Goal: Task Accomplishment & Management: Manage account settings

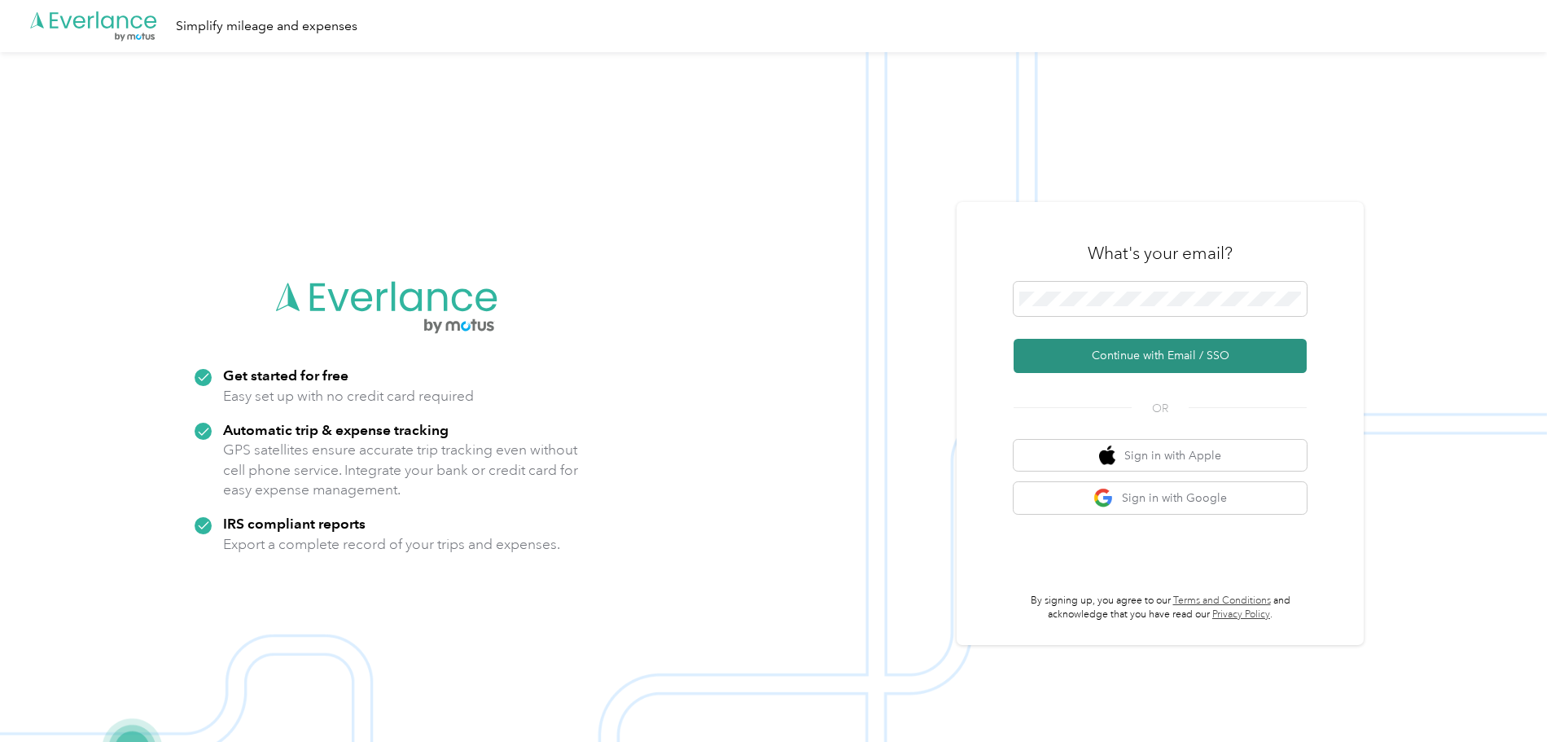
click at [1108, 351] on button "Continue with Email / SSO" at bounding box center [1160, 356] width 293 height 34
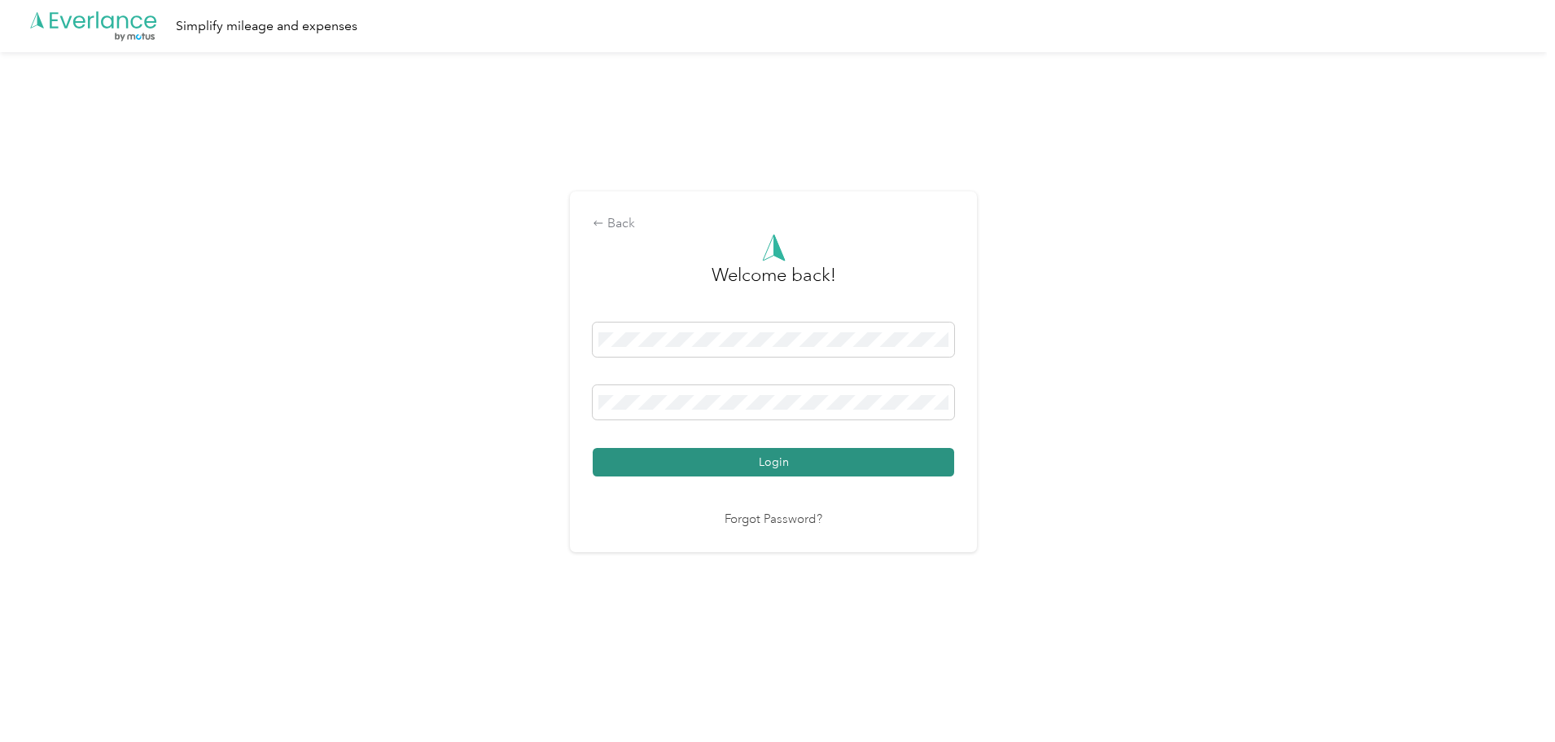
click at [796, 471] on button "Login" at bounding box center [774, 462] width 362 height 28
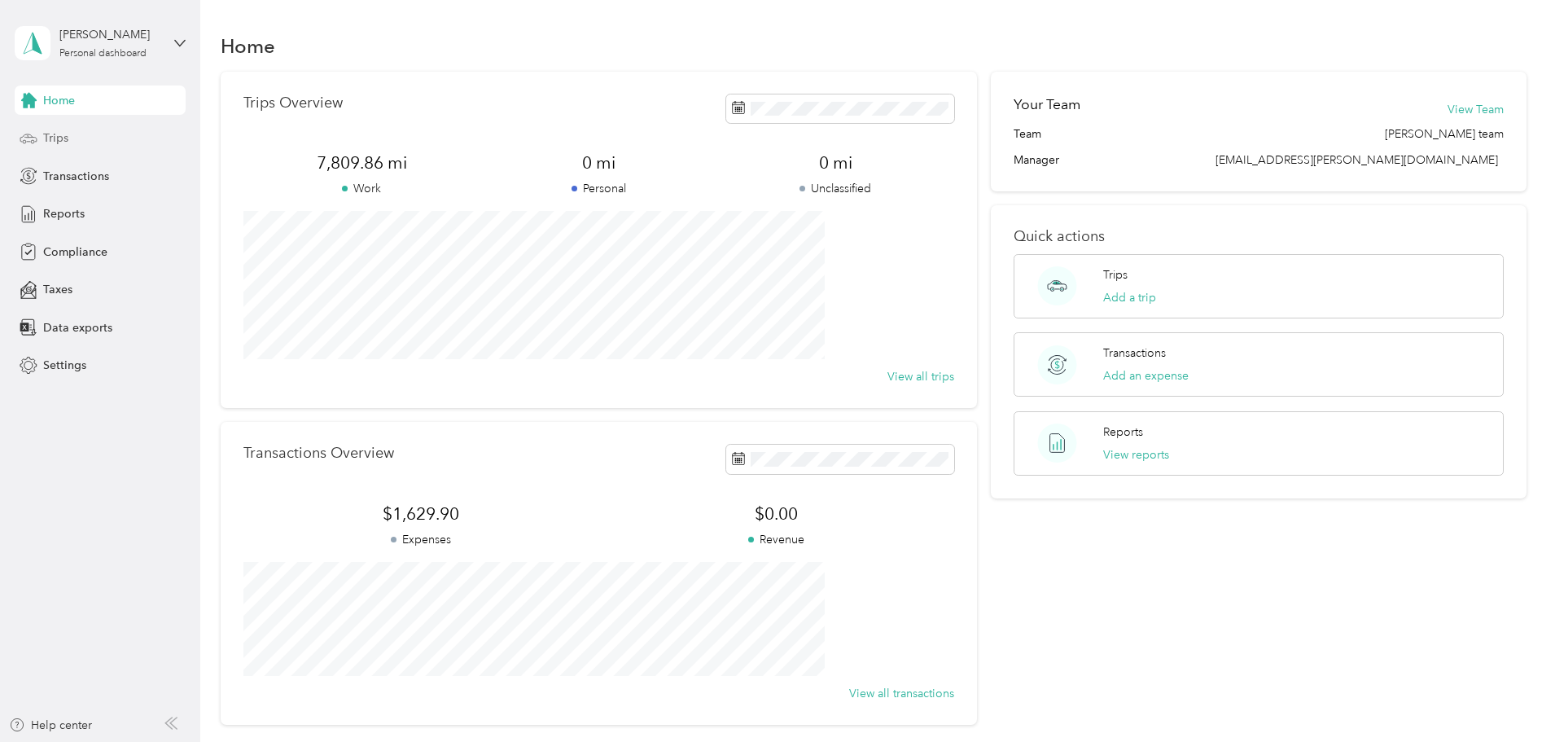
click at [62, 143] on span "Trips" at bounding box center [55, 137] width 25 height 17
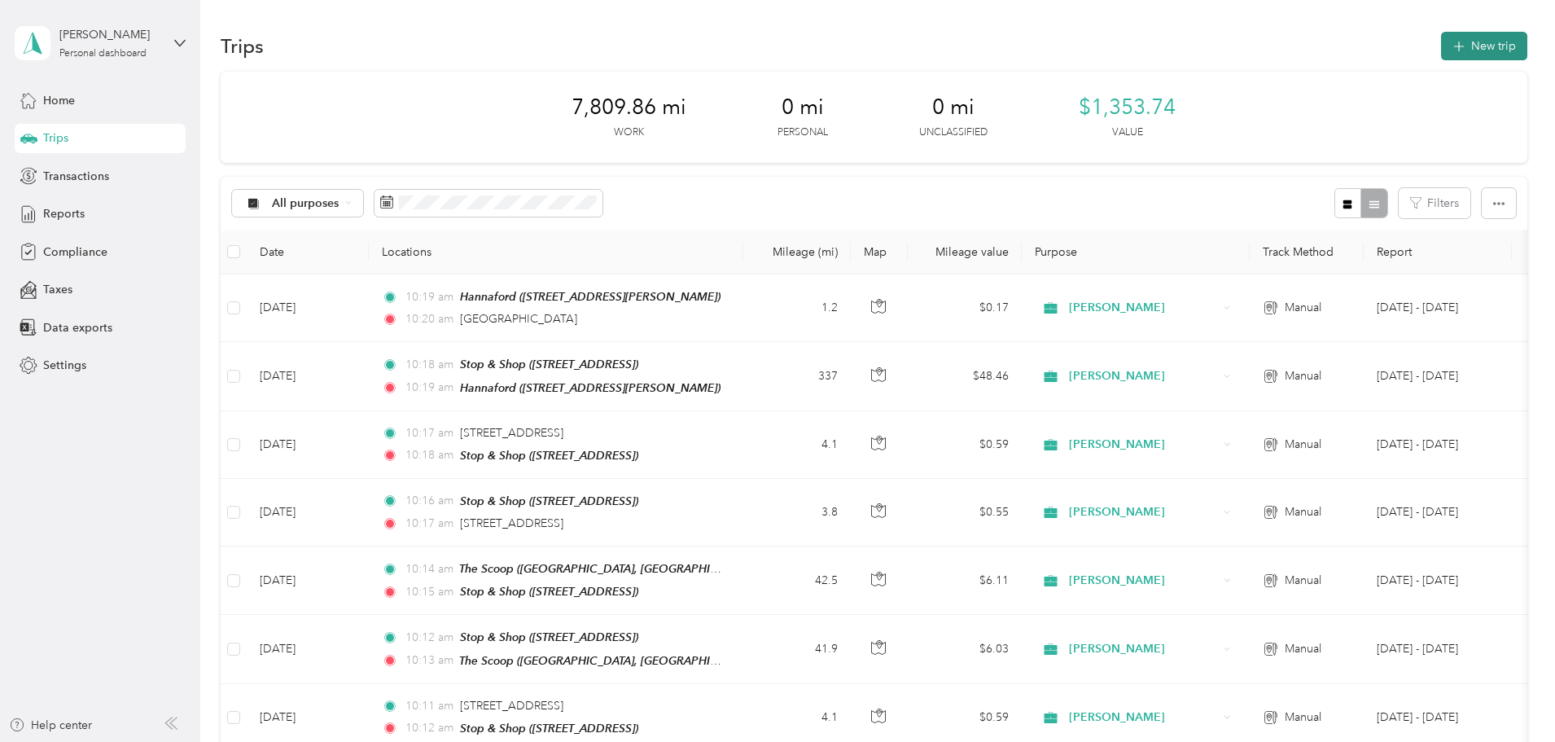
click at [1441, 46] on button "New trip" at bounding box center [1484, 46] width 86 height 28
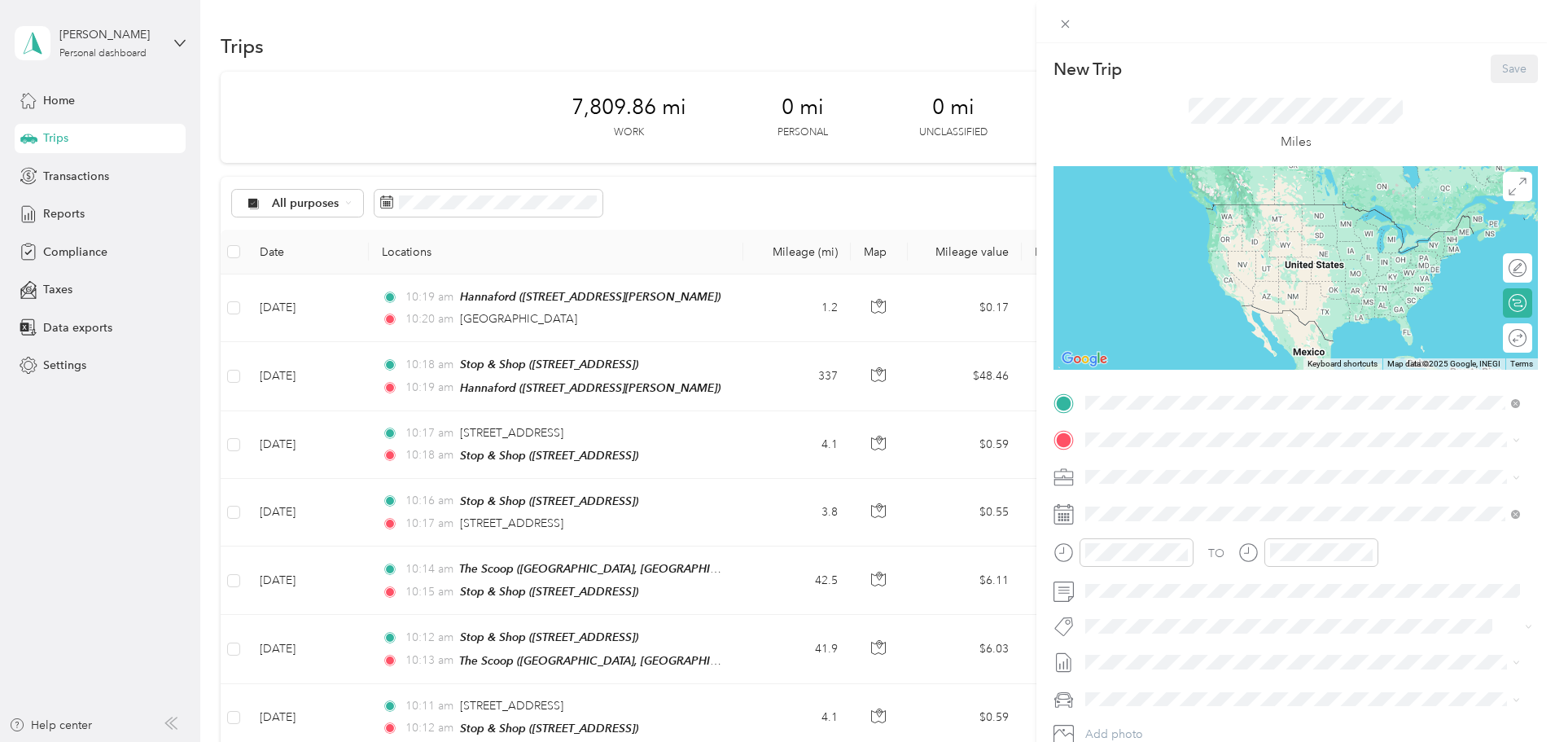
click at [901, 178] on div "New Trip Save This trip cannot be edited because it is either under review, app…" at bounding box center [777, 371] width 1555 height 742
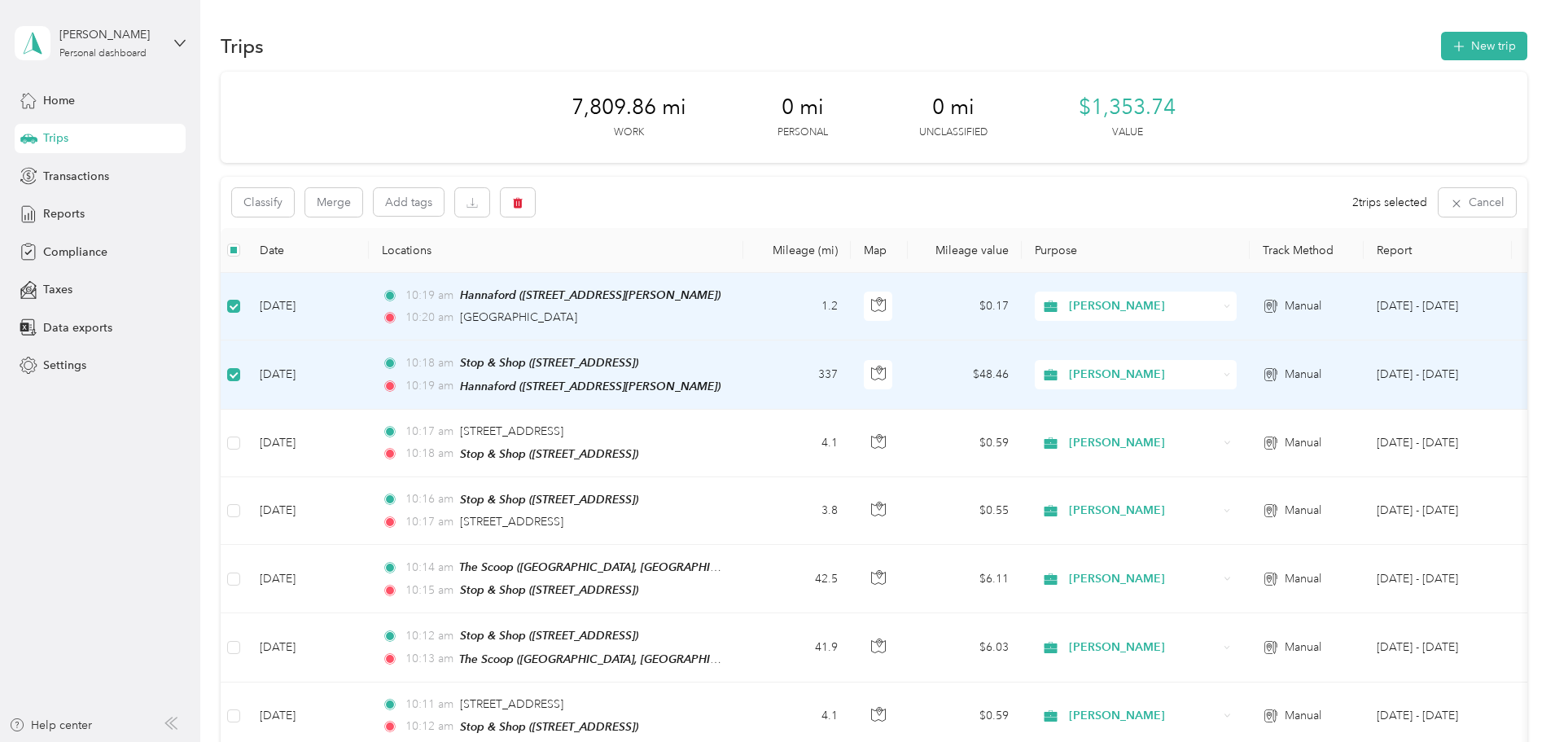
drag, startPoint x: 940, startPoint y: 394, endPoint x: 1462, endPoint y: 319, distance: 527.3
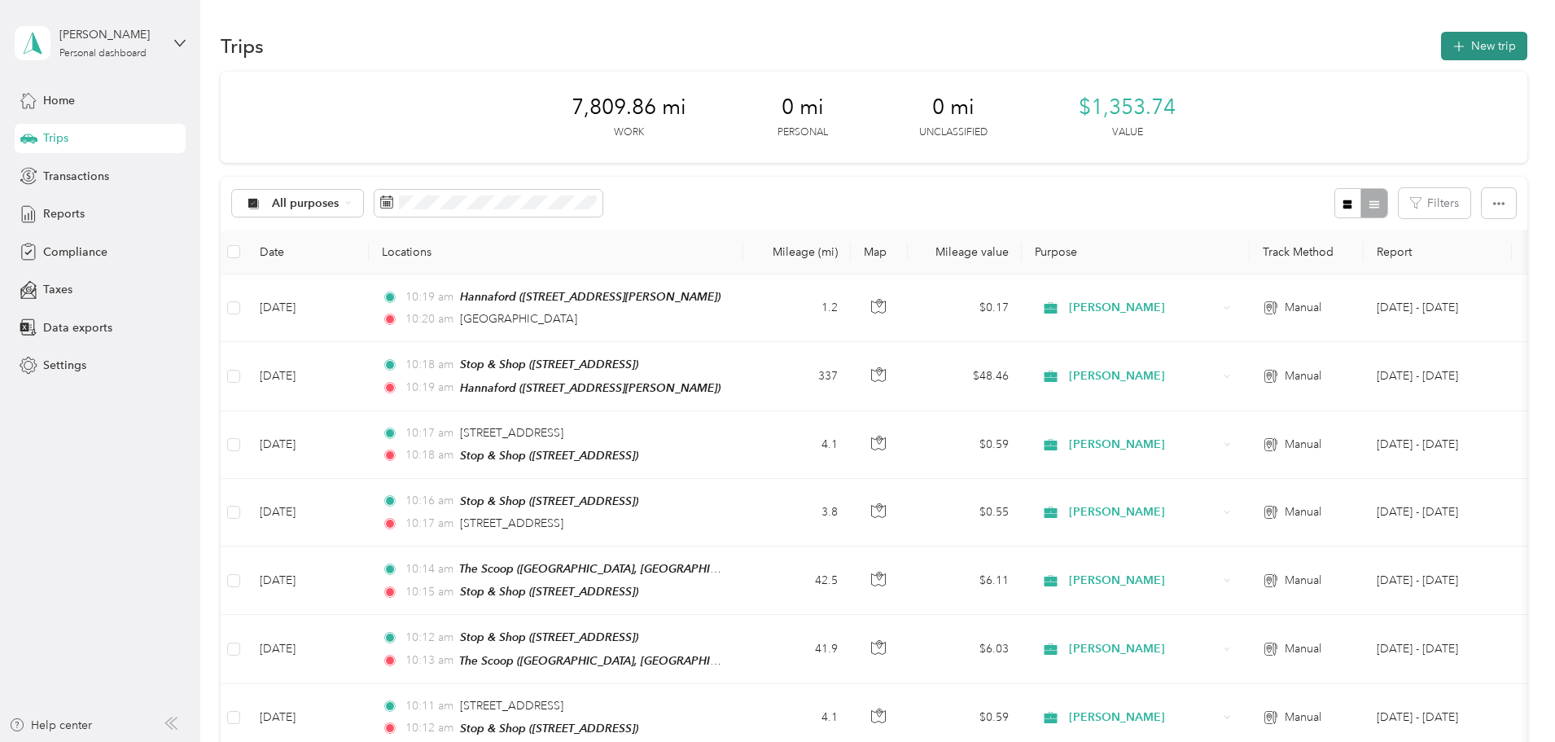
click at [1441, 46] on button "New trip" at bounding box center [1484, 46] width 86 height 28
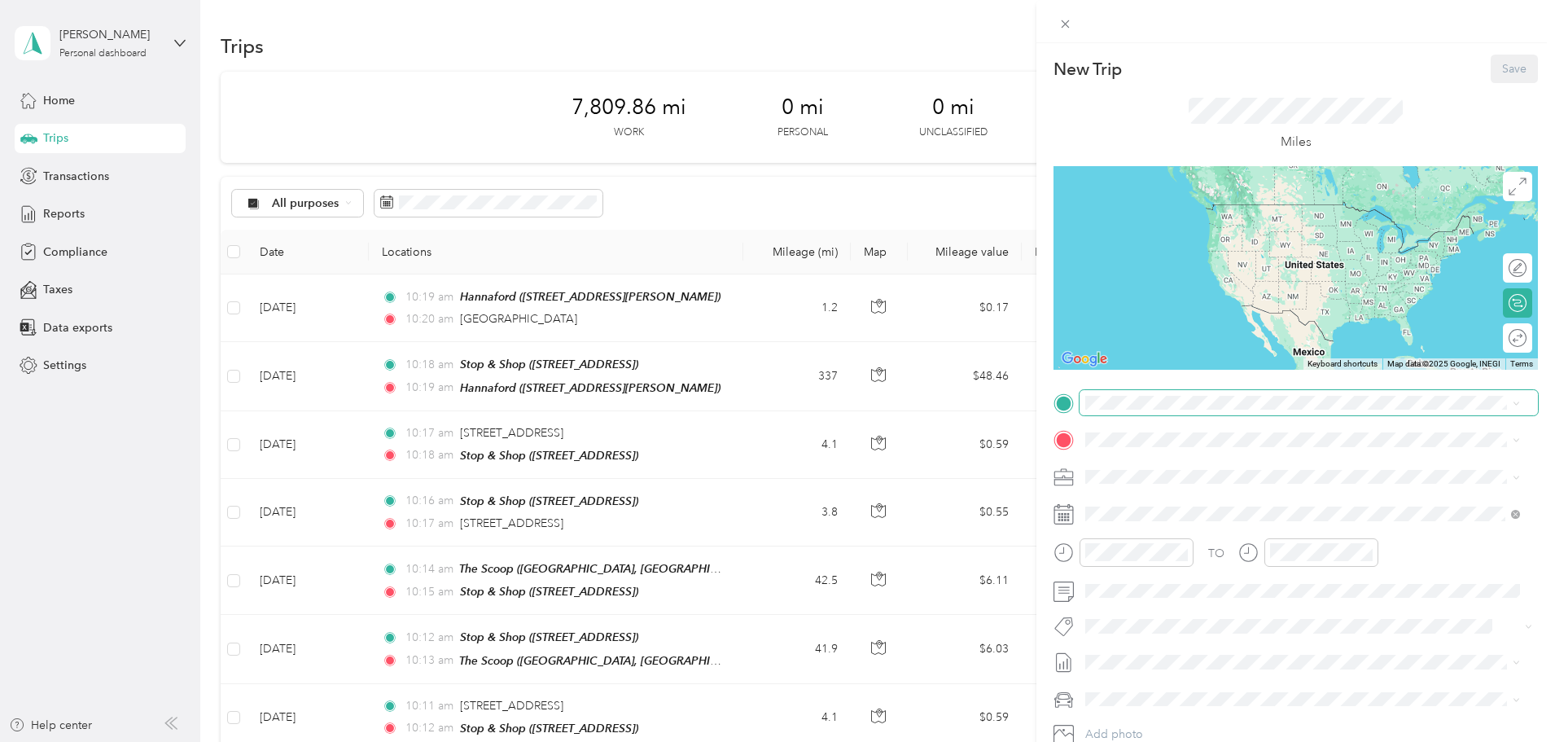
click at [1146, 414] on span at bounding box center [1309, 403] width 458 height 26
click at [1229, 469] on span "[GEOGRAPHIC_DATA][US_STATE], [GEOGRAPHIC_DATA]" at bounding box center [1266, 461] width 300 height 15
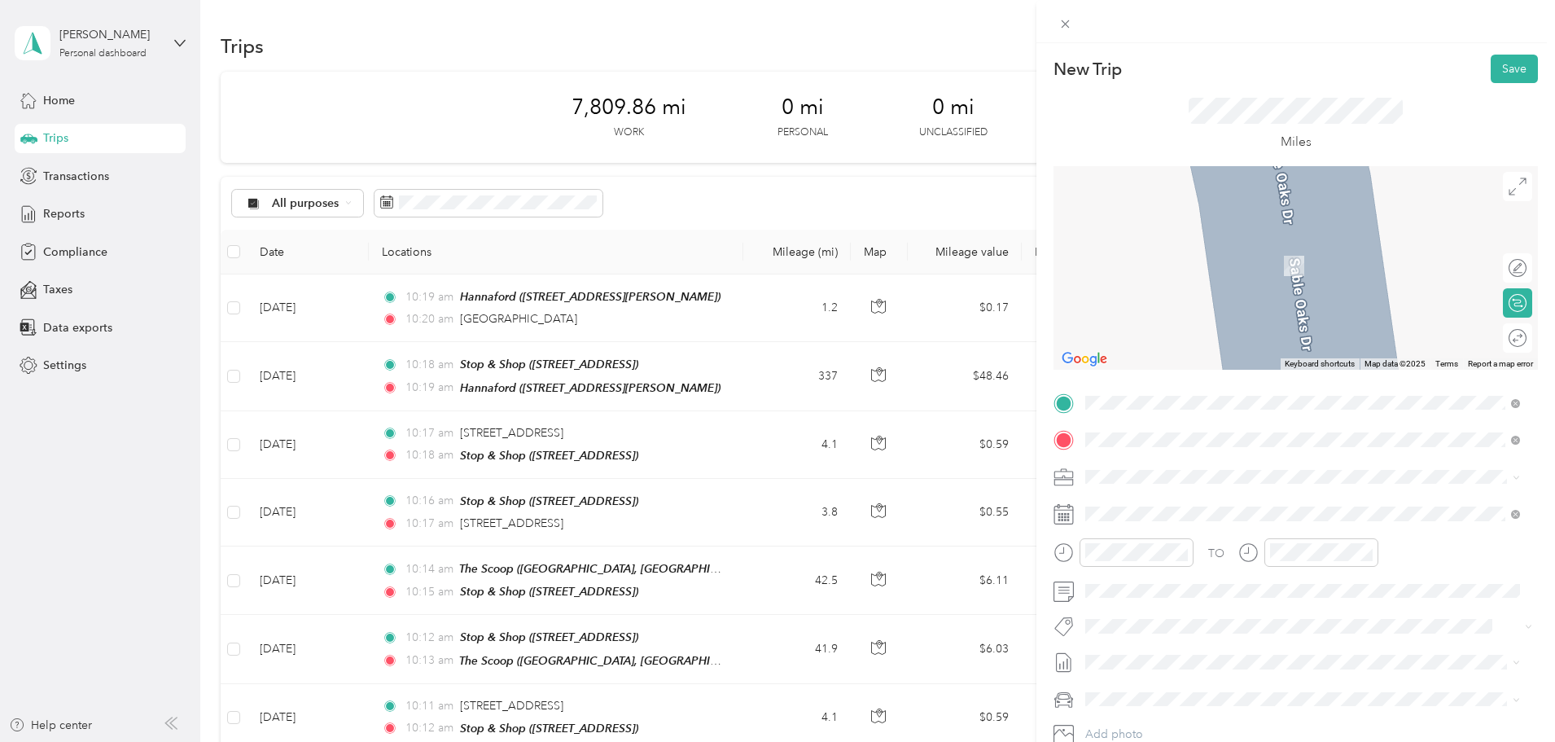
click at [1230, 515] on div "TEAM Hannaford [STREET_ADDRESS]" at bounding box center [1172, 517] width 113 height 40
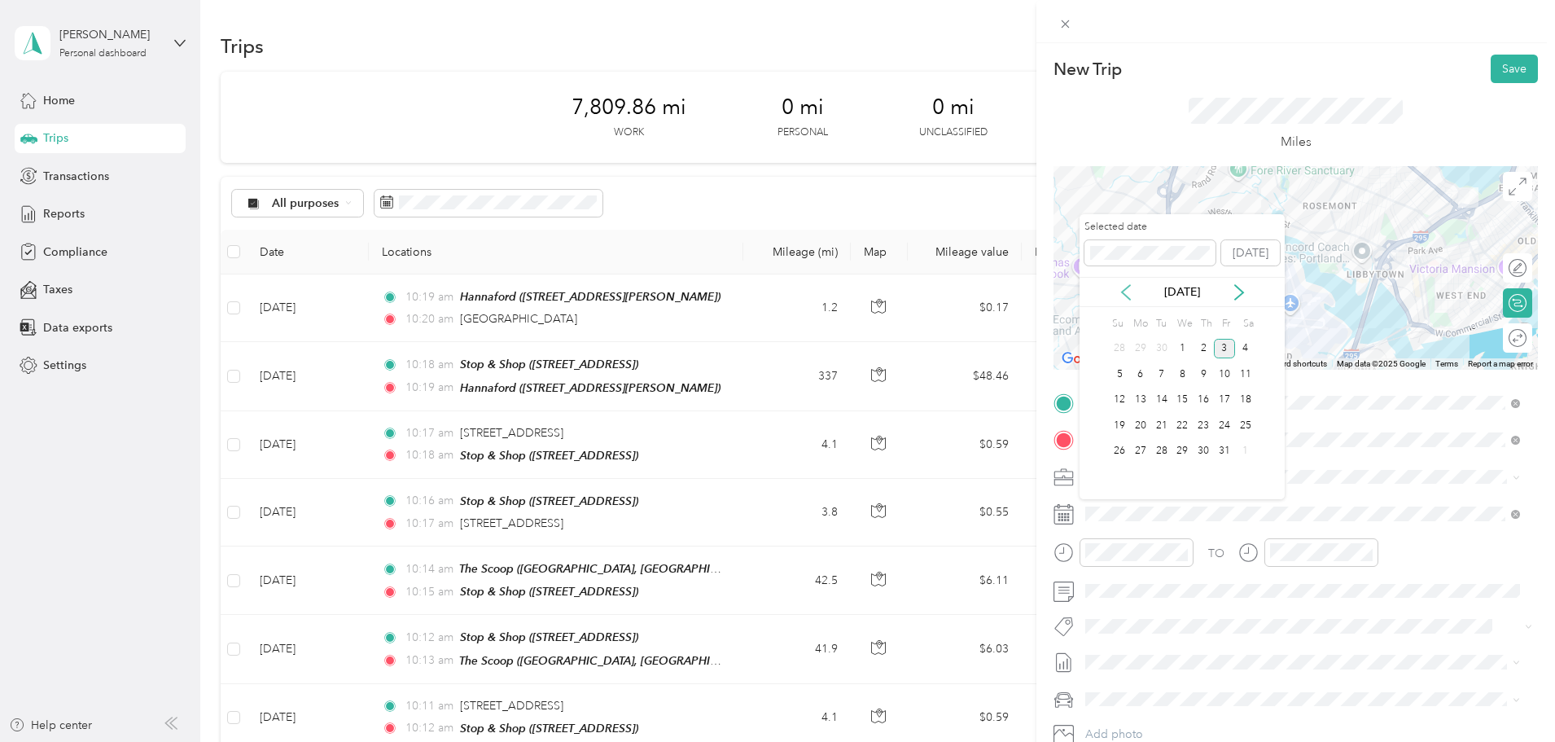
click at [1123, 289] on icon at bounding box center [1126, 292] width 16 height 16
click at [1208, 426] on div "25" at bounding box center [1203, 425] width 21 height 20
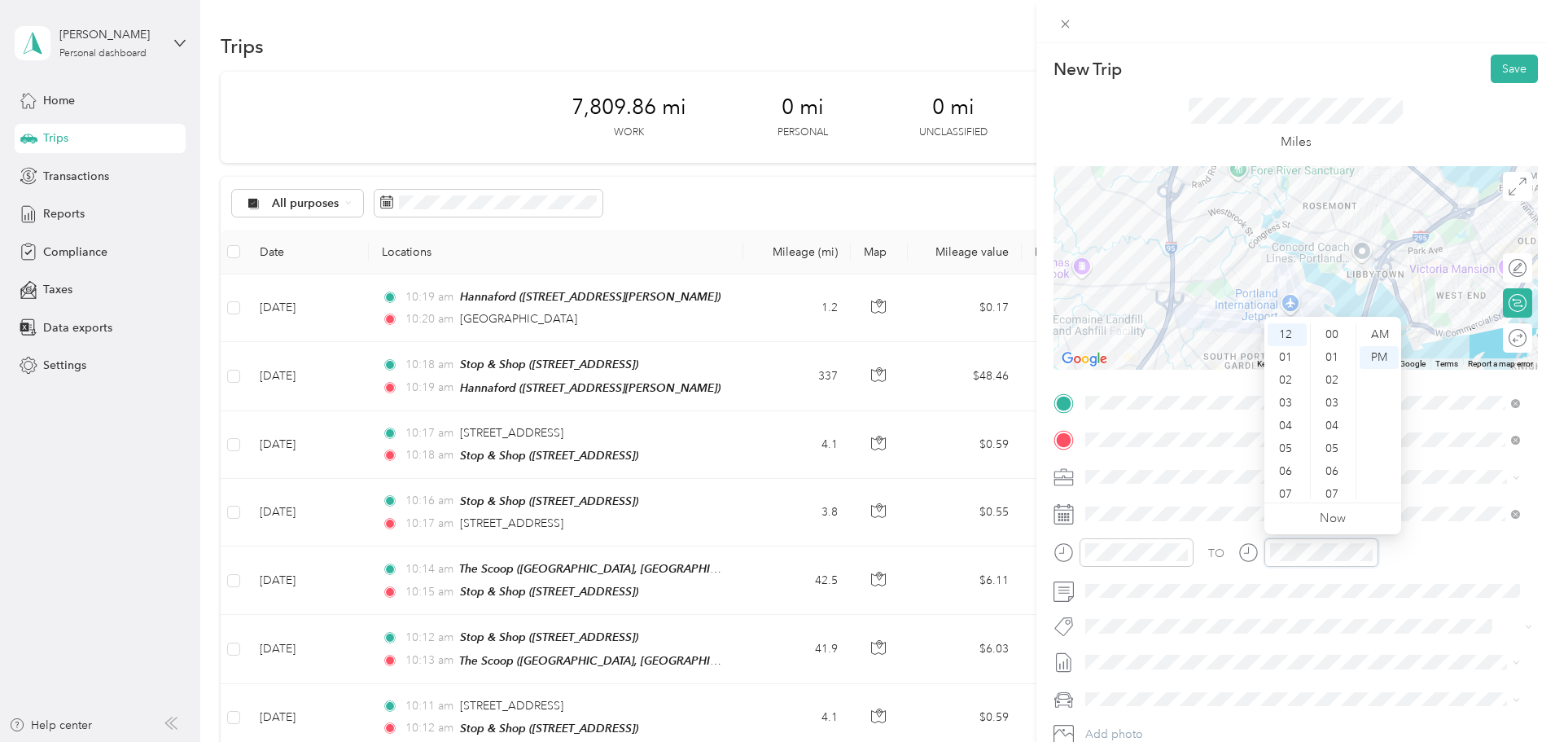
scroll to position [1192, 0]
click at [1335, 467] on div "58" at bounding box center [1333, 465] width 39 height 23
click at [1428, 129] on div "Miles" at bounding box center [1296, 124] width 484 height 83
click at [1503, 68] on button "Save" at bounding box center [1514, 69] width 47 height 28
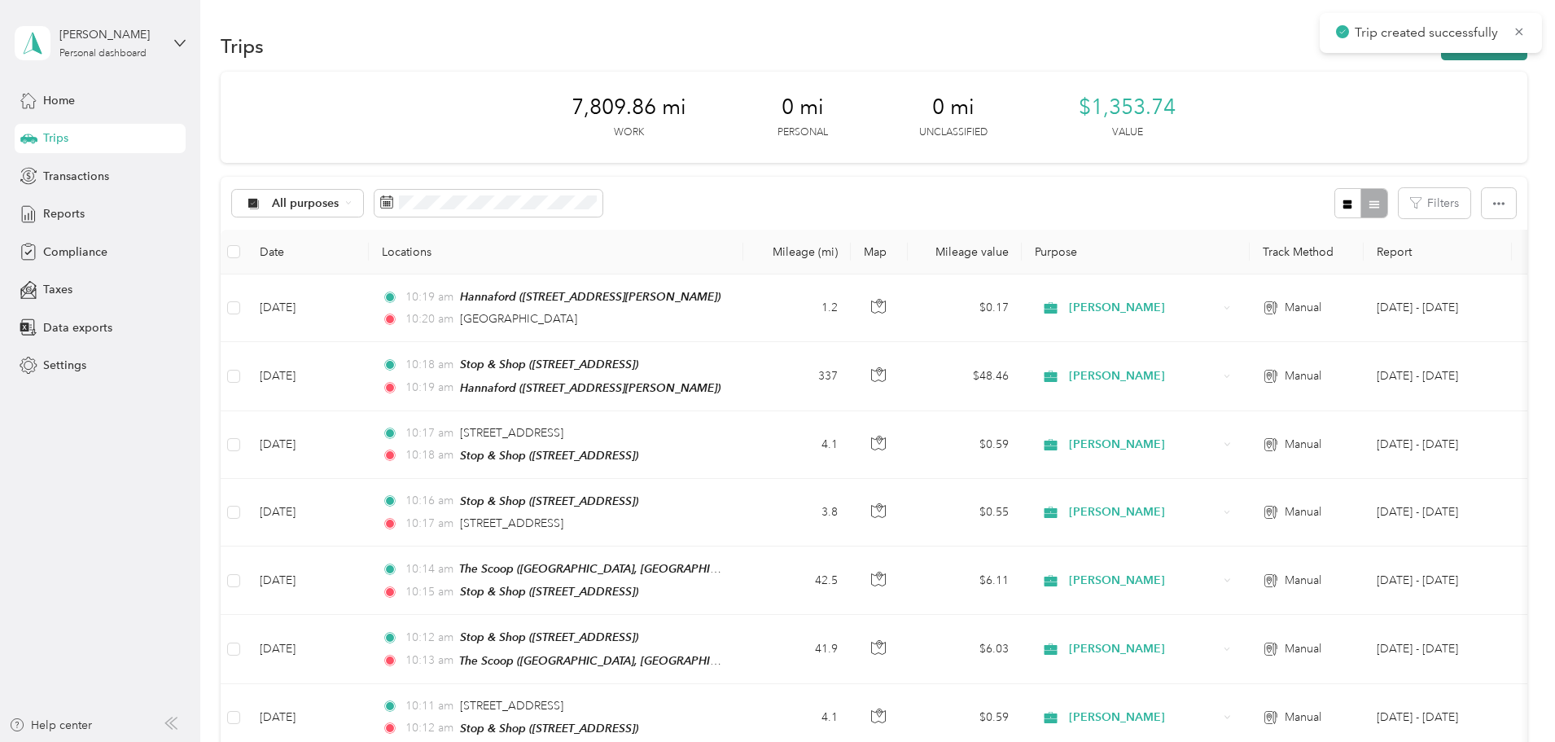
click at [1441, 56] on button "New trip" at bounding box center [1484, 46] width 86 height 28
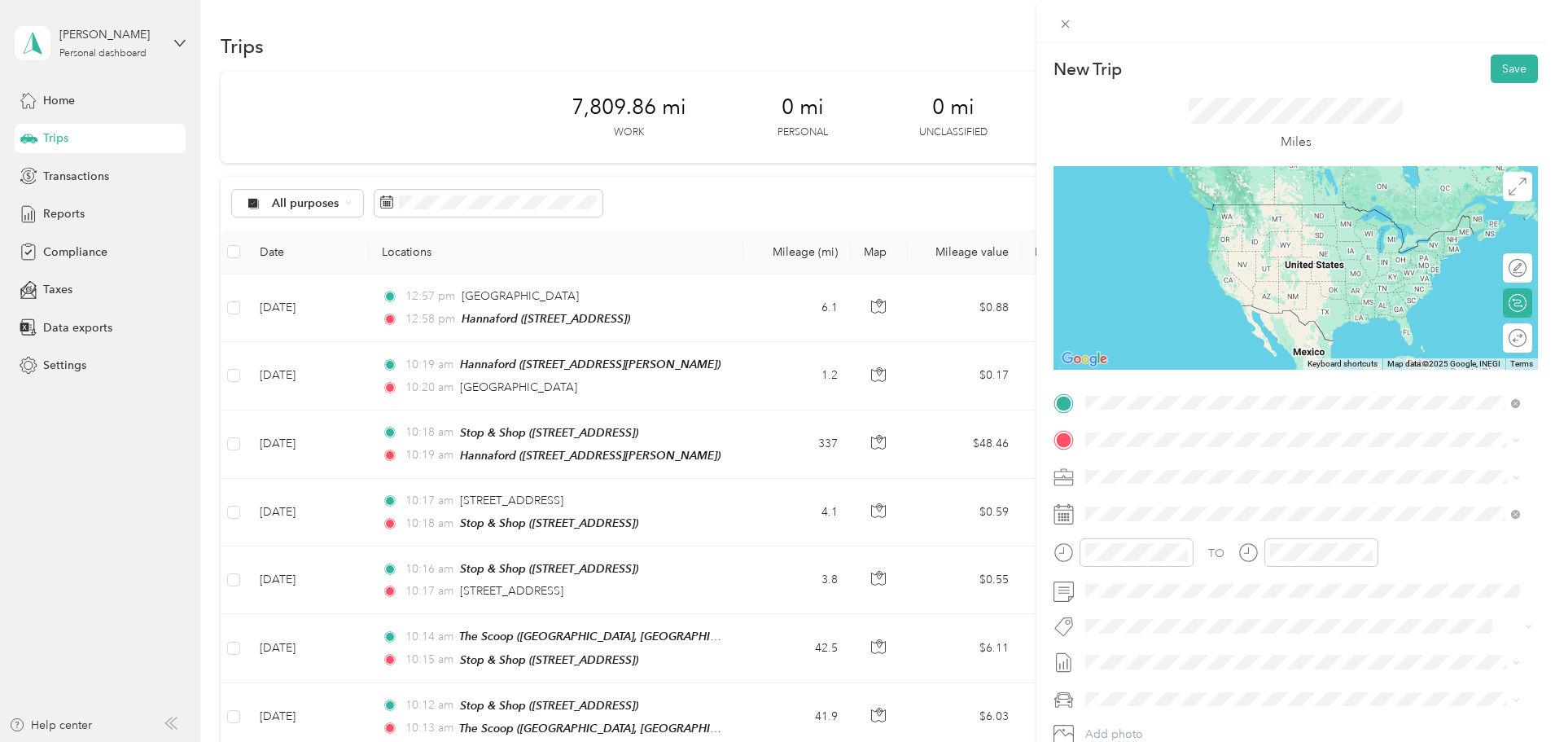
click at [1230, 470] on div "TEAM Hannaford" at bounding box center [1172, 470] width 113 height 20
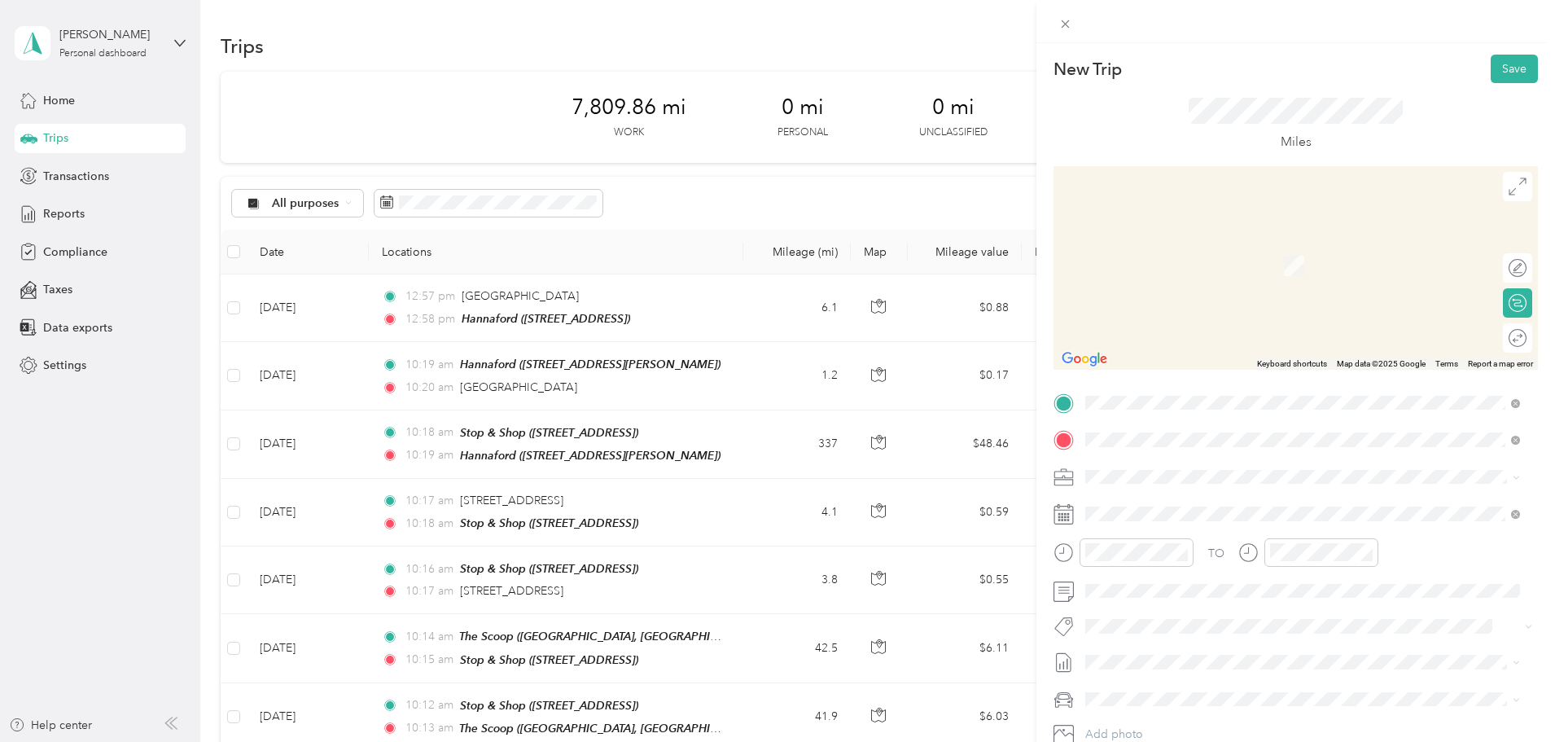
click at [1240, 514] on div "TEAM Stop & Shop" at bounding box center [1178, 507] width 124 height 20
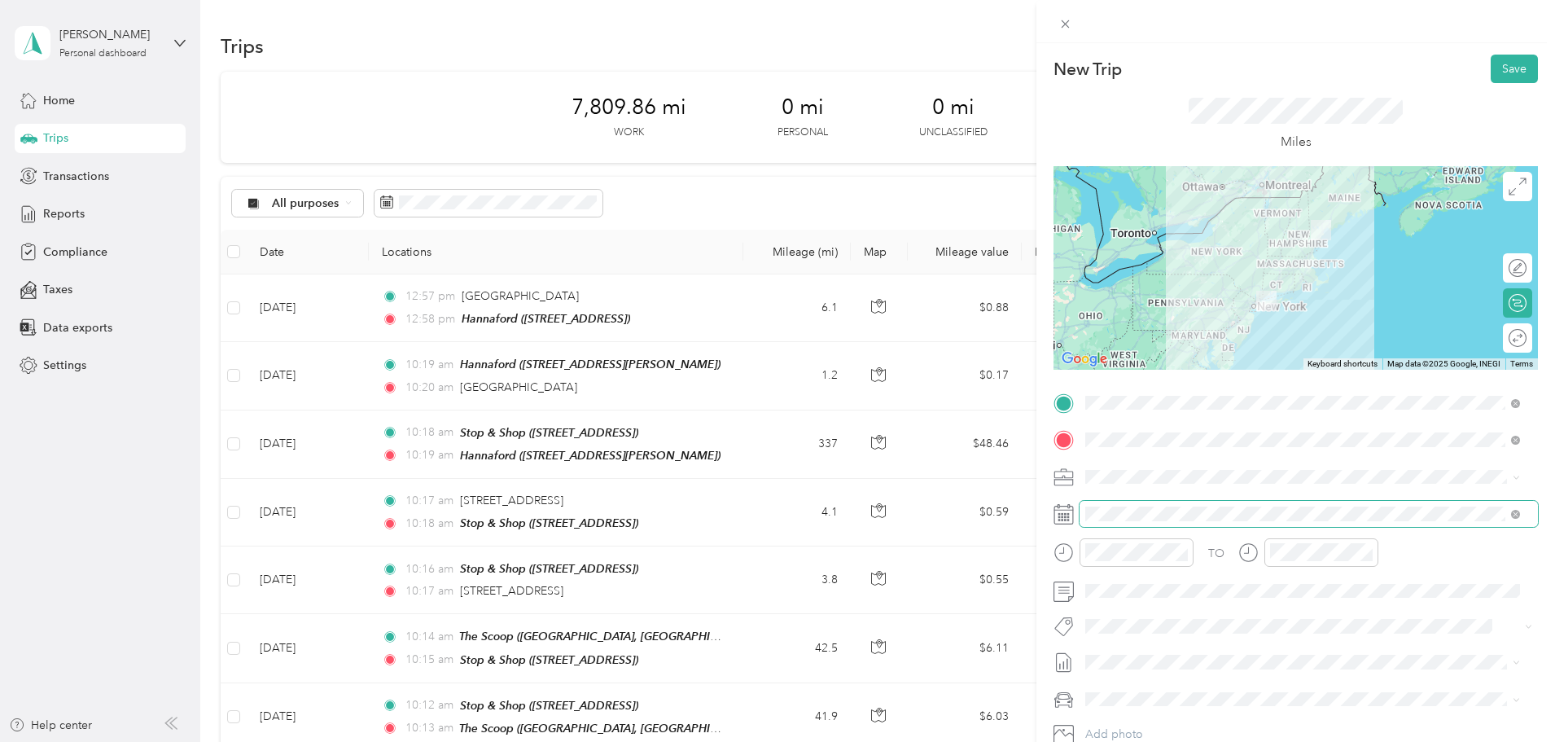
click at [1138, 522] on span at bounding box center [1309, 514] width 458 height 26
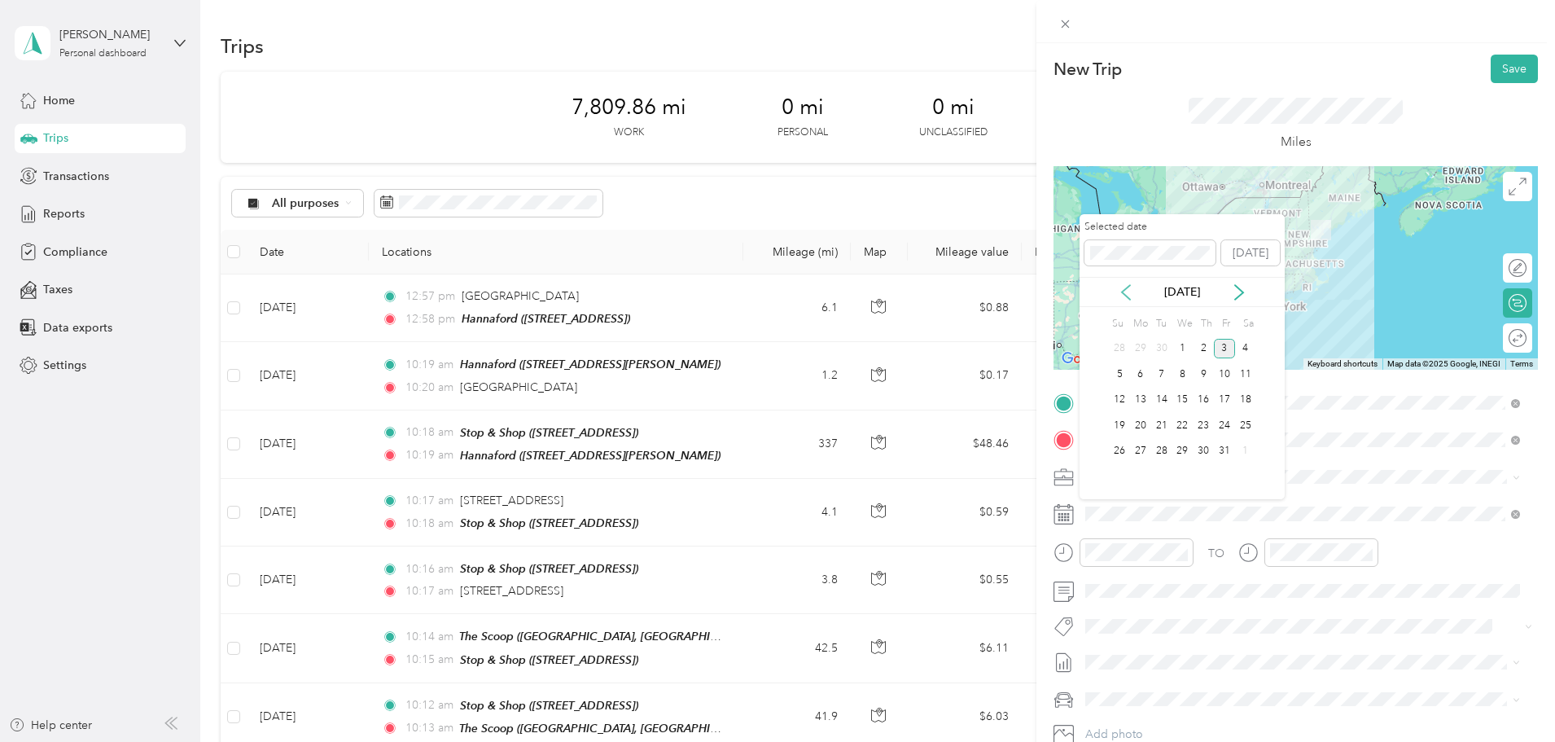
click at [1119, 291] on icon at bounding box center [1126, 292] width 16 height 16
click at [1199, 428] on div "25" at bounding box center [1203, 425] width 21 height 20
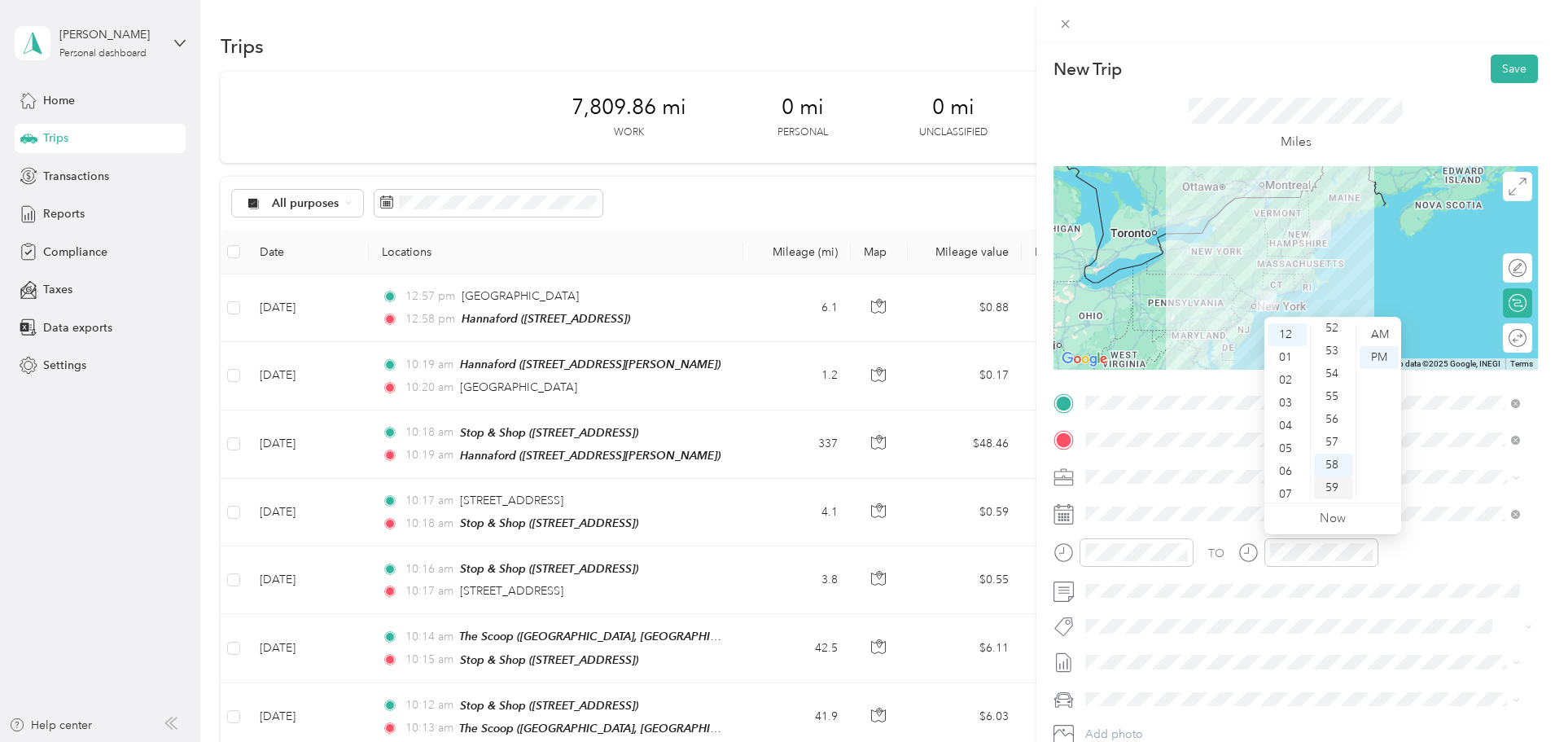
click at [1333, 484] on div "59" at bounding box center [1333, 487] width 39 height 23
click at [1399, 97] on div "Miles" at bounding box center [1296, 124] width 484 height 83
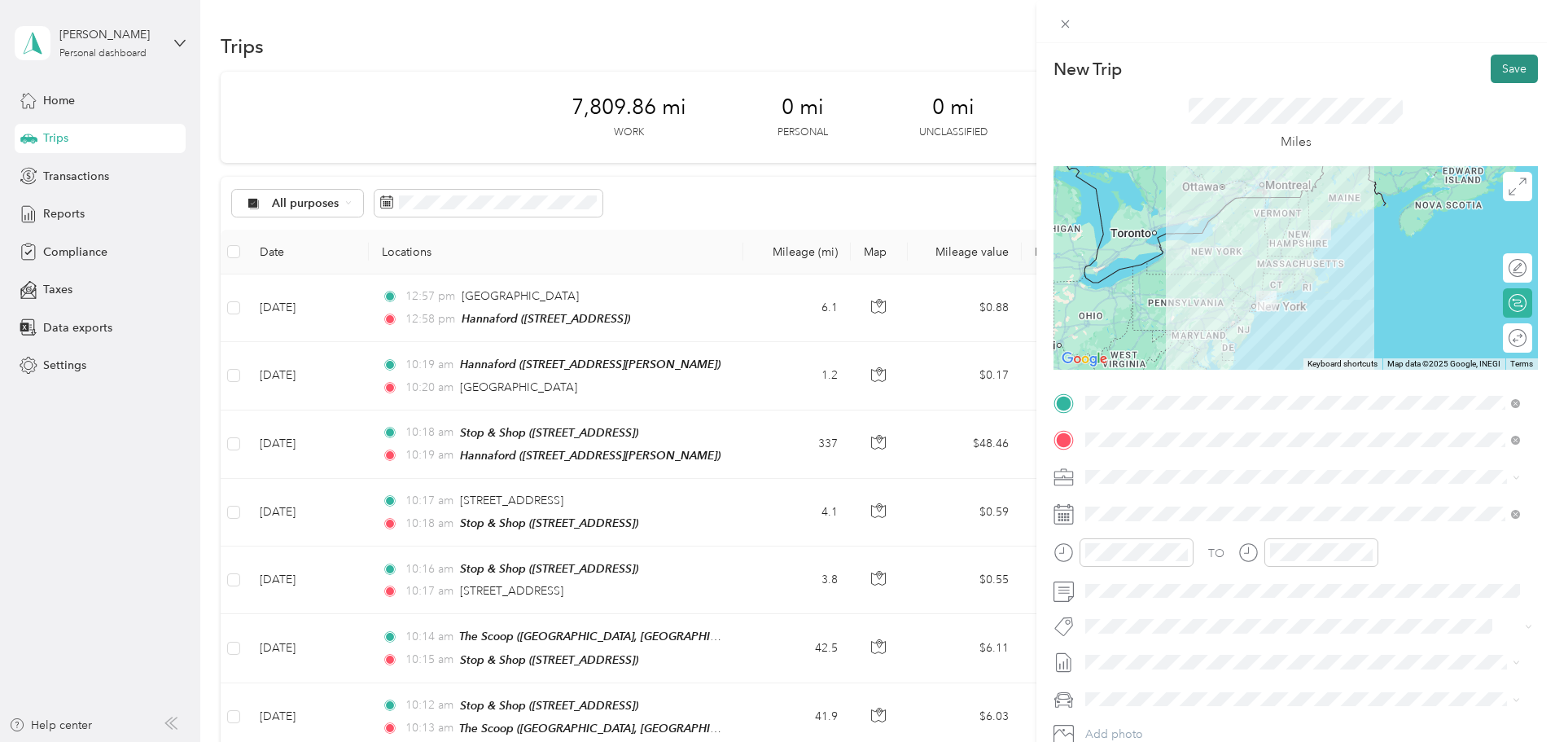
click at [1500, 68] on button "Save" at bounding box center [1514, 69] width 47 height 28
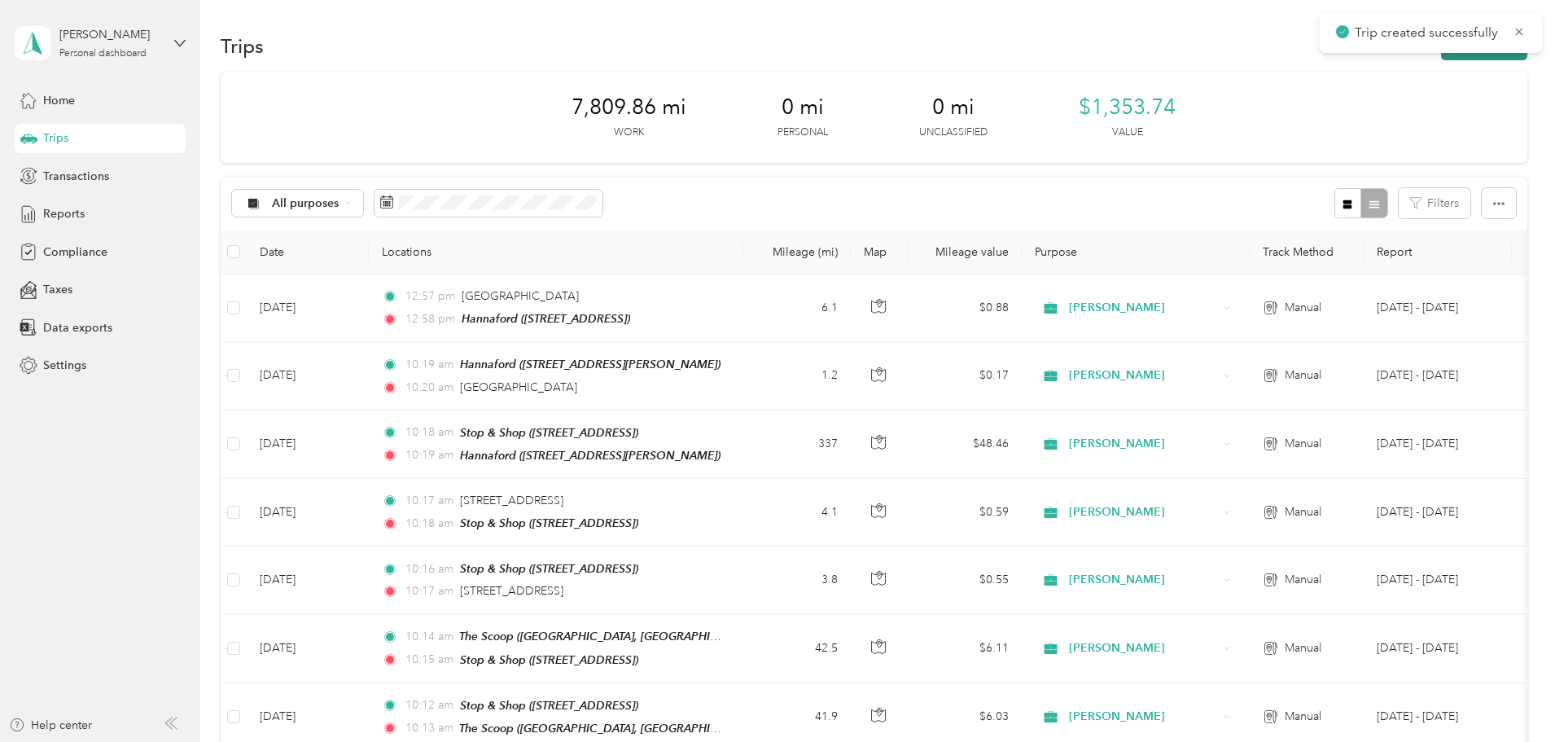
click at [1441, 57] on button "New trip" at bounding box center [1484, 46] width 86 height 28
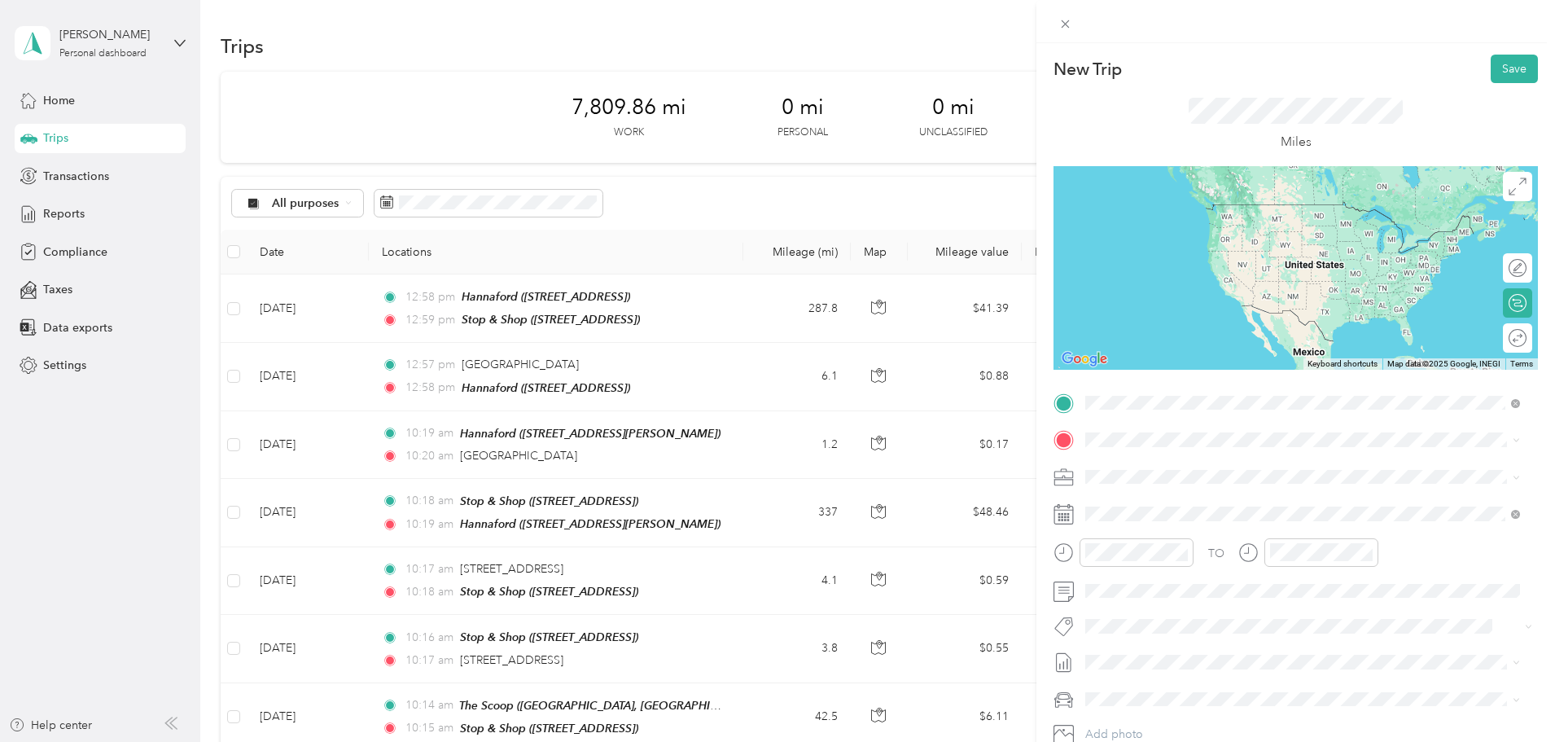
click at [1207, 464] on strong "Stop & Shop" at bounding box center [1207, 469] width 68 height 15
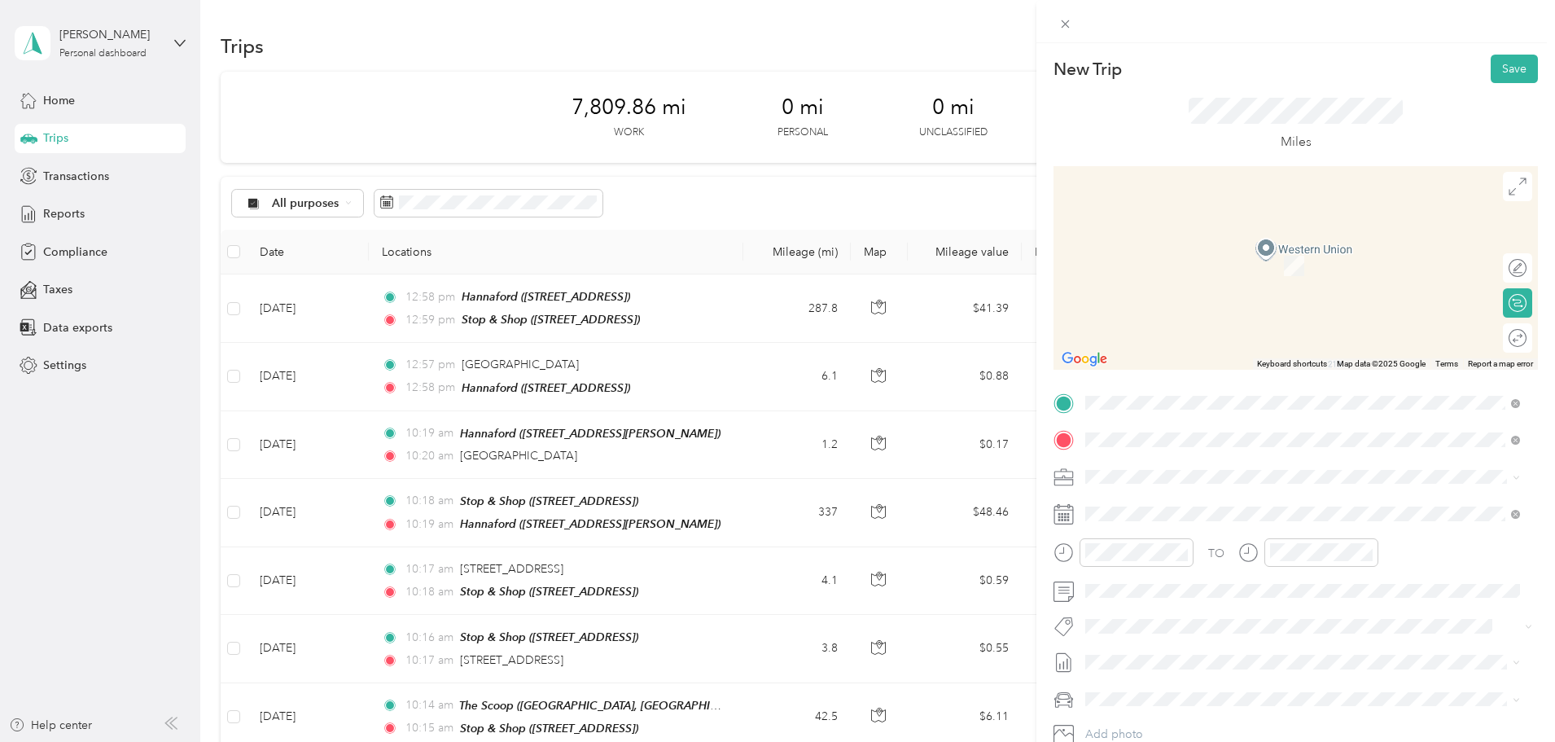
click at [1199, 572] on span "[STREET_ADDRESS][US_STATE]" at bounding box center [1197, 565] width 163 height 15
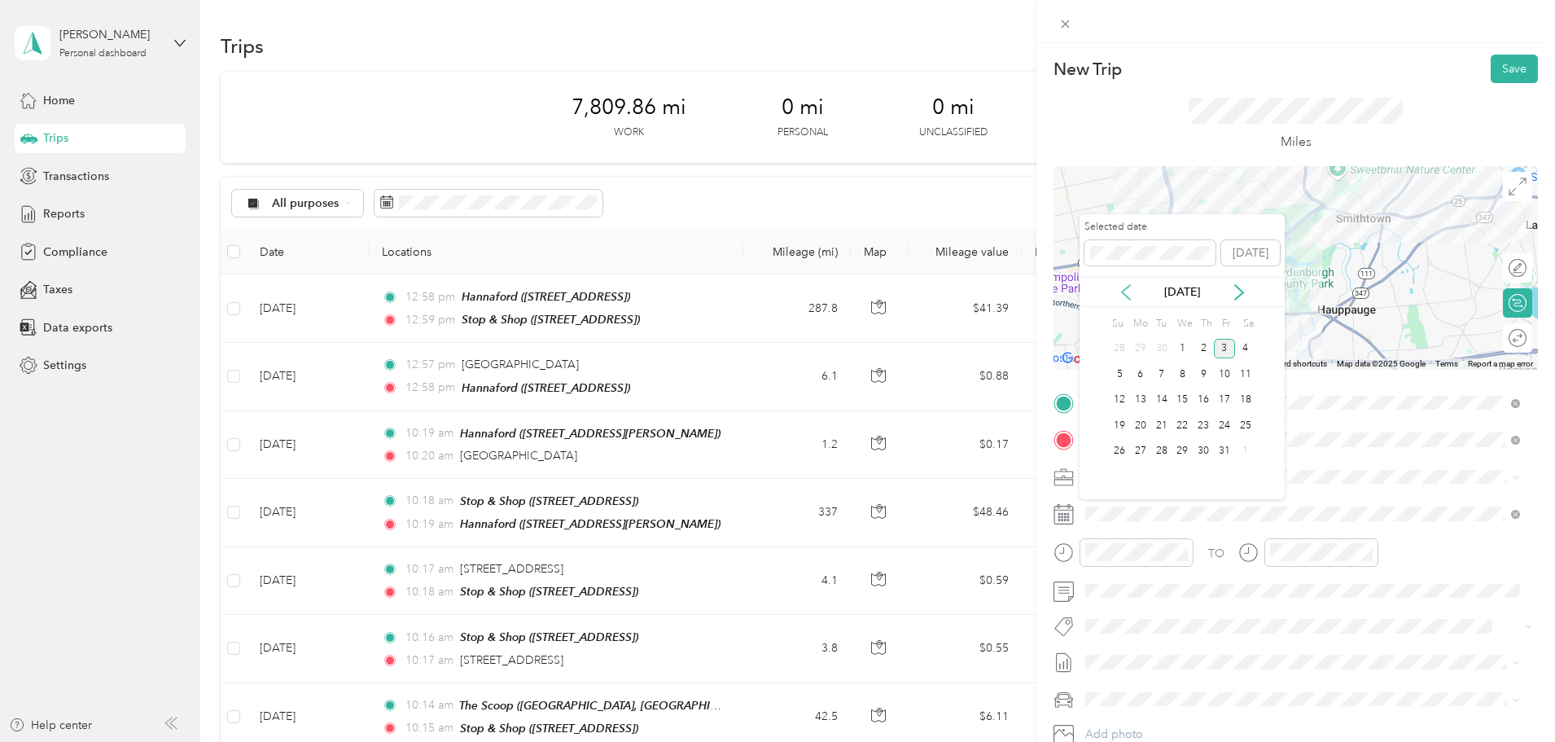
click at [1132, 292] on icon at bounding box center [1126, 292] width 16 height 16
click at [1212, 427] on div "25" at bounding box center [1203, 425] width 21 height 20
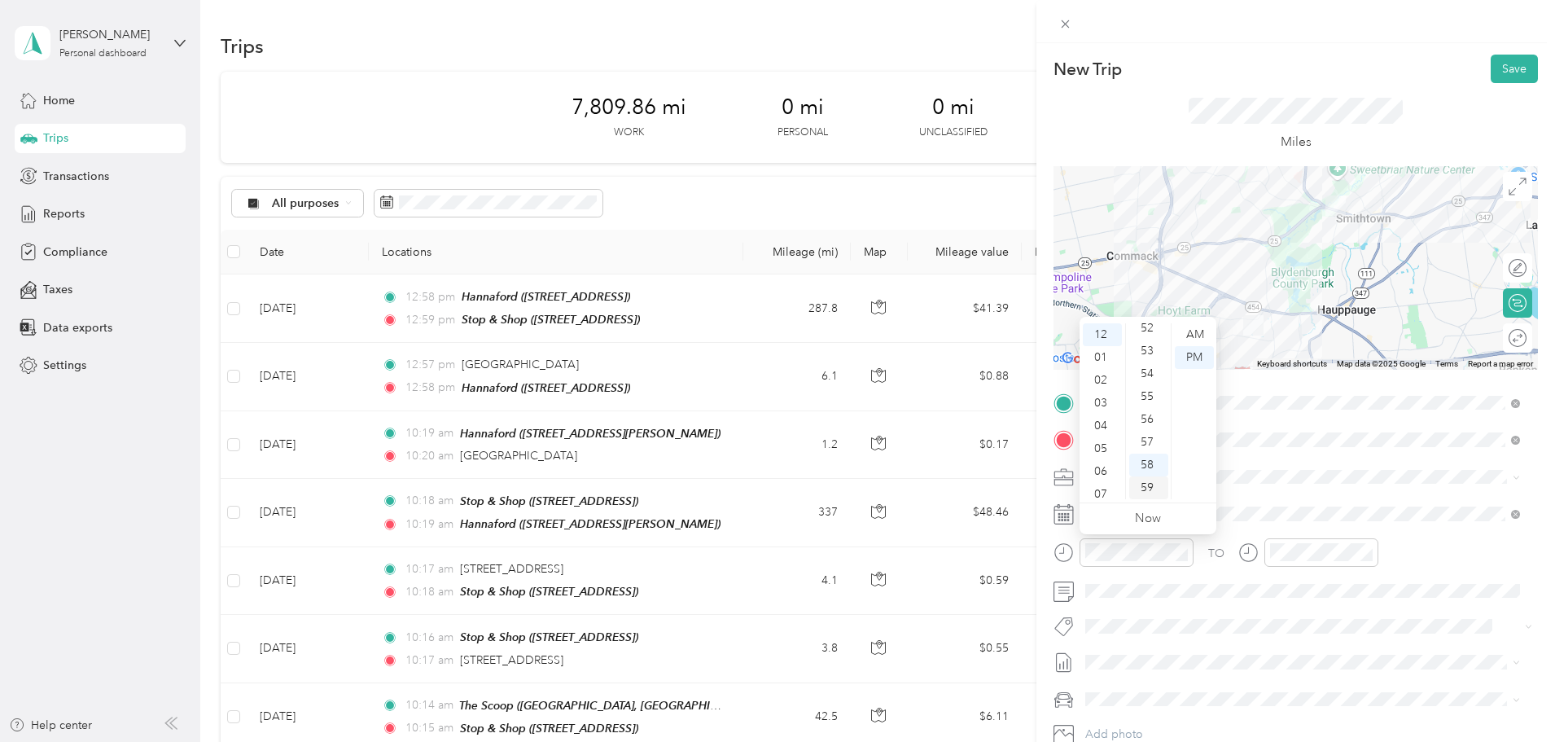
click at [1149, 486] on div "59" at bounding box center [1148, 487] width 39 height 23
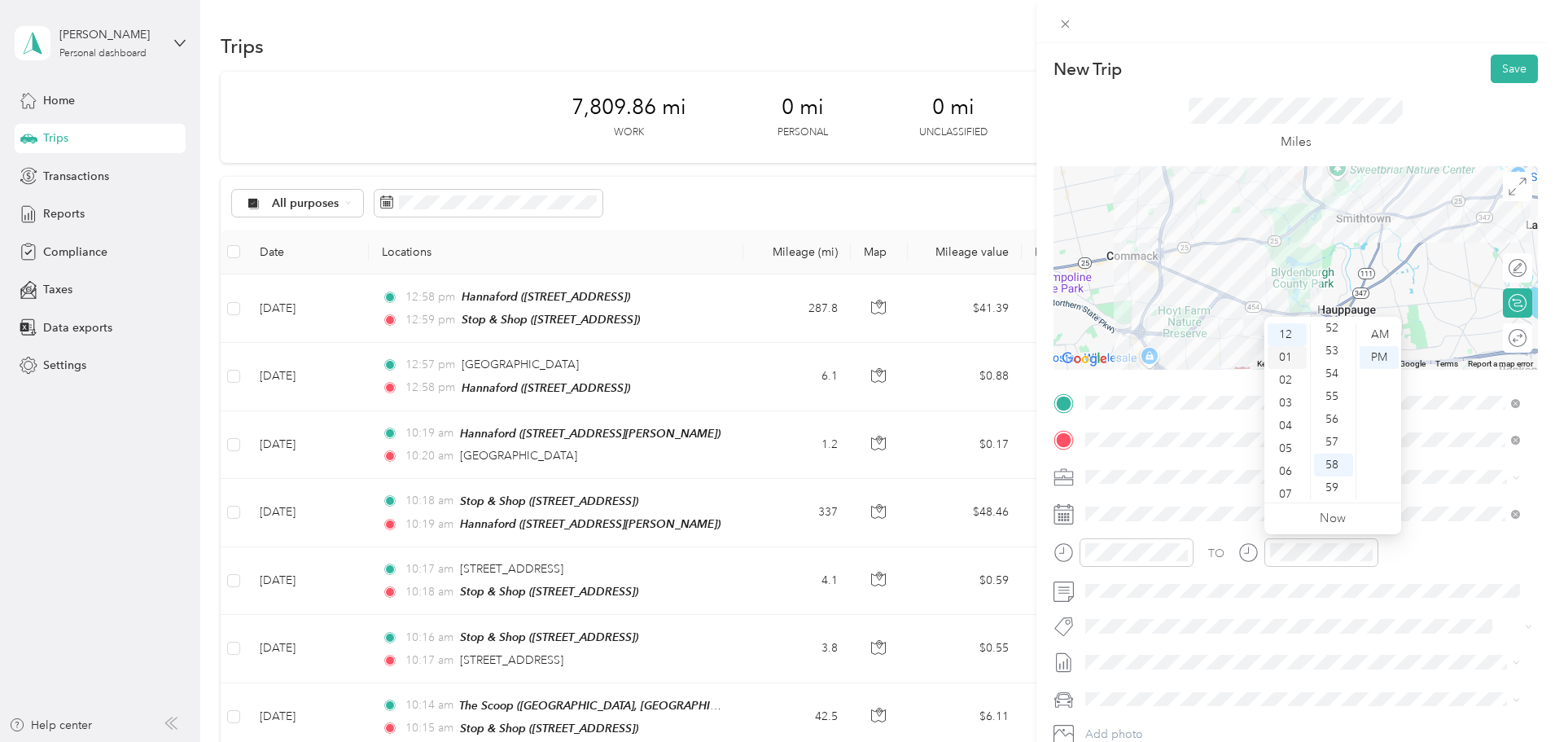
click at [1289, 357] on div "01" at bounding box center [1287, 357] width 39 height 23
click at [1337, 335] on div "00" at bounding box center [1333, 334] width 39 height 23
click at [1500, 72] on button "Save" at bounding box center [1514, 69] width 47 height 28
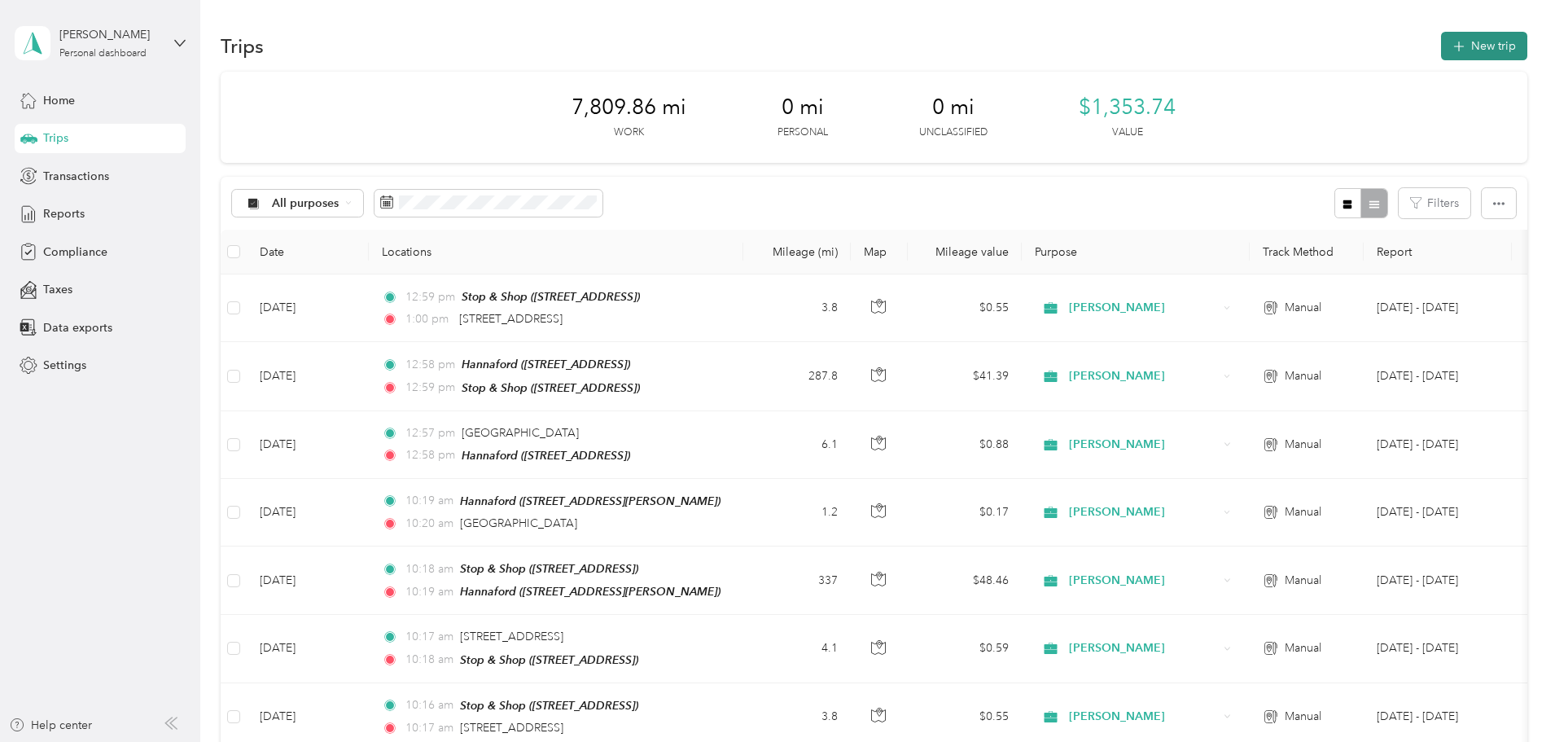
click at [1449, 47] on icon "button" at bounding box center [1458, 46] width 19 height 19
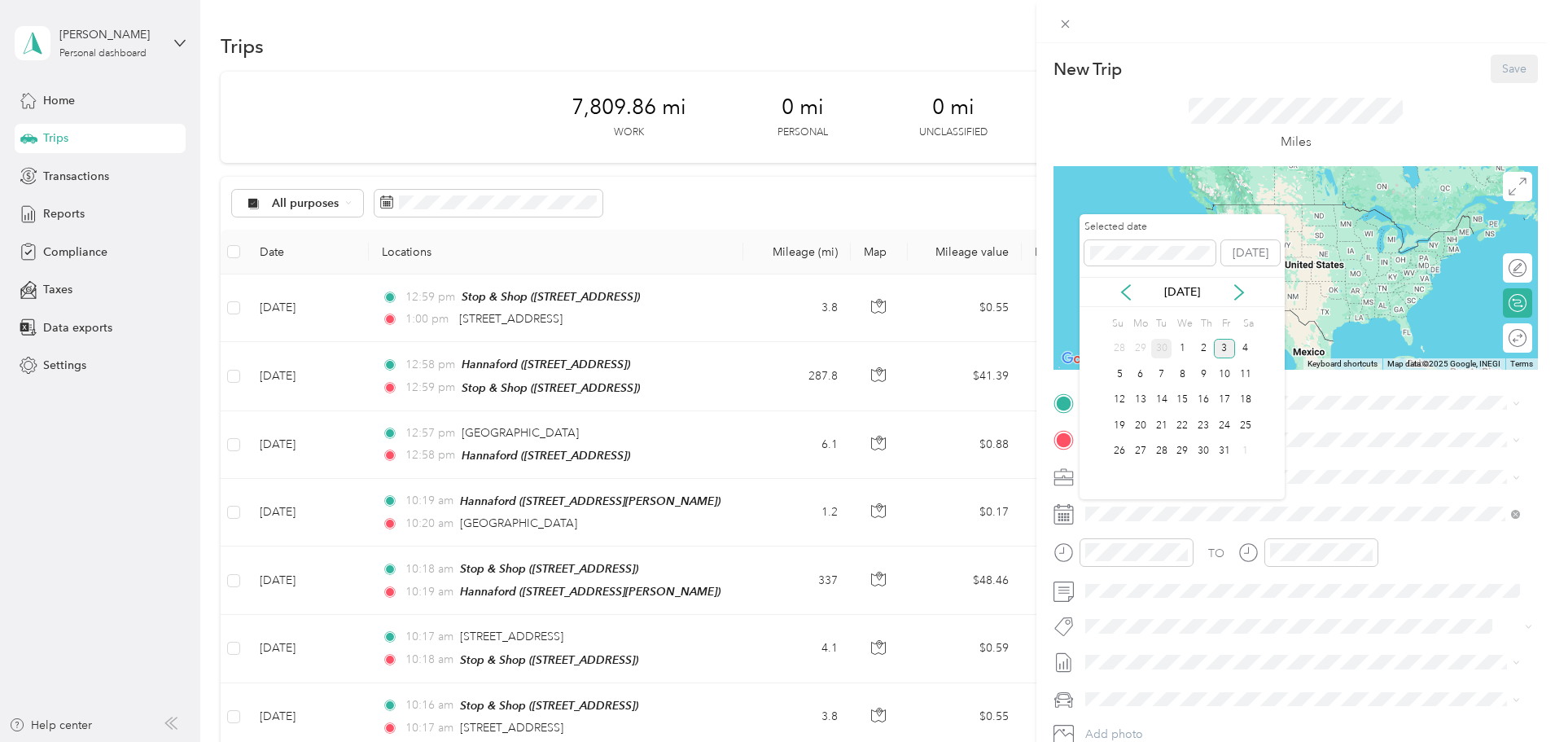
click at [1157, 347] on div "30" at bounding box center [1161, 349] width 21 height 20
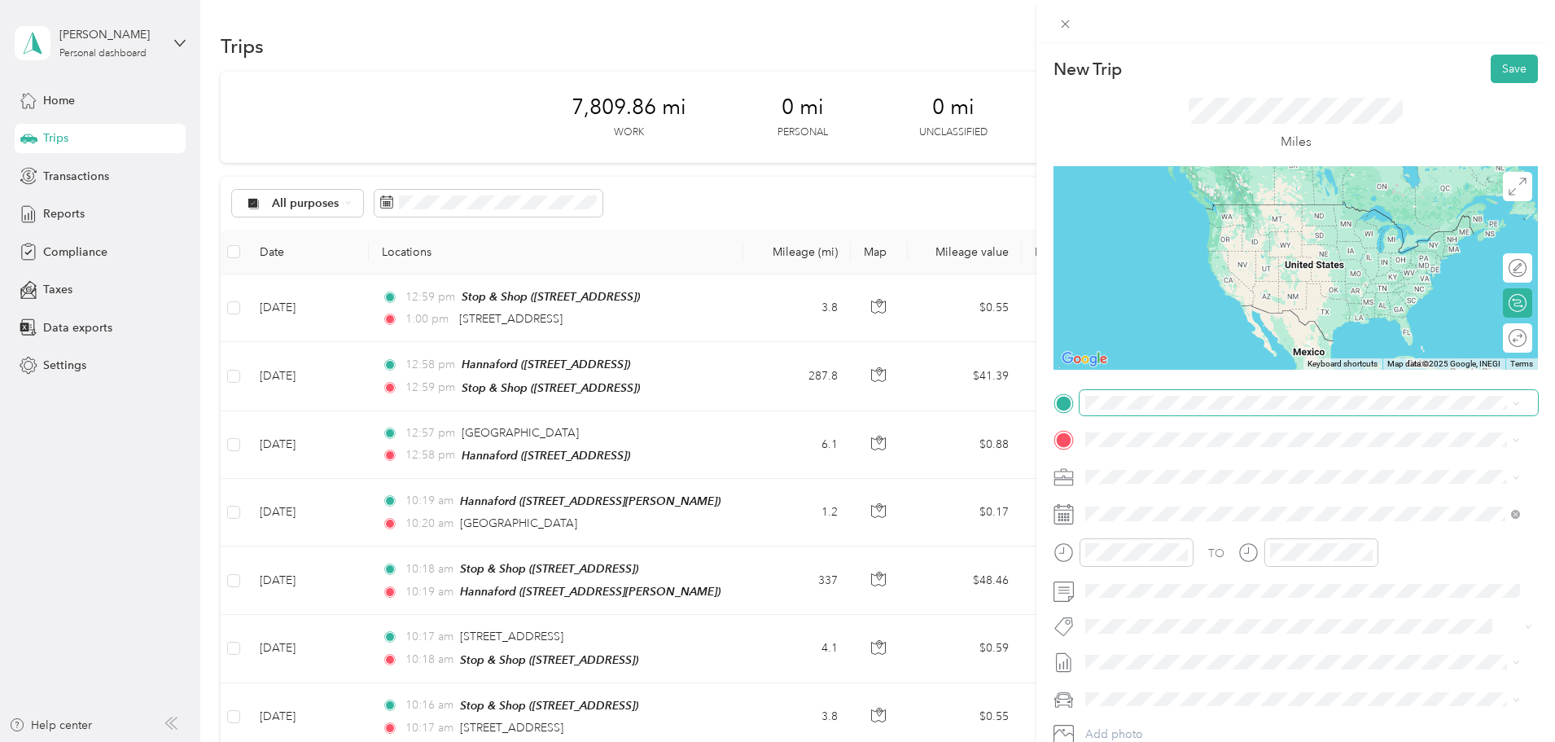
click at [1103, 417] on div "TO Add photo" at bounding box center [1296, 586] width 484 height 393
click at [1222, 536] on span "[STREET_ADDRESS][US_STATE]" at bounding box center [1197, 528] width 163 height 15
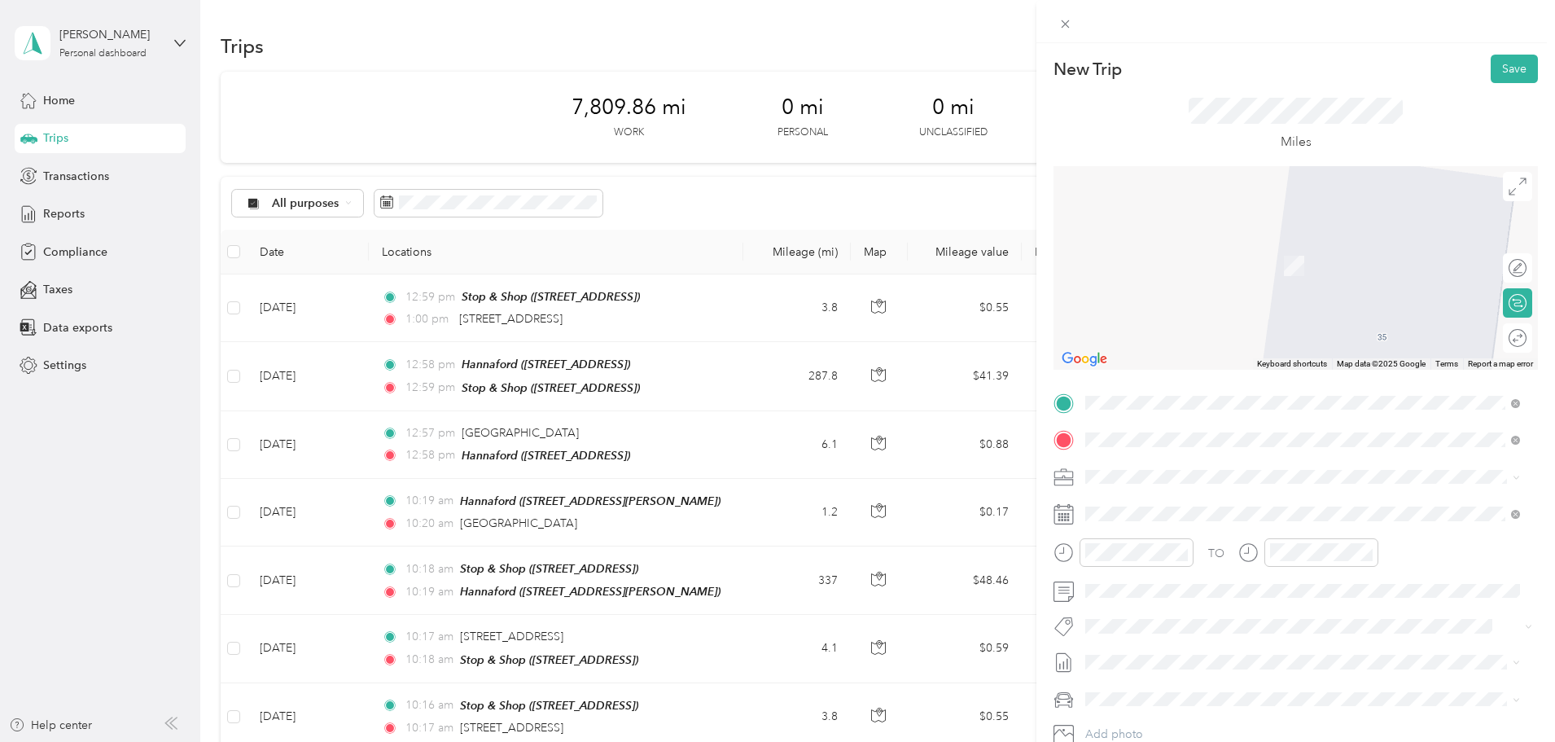
click at [1240, 510] on div "TEAM Stop & Shop" at bounding box center [1178, 507] width 124 height 20
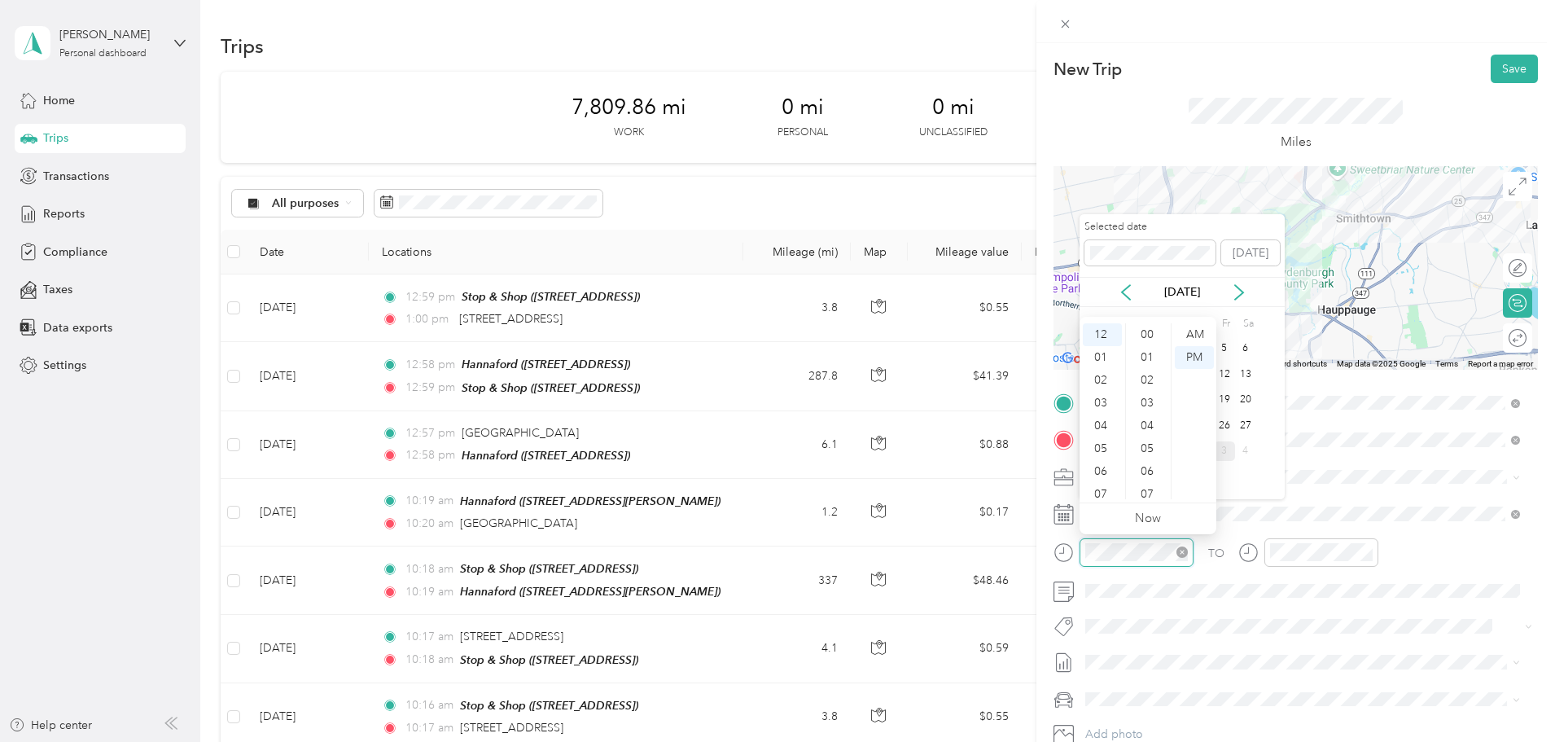
scroll to position [1192, 0]
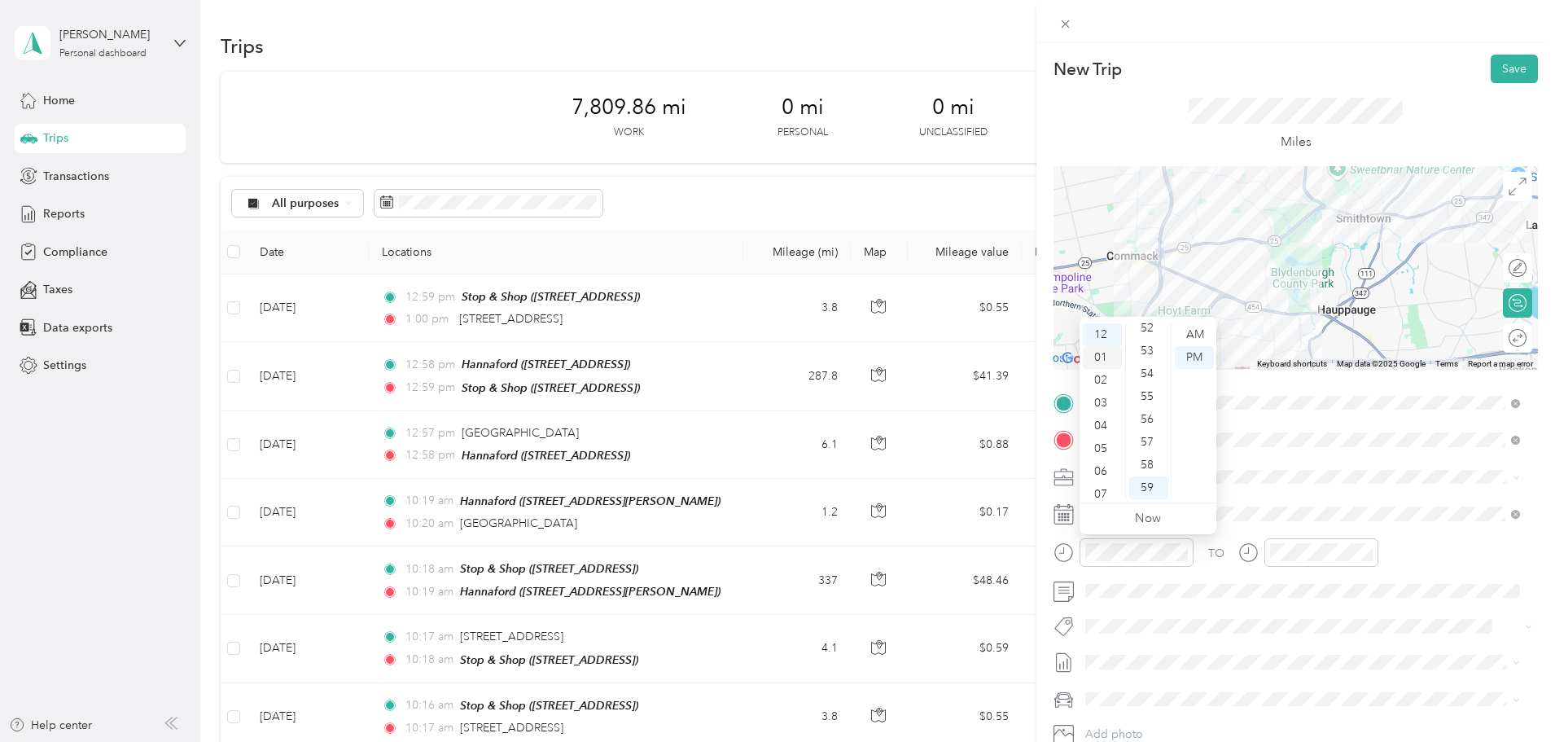
click at [1099, 356] on div "01" at bounding box center [1102, 357] width 39 height 23
click at [1146, 335] on div "00" at bounding box center [1148, 334] width 39 height 23
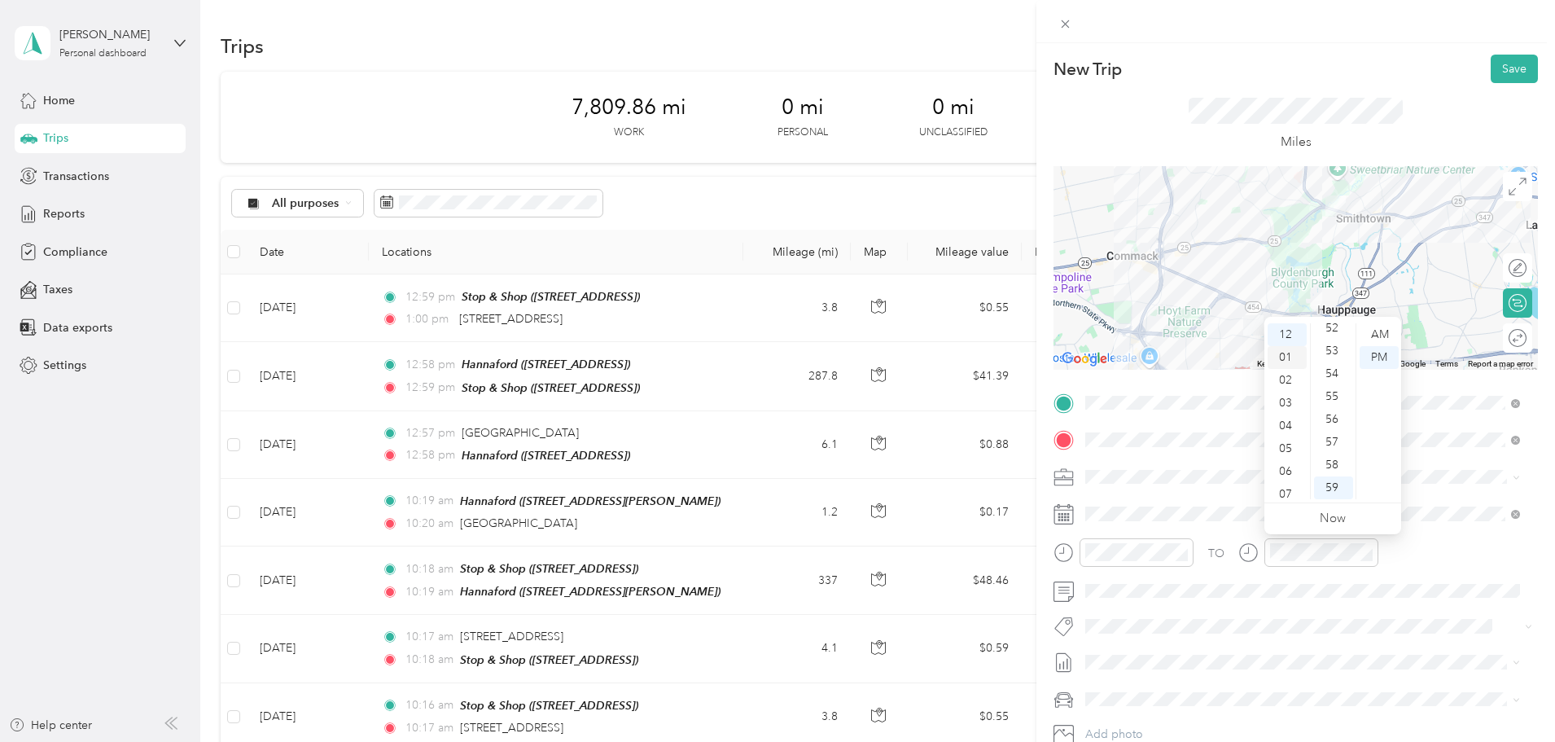
click at [1287, 357] on div "01" at bounding box center [1287, 357] width 39 height 23
click at [1339, 353] on div "01" at bounding box center [1333, 357] width 39 height 23
click at [1501, 543] on div "TO" at bounding box center [1296, 558] width 484 height 40
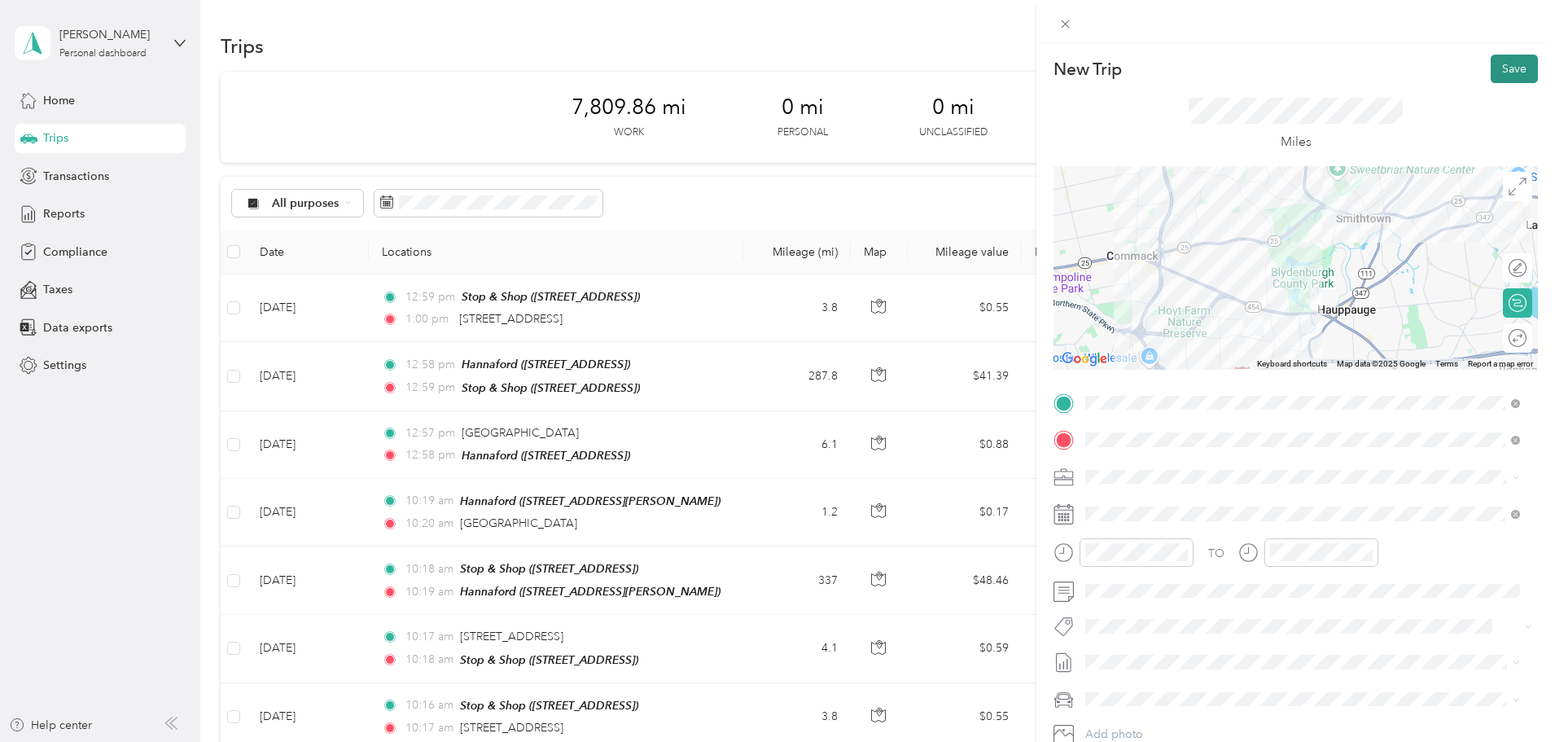
click at [1491, 76] on button "Save" at bounding box center [1514, 69] width 47 height 28
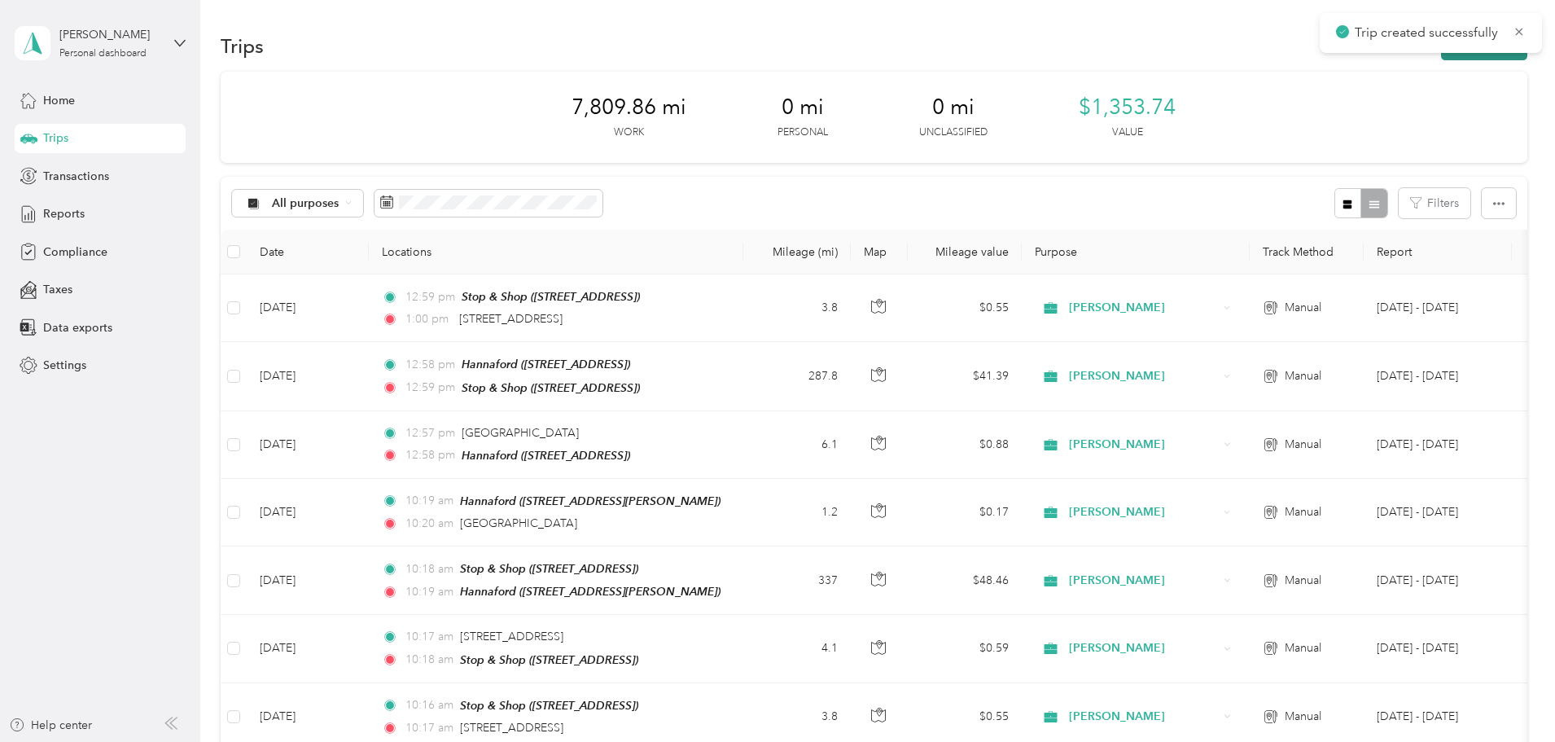
click at [1441, 57] on button "New trip" at bounding box center [1484, 46] width 86 height 28
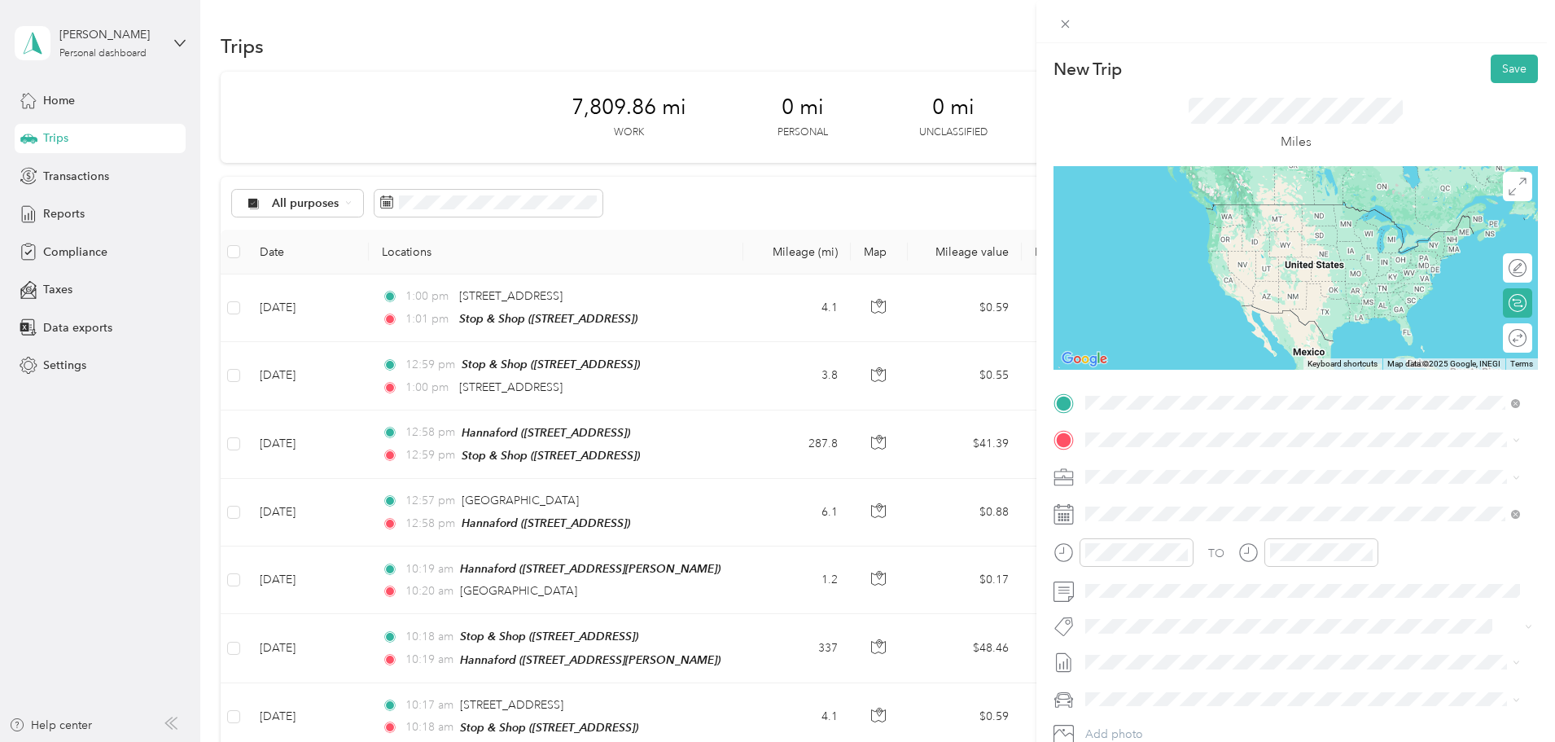
click at [1200, 477] on div "TEAM Stop & Shop" at bounding box center [1178, 470] width 124 height 20
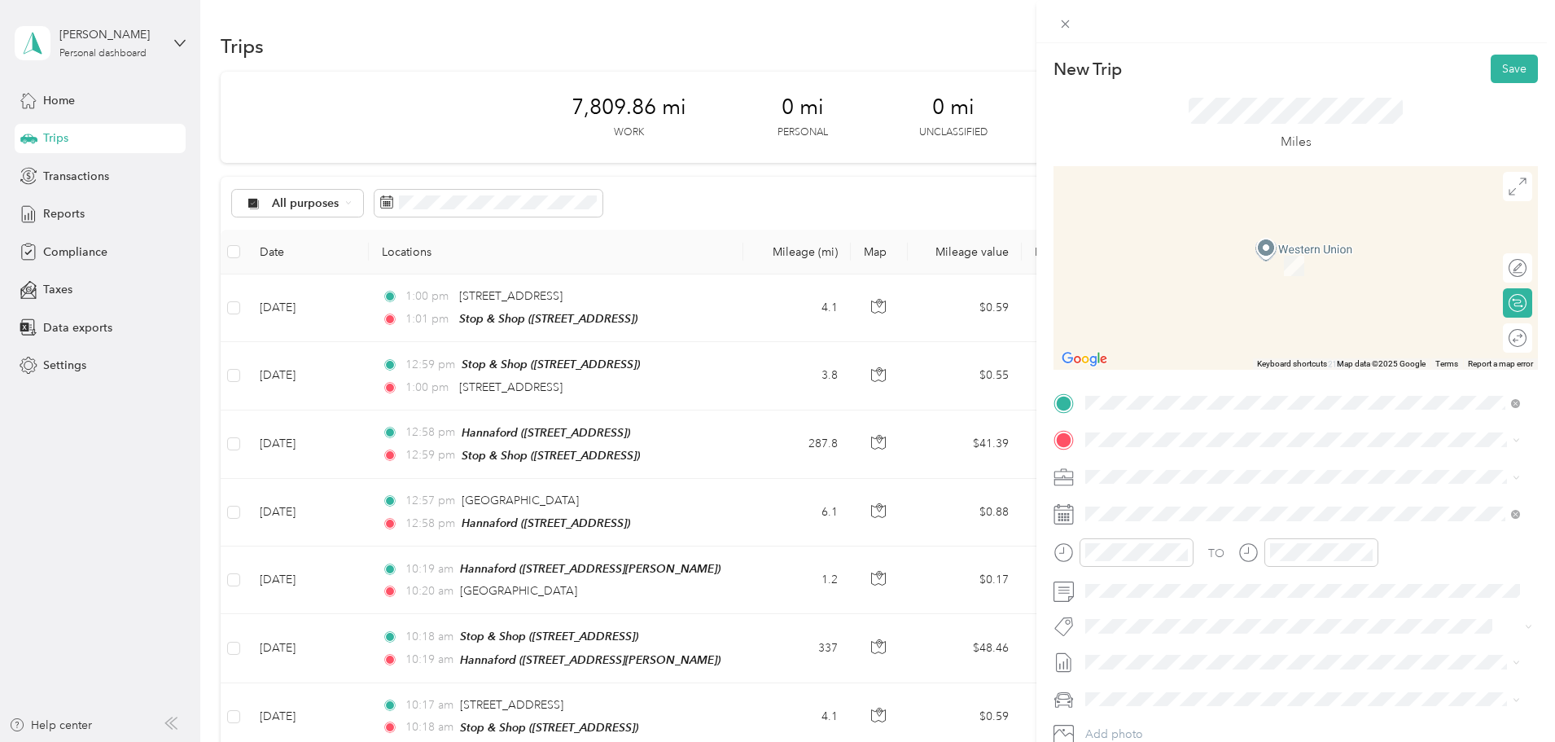
click at [1230, 510] on div "TEAM Hannaford" at bounding box center [1172, 505] width 113 height 20
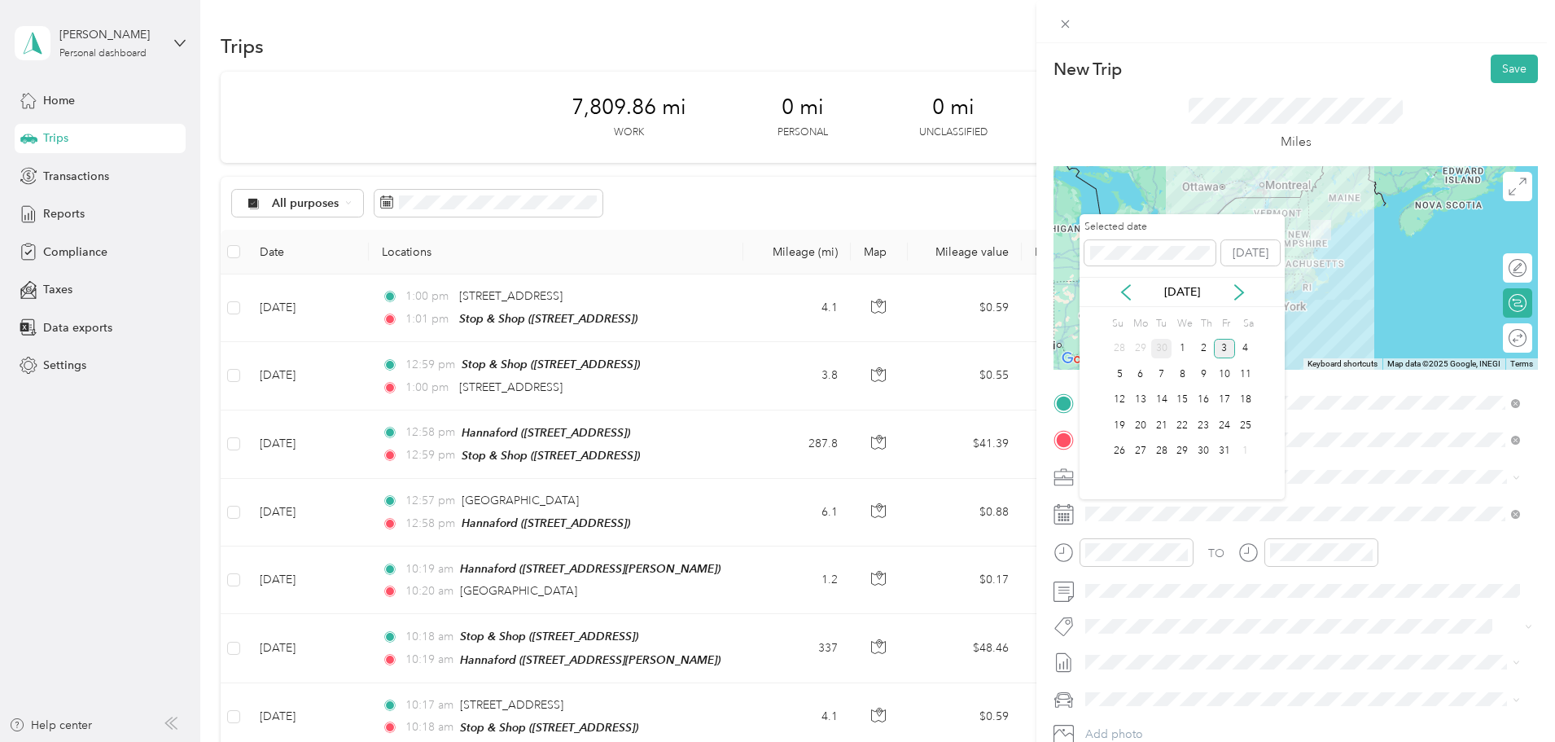
click at [1166, 346] on div "30" at bounding box center [1161, 349] width 21 height 20
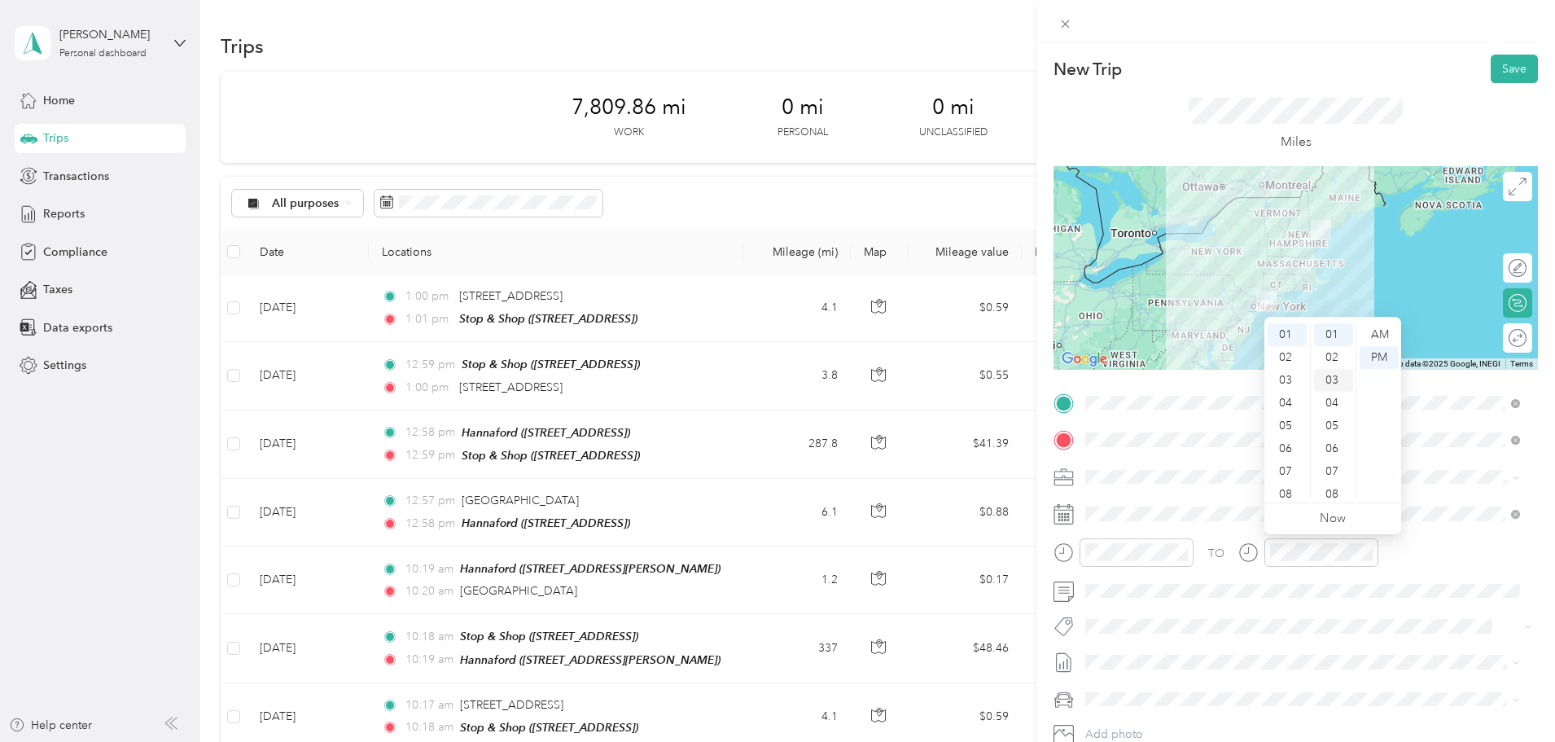
click at [1330, 352] on div "02" at bounding box center [1333, 357] width 39 height 23
click at [1420, 123] on div "Miles" at bounding box center [1296, 124] width 484 height 83
click at [1491, 72] on button "Save" at bounding box center [1514, 69] width 47 height 28
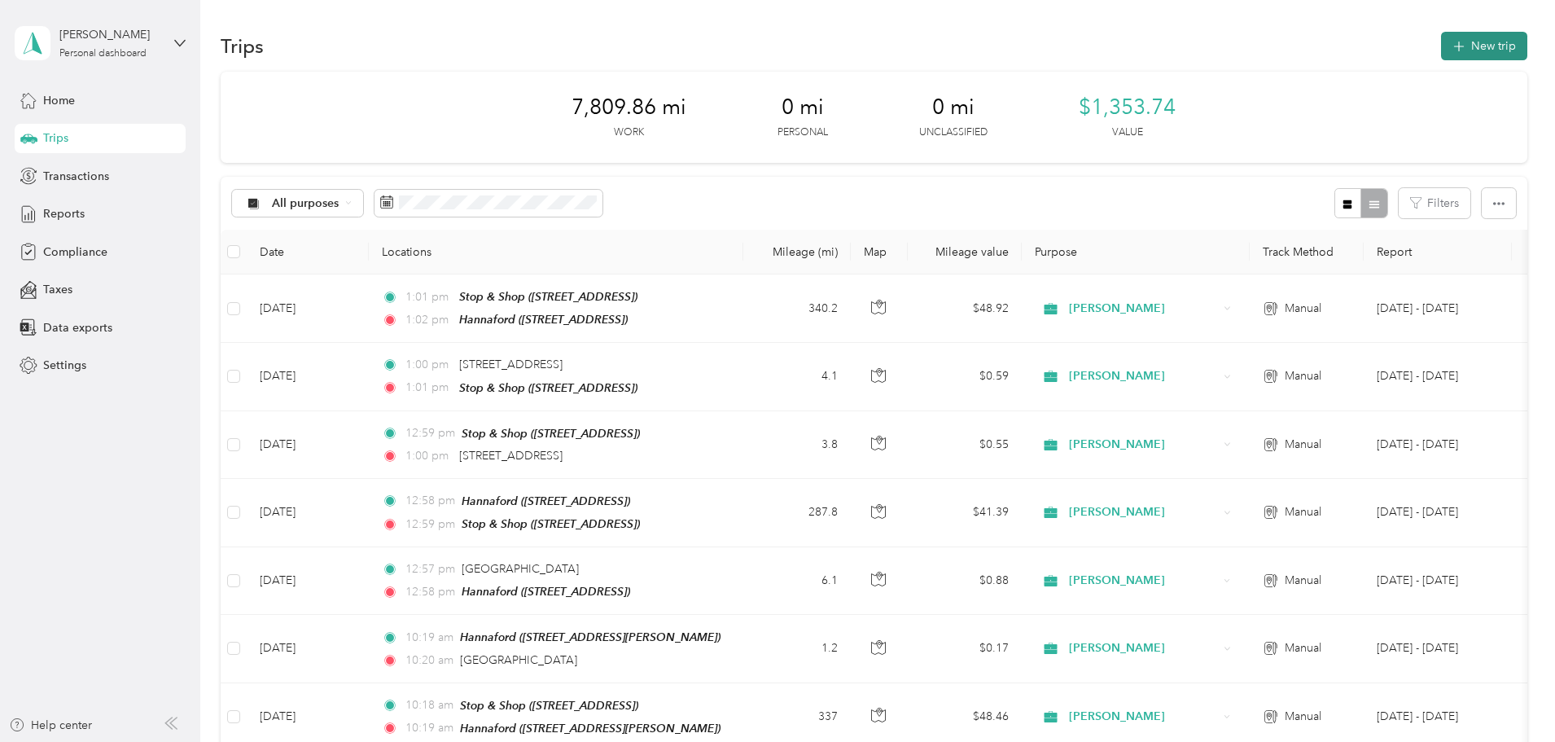
click at [1441, 57] on button "New trip" at bounding box center [1484, 46] width 86 height 28
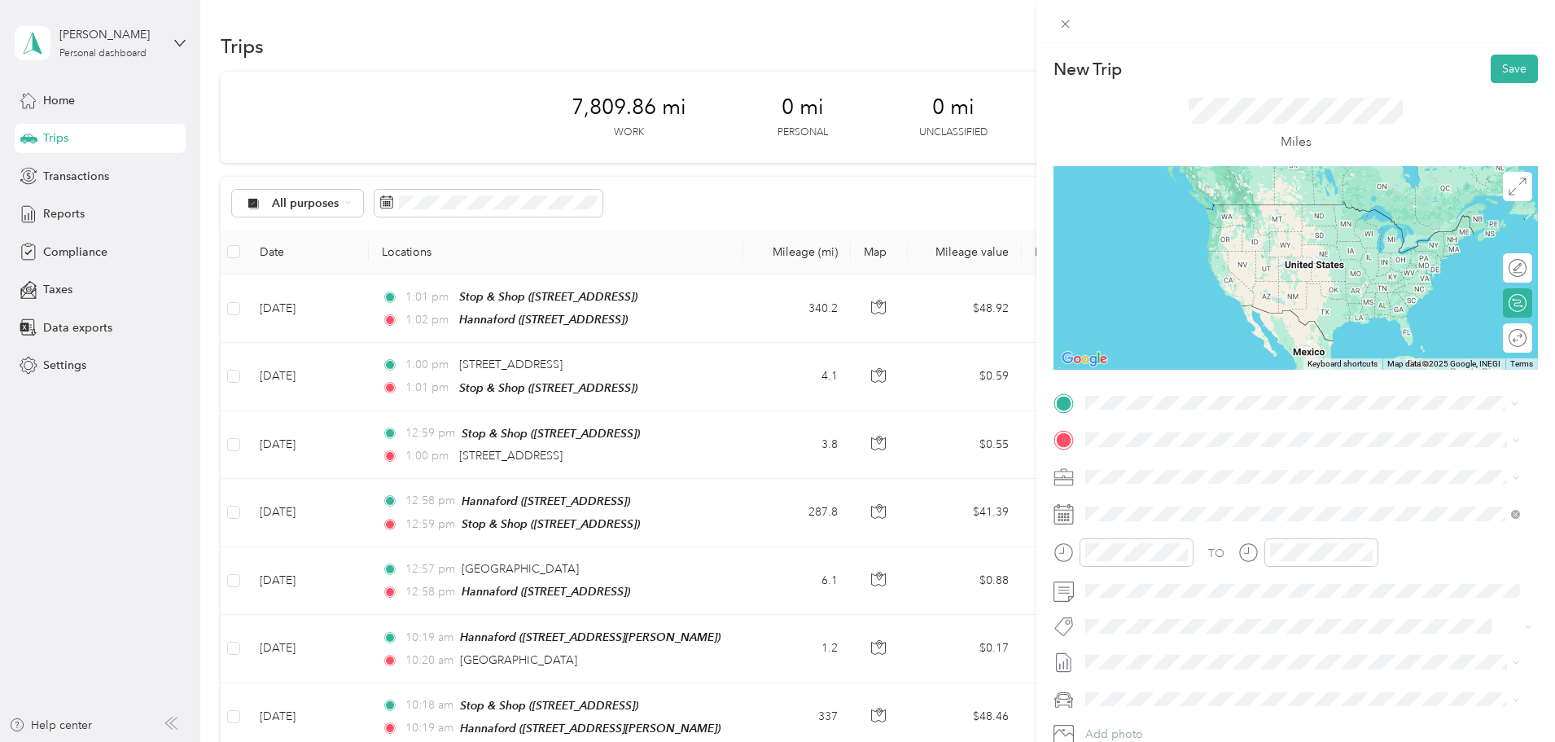
click at [1230, 471] on div "TEAM Hannaford" at bounding box center [1172, 470] width 113 height 20
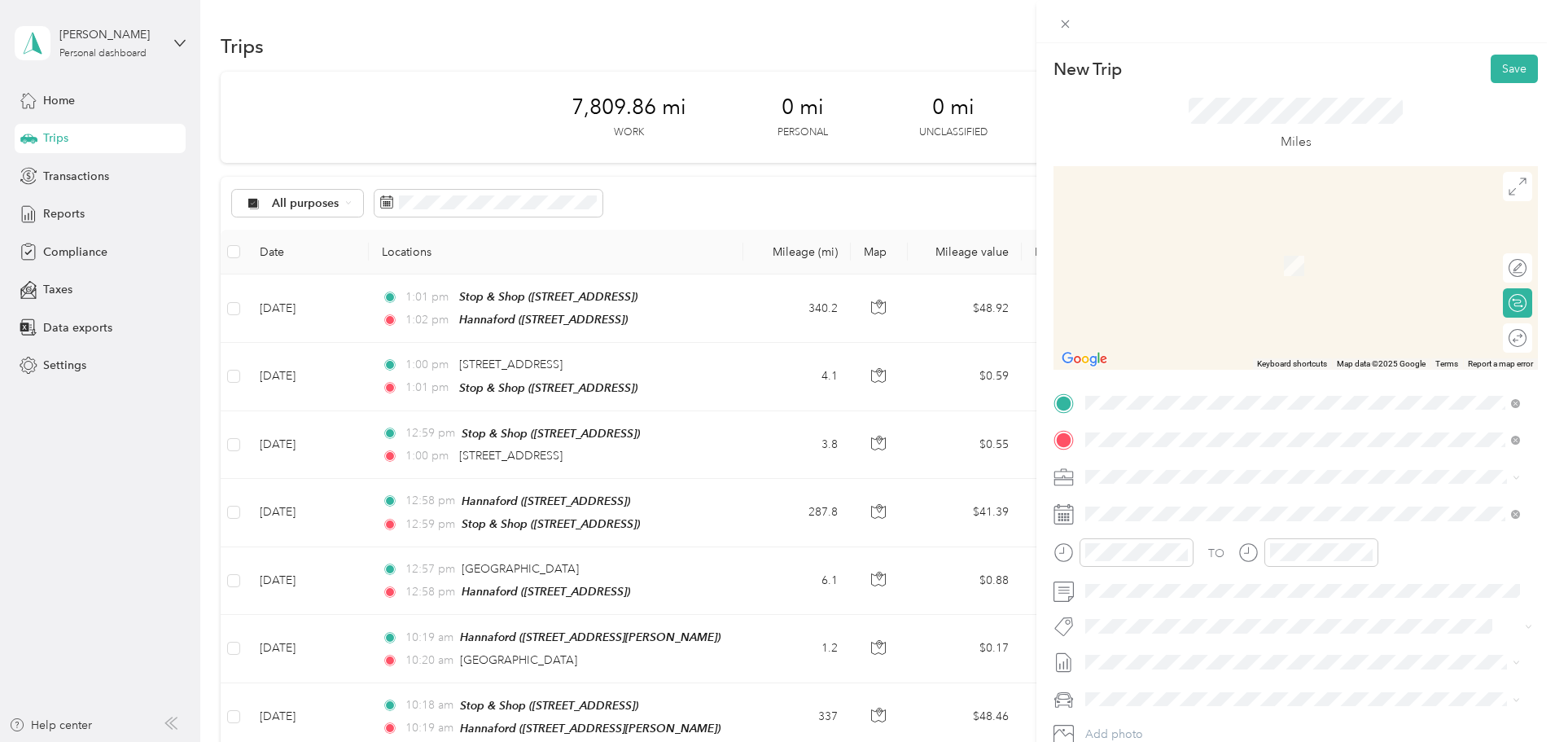
click at [1210, 504] on span "[GEOGRAPHIC_DATA][US_STATE], [GEOGRAPHIC_DATA]" at bounding box center [1266, 498] width 300 height 15
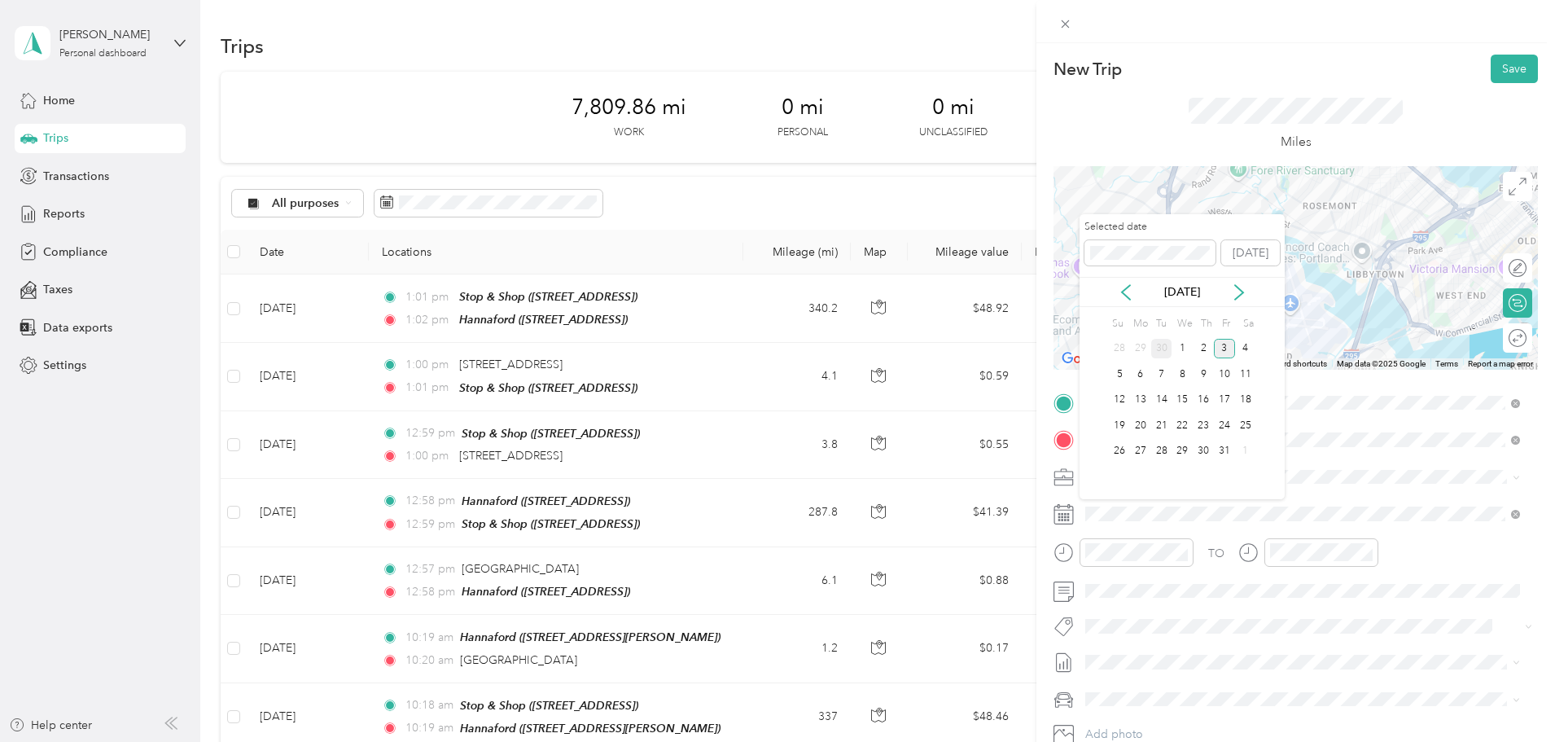
click at [1168, 344] on div "30" at bounding box center [1161, 349] width 21 height 20
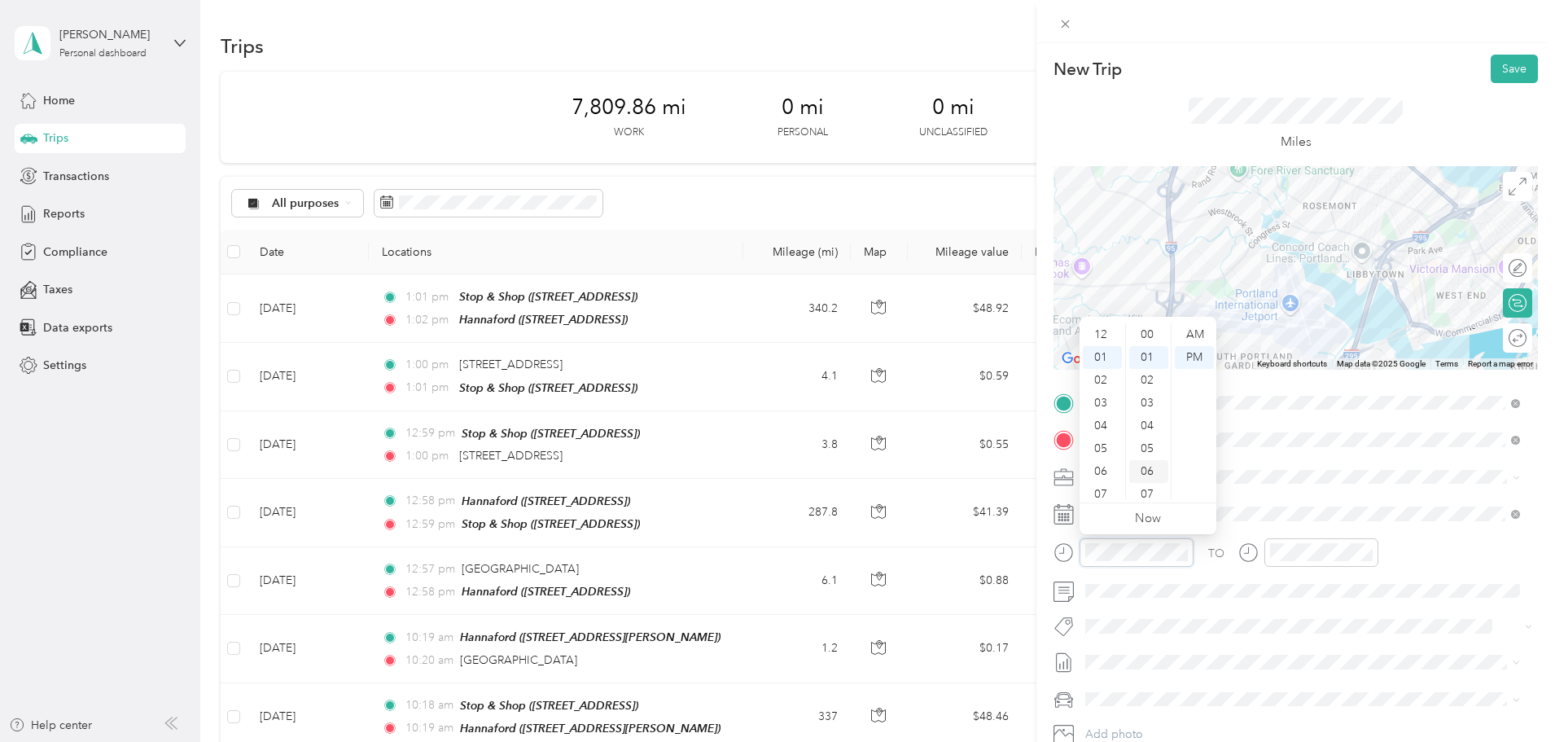
scroll to position [23, 0]
click at [1149, 355] on div "02" at bounding box center [1148, 357] width 39 height 23
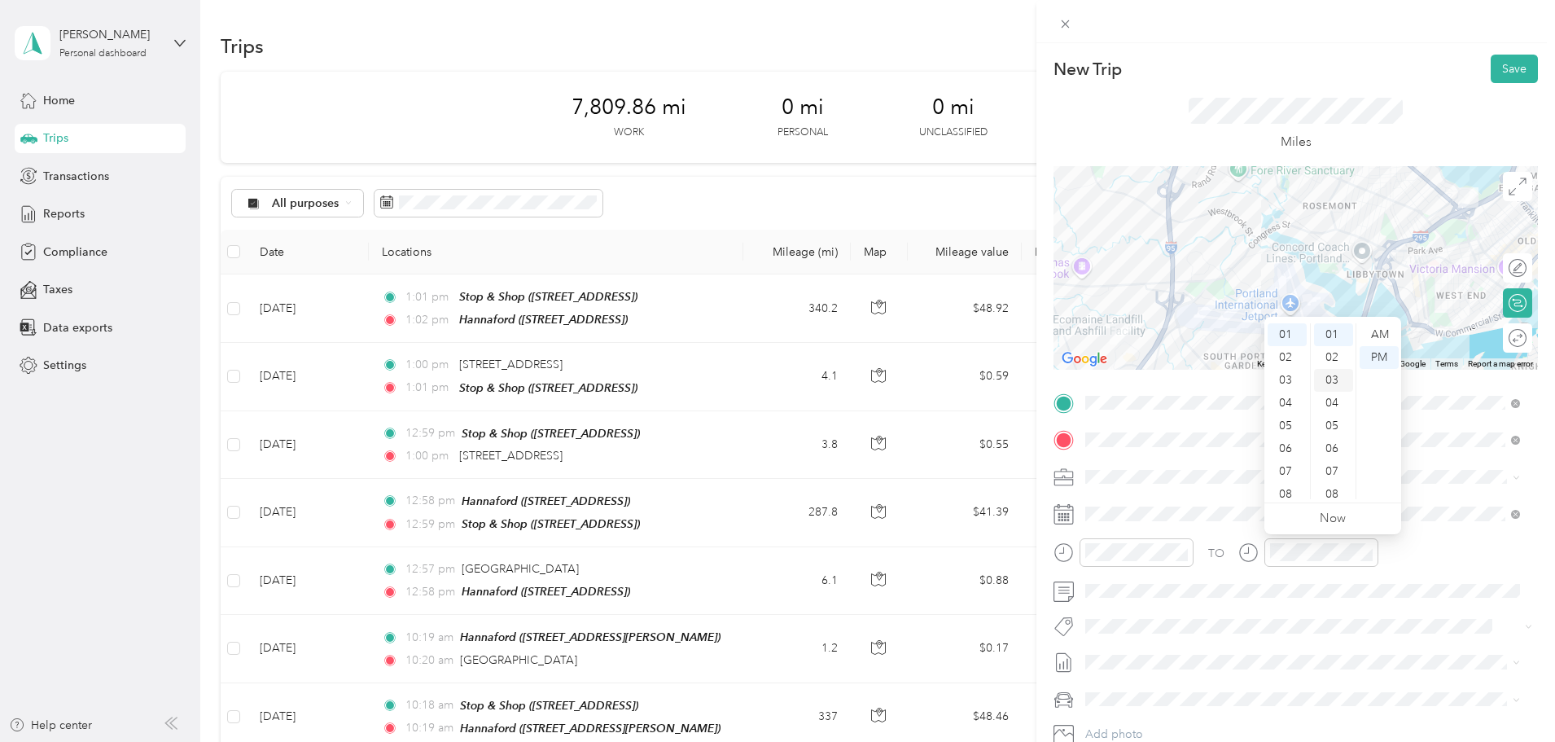
click at [1333, 380] on div "03" at bounding box center [1333, 380] width 39 height 23
click at [1377, 135] on div "Miles" at bounding box center [1296, 125] width 214 height 55
click at [1491, 67] on button "Save" at bounding box center [1514, 69] width 47 height 28
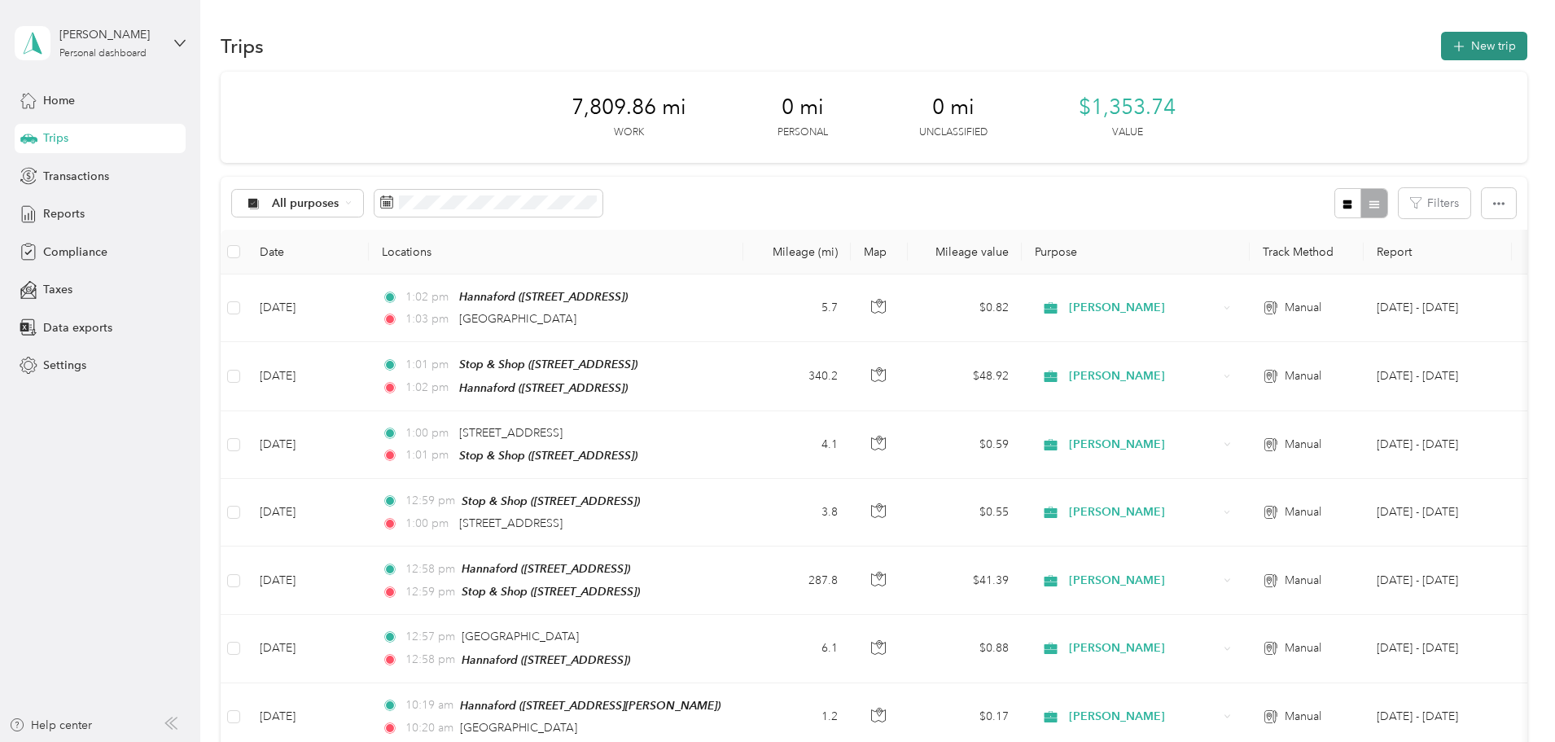
click at [1441, 44] on button "New trip" at bounding box center [1484, 46] width 86 height 28
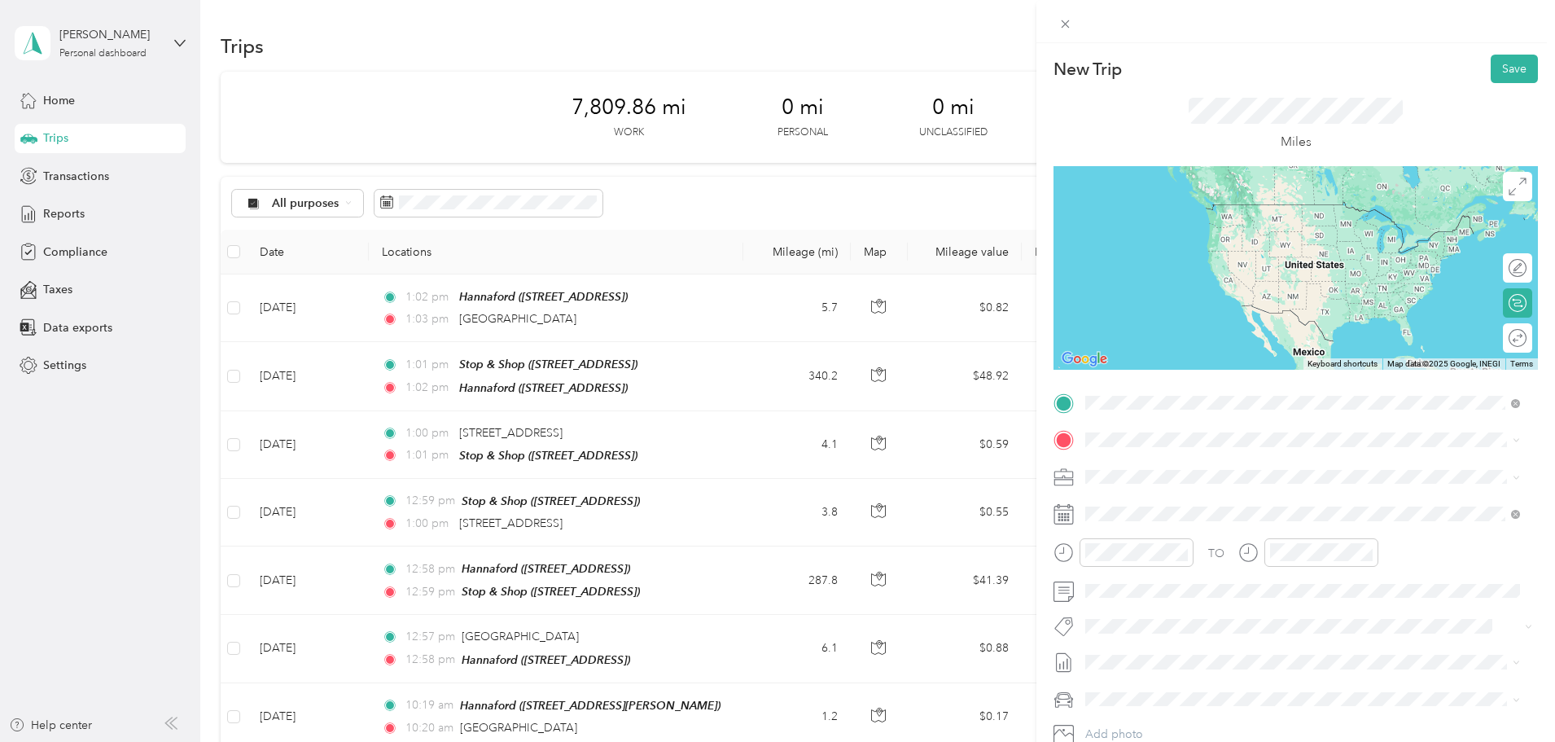
click at [1187, 469] on span "[GEOGRAPHIC_DATA][US_STATE], [GEOGRAPHIC_DATA]" at bounding box center [1266, 461] width 300 height 15
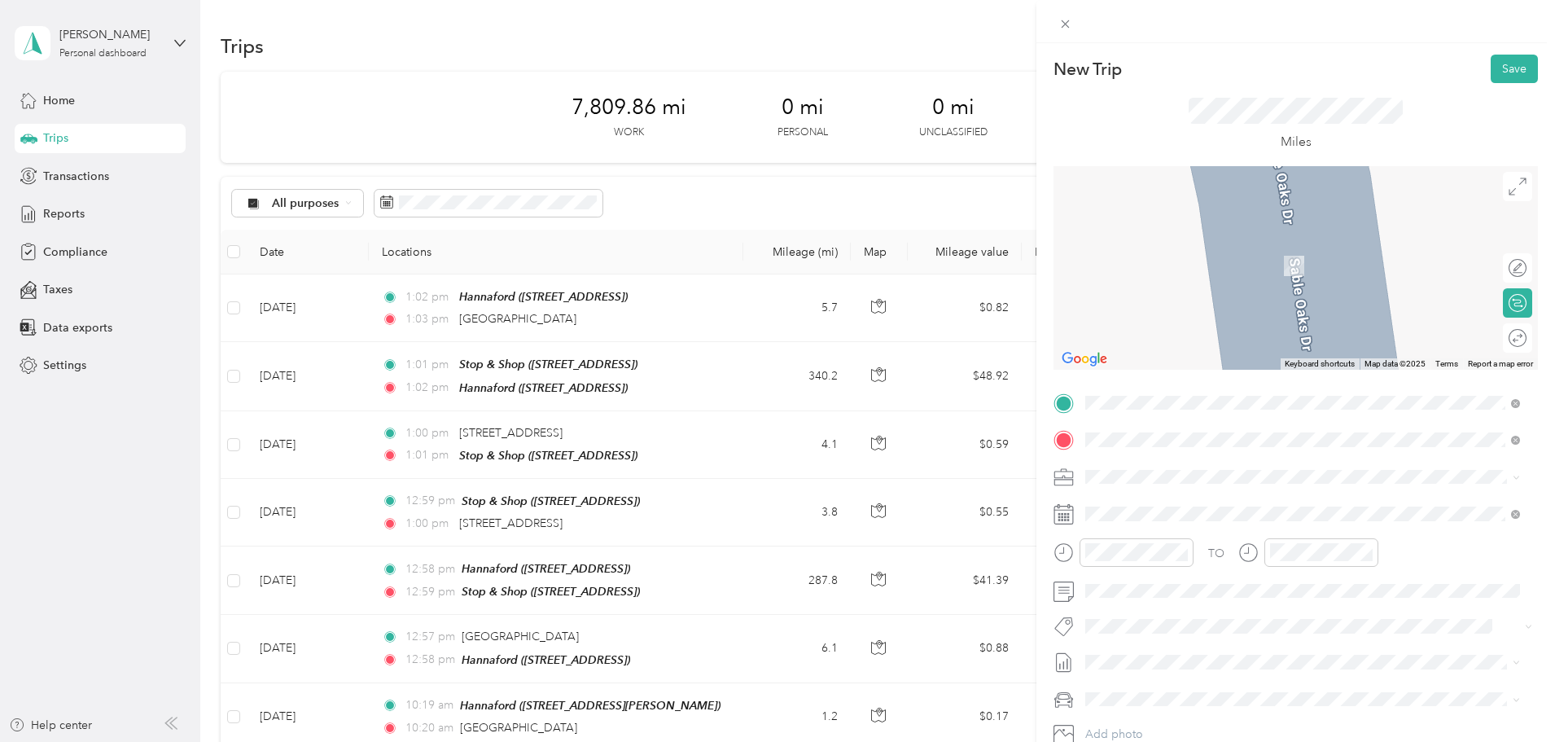
click at [1230, 515] on div "TEAM Hannaford" at bounding box center [1172, 507] width 113 height 20
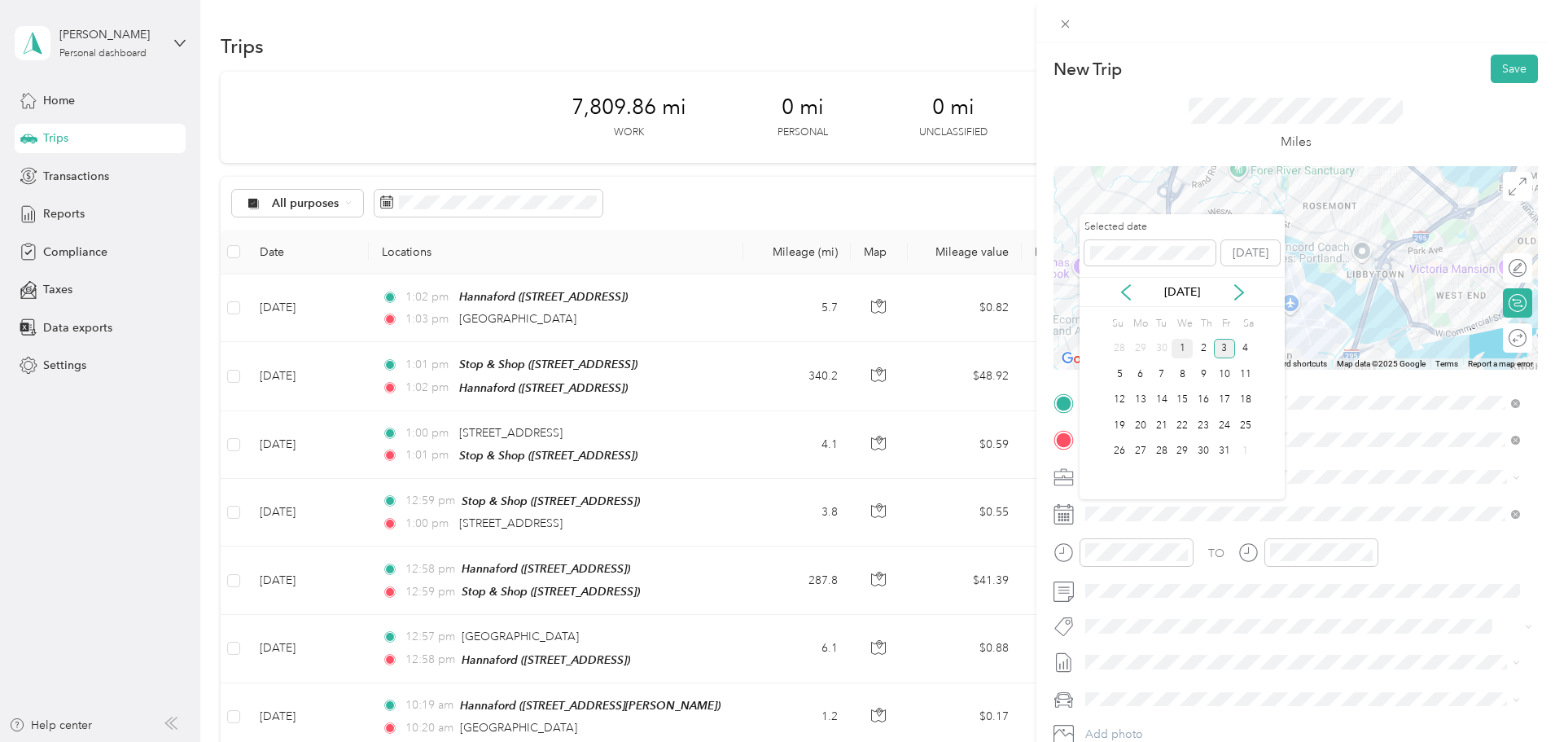
click at [1184, 344] on div "1" at bounding box center [1182, 349] width 21 height 20
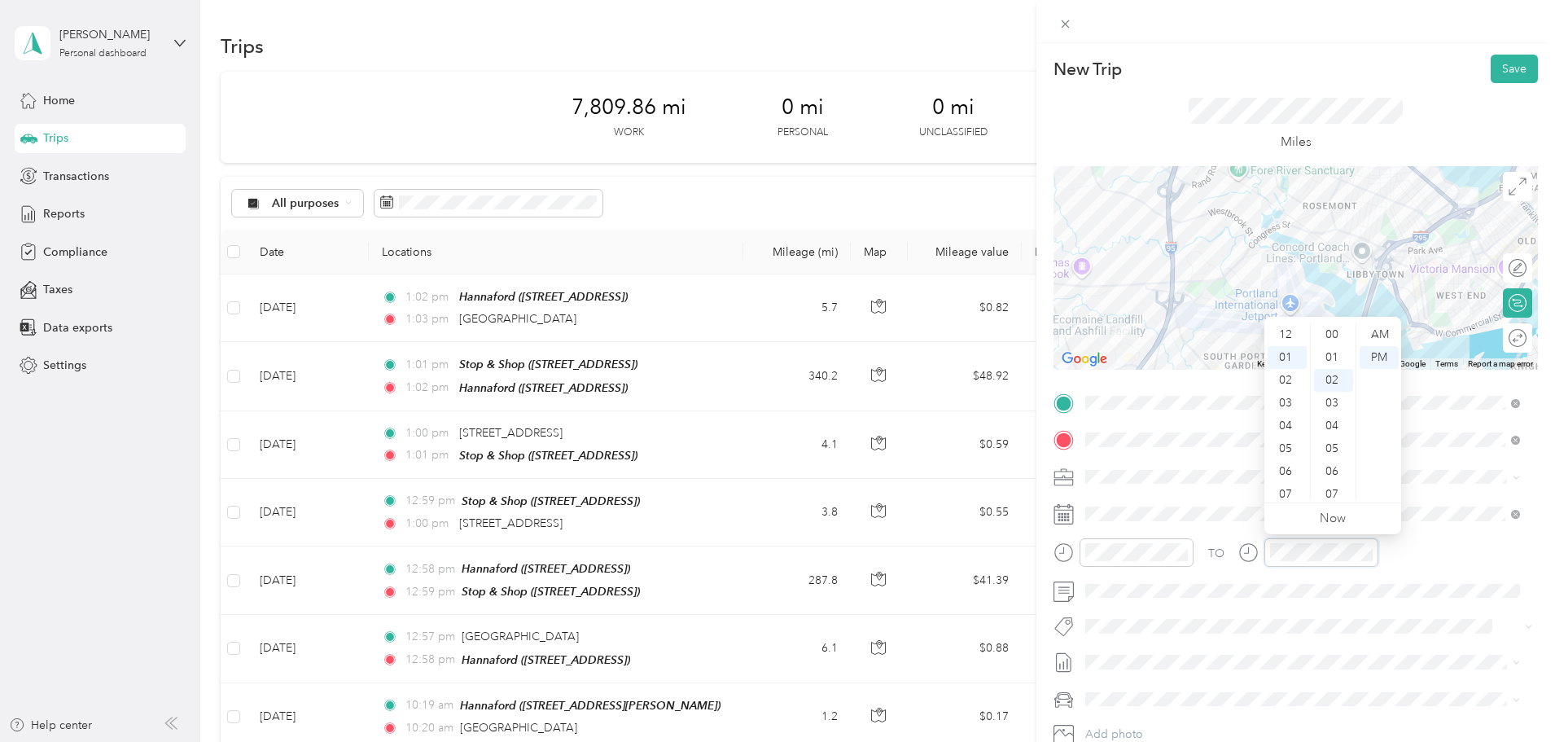
scroll to position [46, 0]
click at [1333, 356] on div "03" at bounding box center [1333, 357] width 39 height 23
click at [1401, 111] on div "Miles" at bounding box center [1296, 124] width 484 height 83
click at [1504, 66] on button "Save" at bounding box center [1514, 69] width 47 height 28
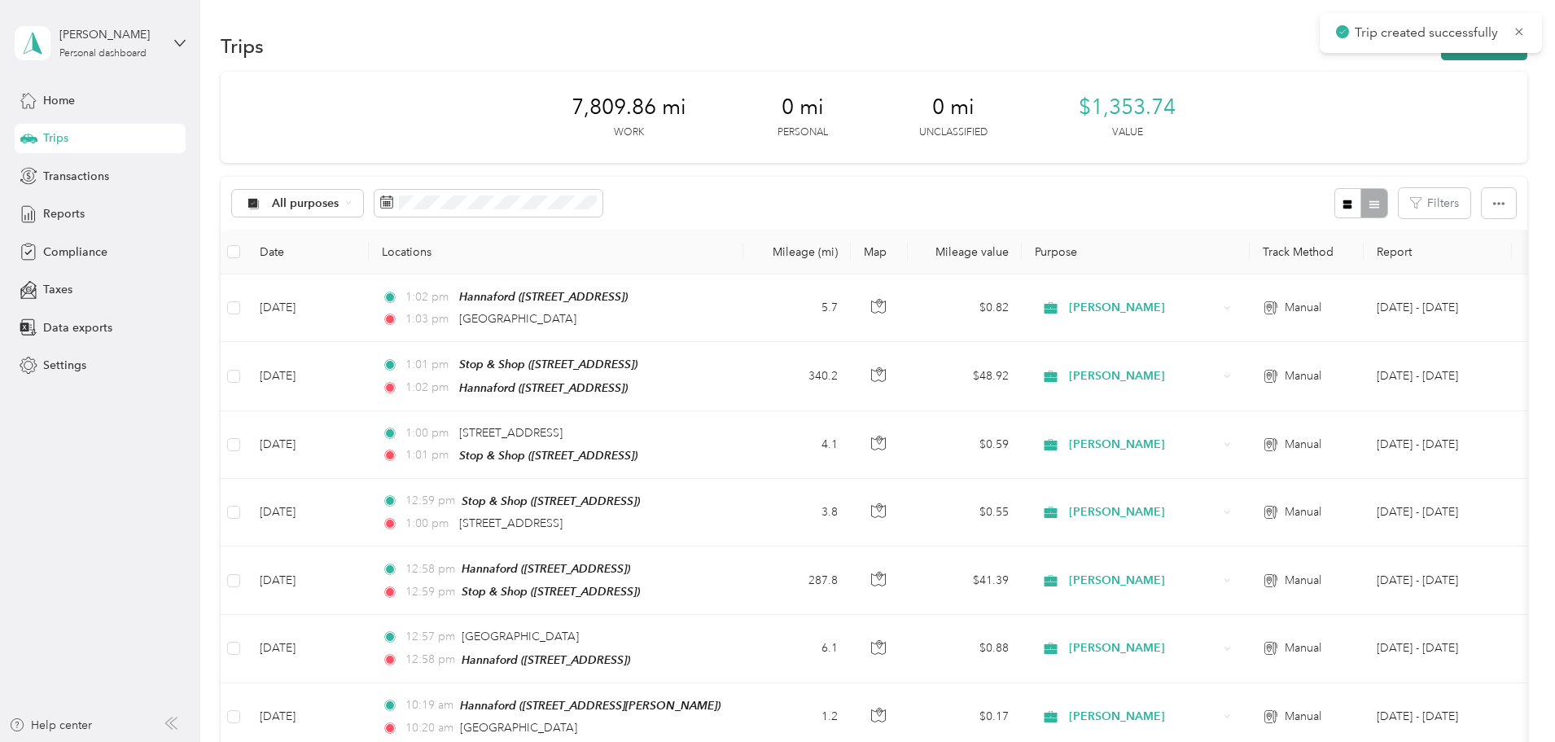
click at [1441, 54] on button "New trip" at bounding box center [1484, 46] width 86 height 28
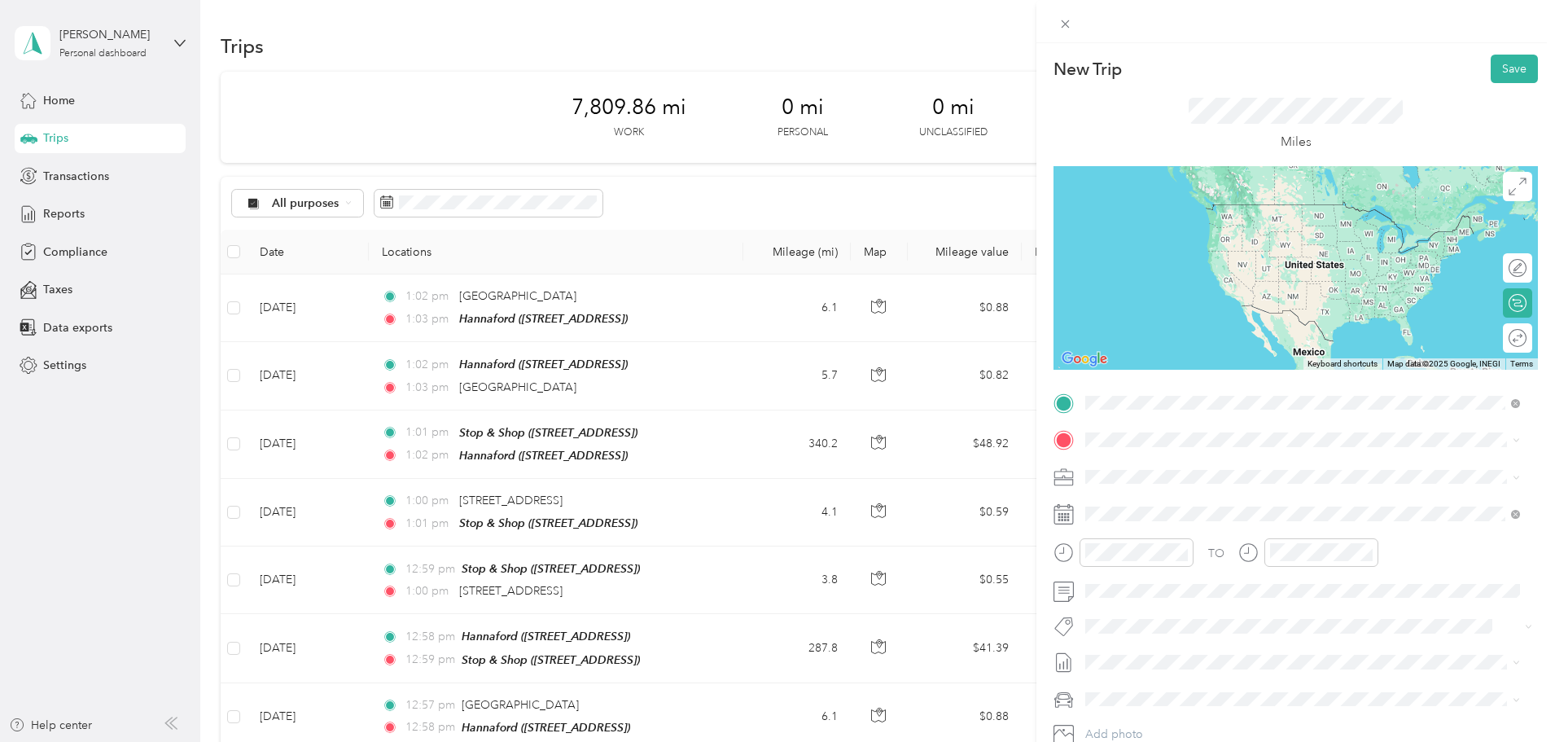
click at [1230, 476] on div "TEAM Hannaford" at bounding box center [1172, 470] width 113 height 20
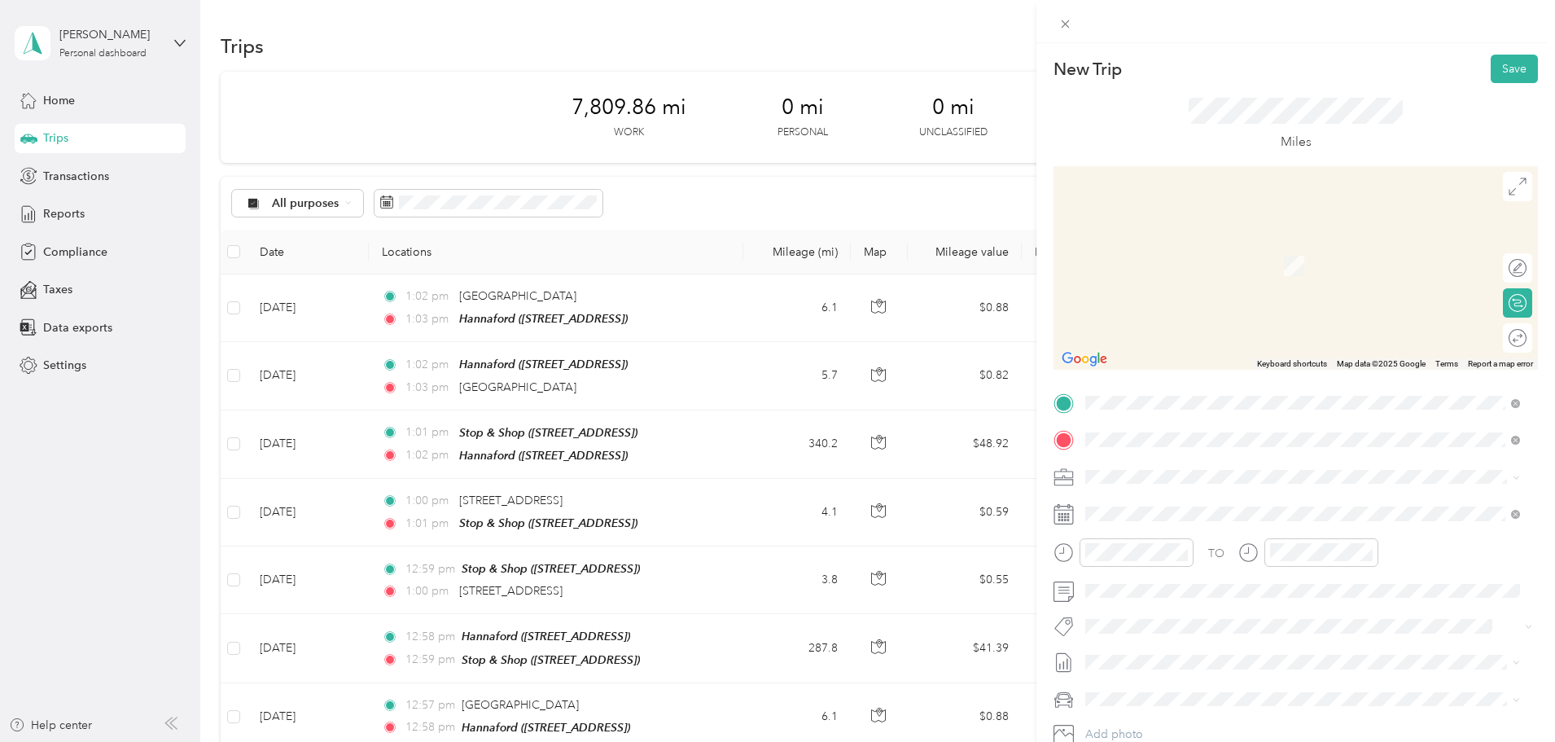
click at [1240, 519] on div "TEAM Stop & Shop [STREET_ADDRESS]" at bounding box center [1178, 517] width 124 height 40
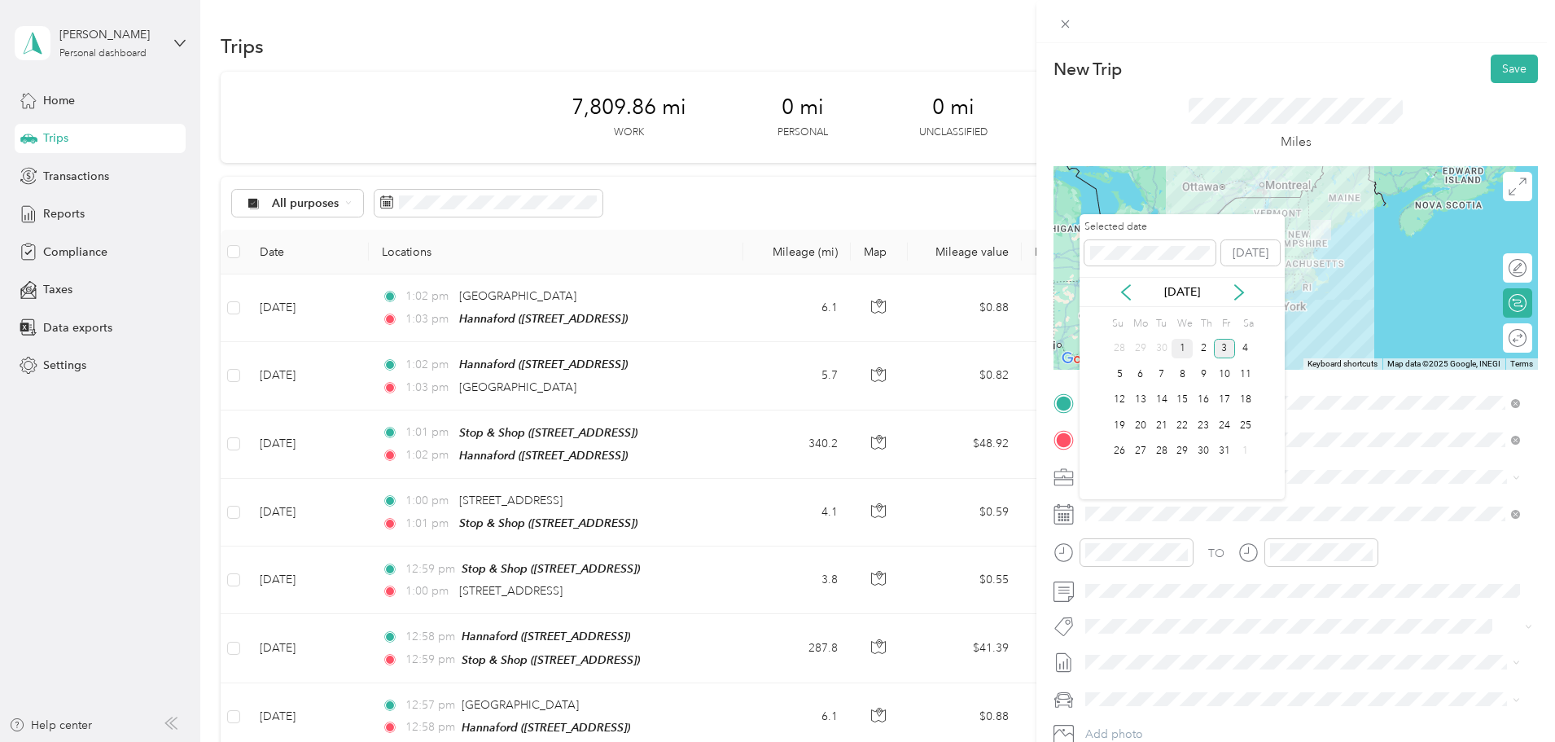
click at [1181, 350] on div "1" at bounding box center [1182, 349] width 21 height 20
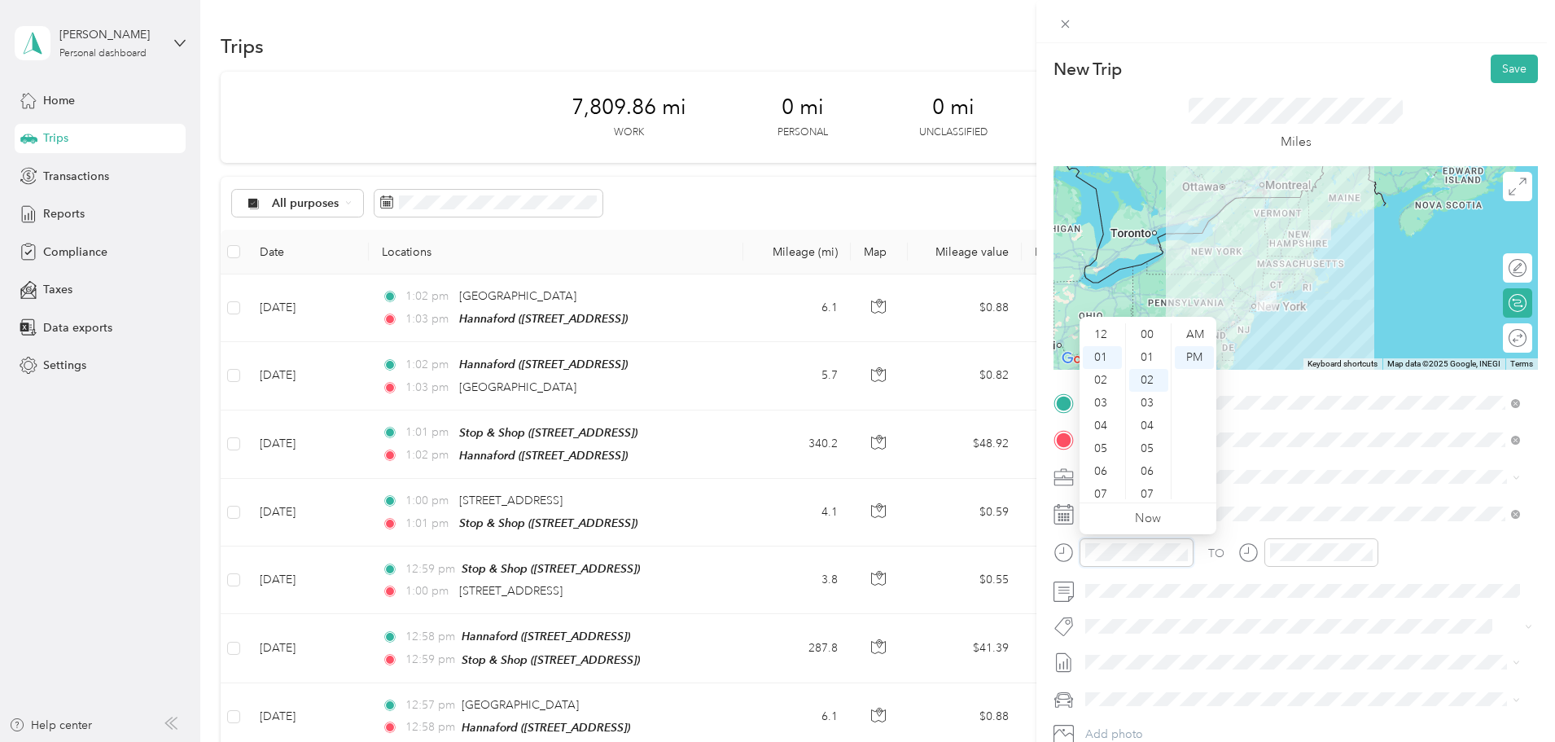
scroll to position [23, 0]
click at [1148, 382] on div "04" at bounding box center [1148, 380] width 39 height 23
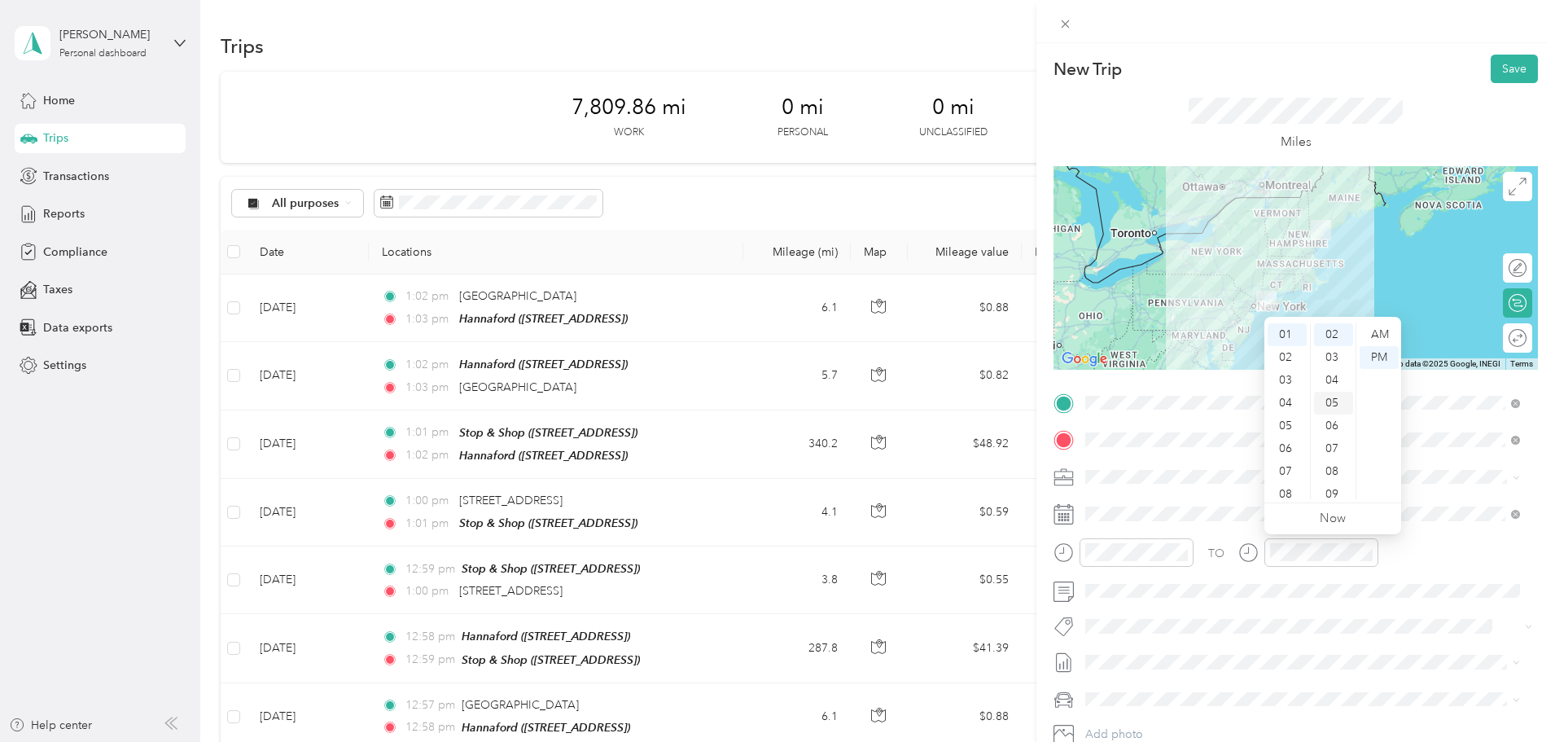
click at [1332, 397] on div "05" at bounding box center [1333, 403] width 39 height 23
click at [1504, 60] on button "Save" at bounding box center [1514, 69] width 47 height 28
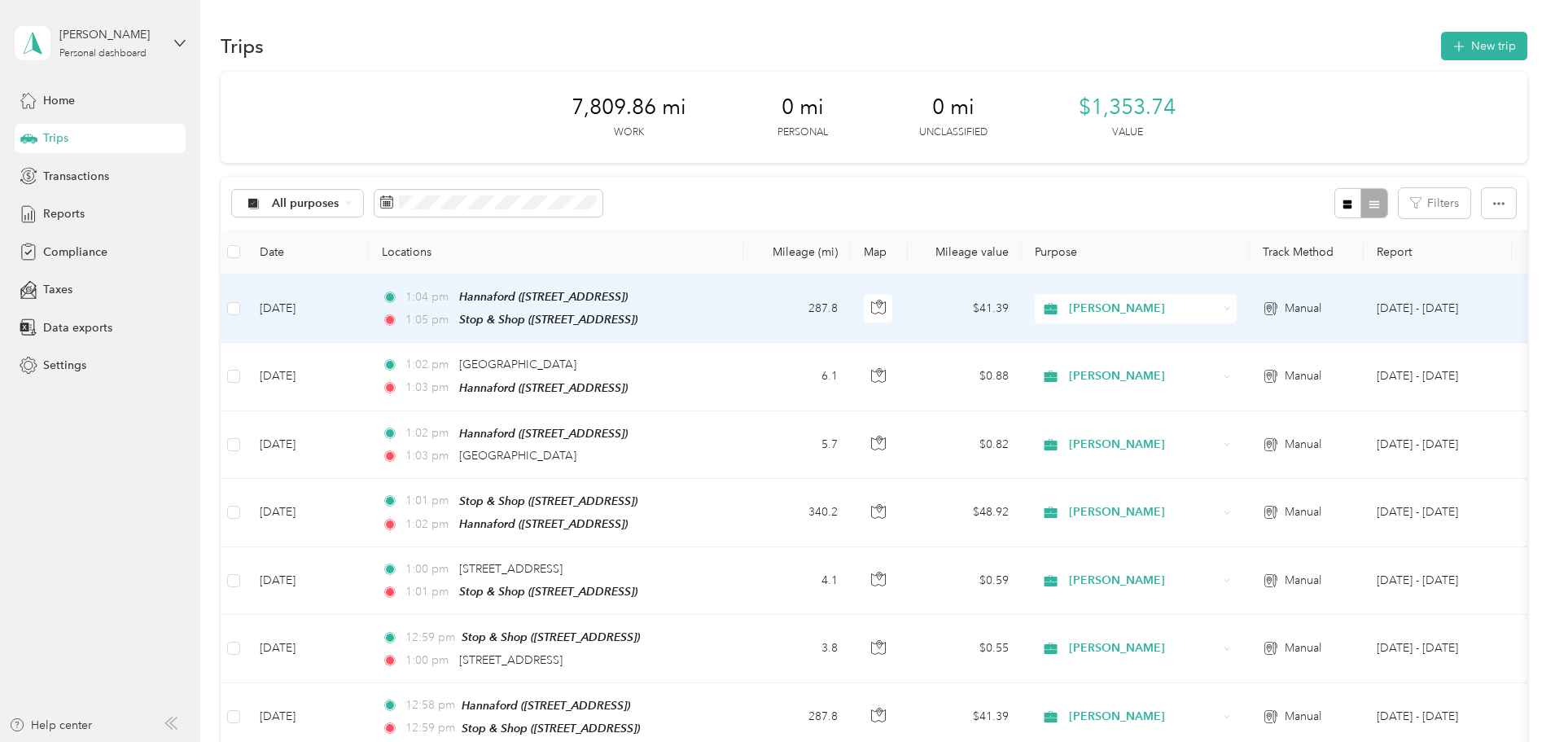
click at [743, 310] on td "1:04 pm [GEOGRAPHIC_DATA] ([STREET_ADDRESS]) 1:05 pm Stop & Shop ([STREET_ADDRE…" at bounding box center [556, 308] width 375 height 68
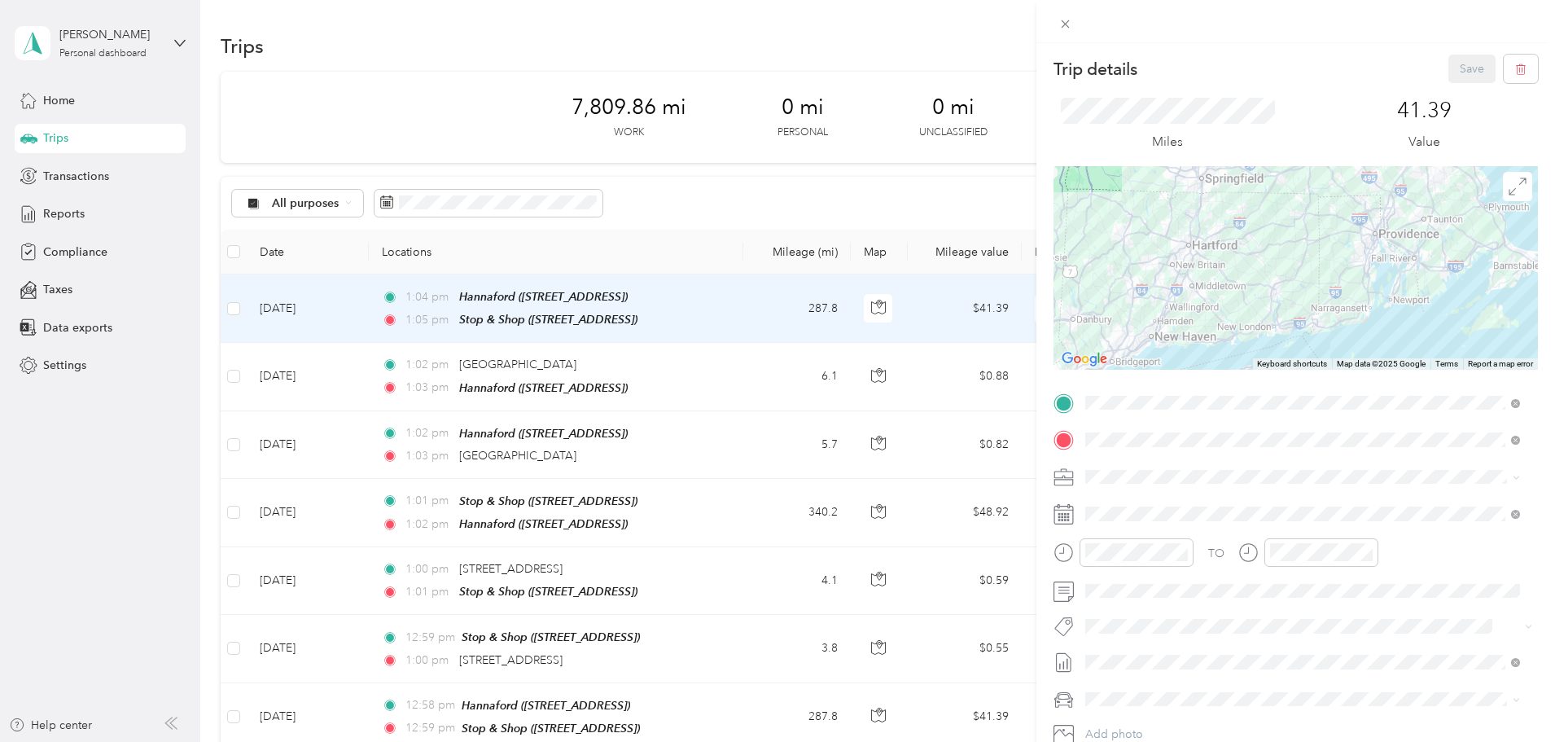
drag, startPoint x: 1167, startPoint y: 231, endPoint x: 1195, endPoint y: 370, distance: 141.3
click at [1195, 370] on div "Trip details Save This trip cannot be edited because it is either under review,…" at bounding box center [1296, 419] width 484 height 729
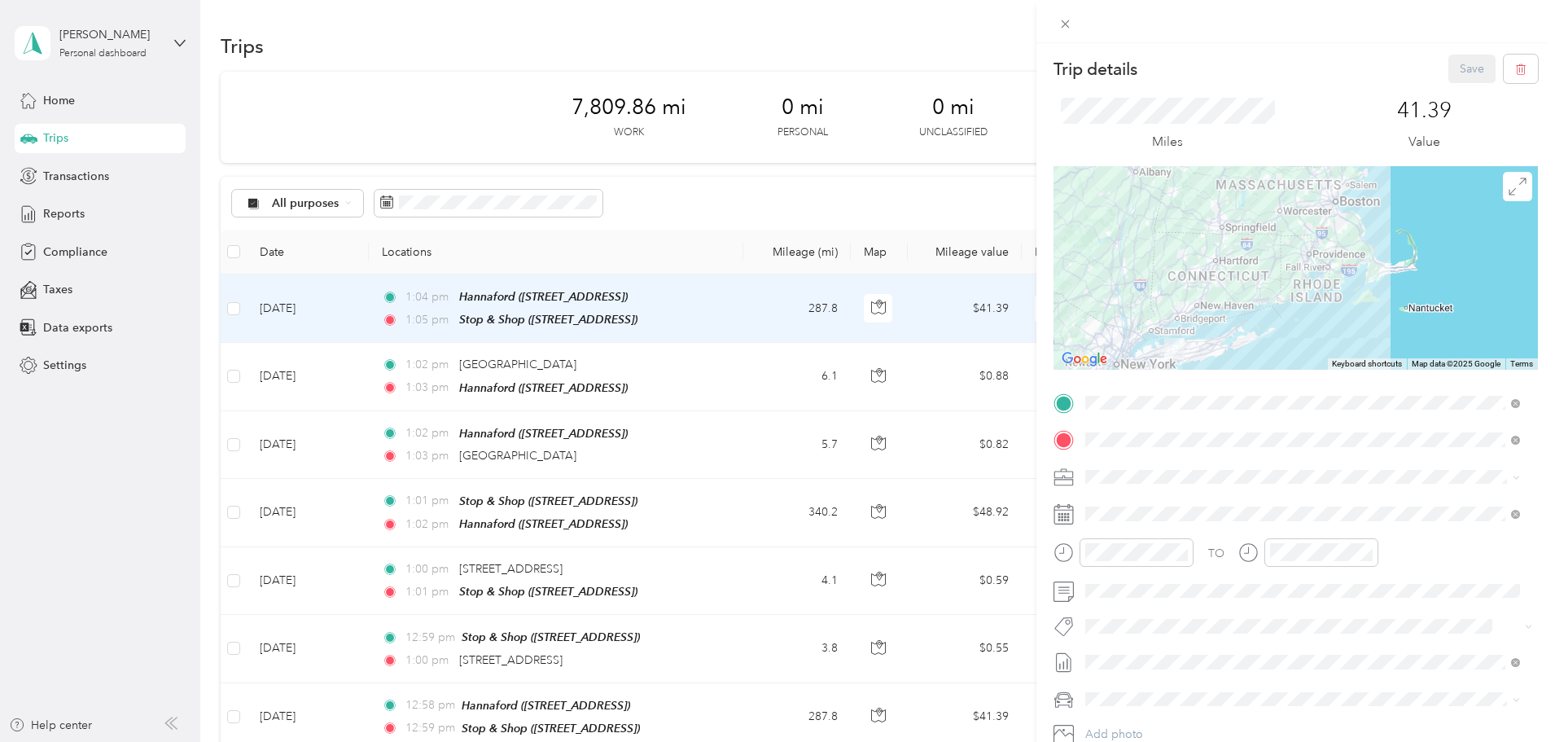
click at [711, 384] on div "Trip details Save This trip cannot be edited because it is either under review,…" at bounding box center [777, 371] width 1555 height 742
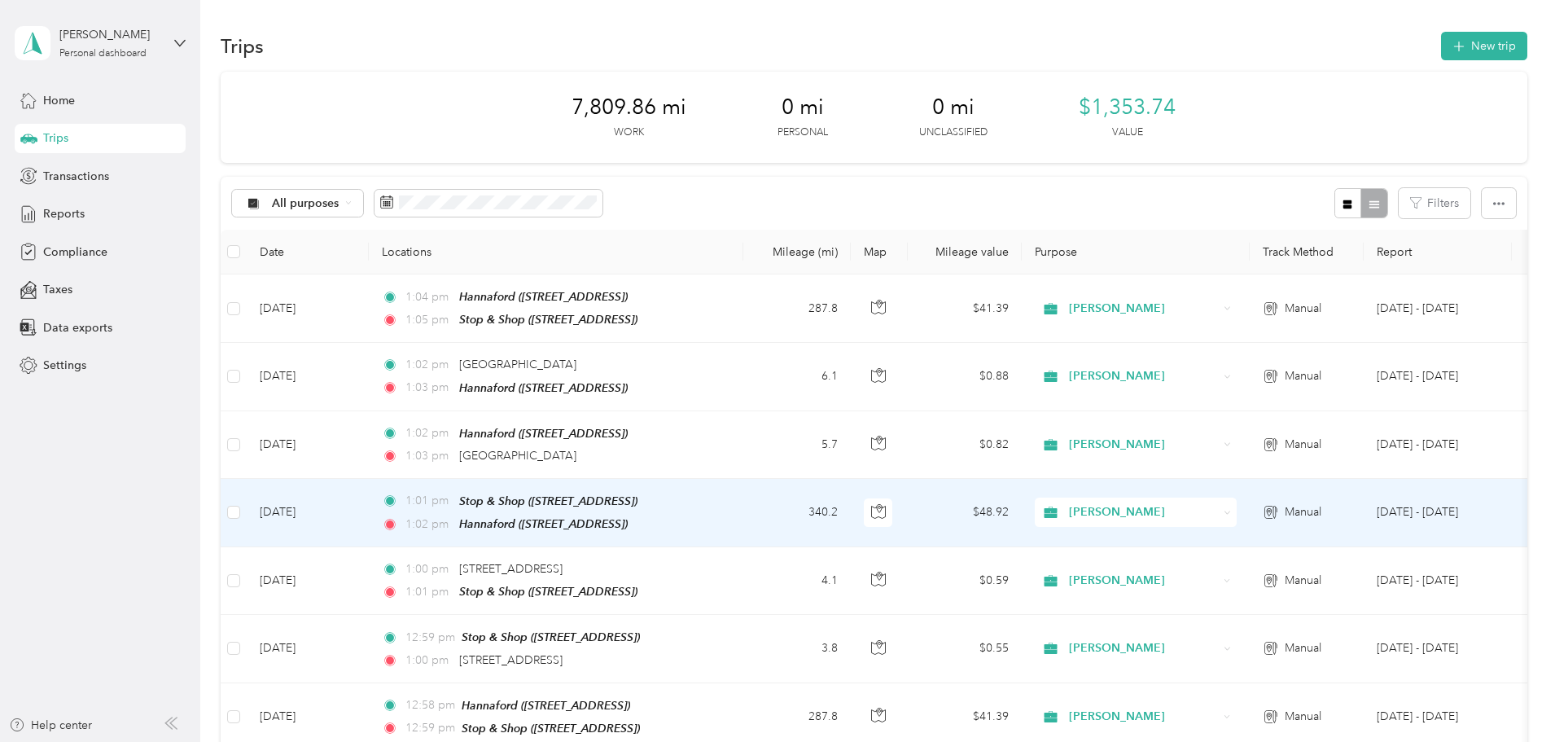
click at [743, 498] on td "1:01 pm Stop & Shop ([STREET_ADDRESS]) 1:02 pm [GEOGRAPHIC_DATA] ([STREET_ADDRE…" at bounding box center [556, 513] width 375 height 68
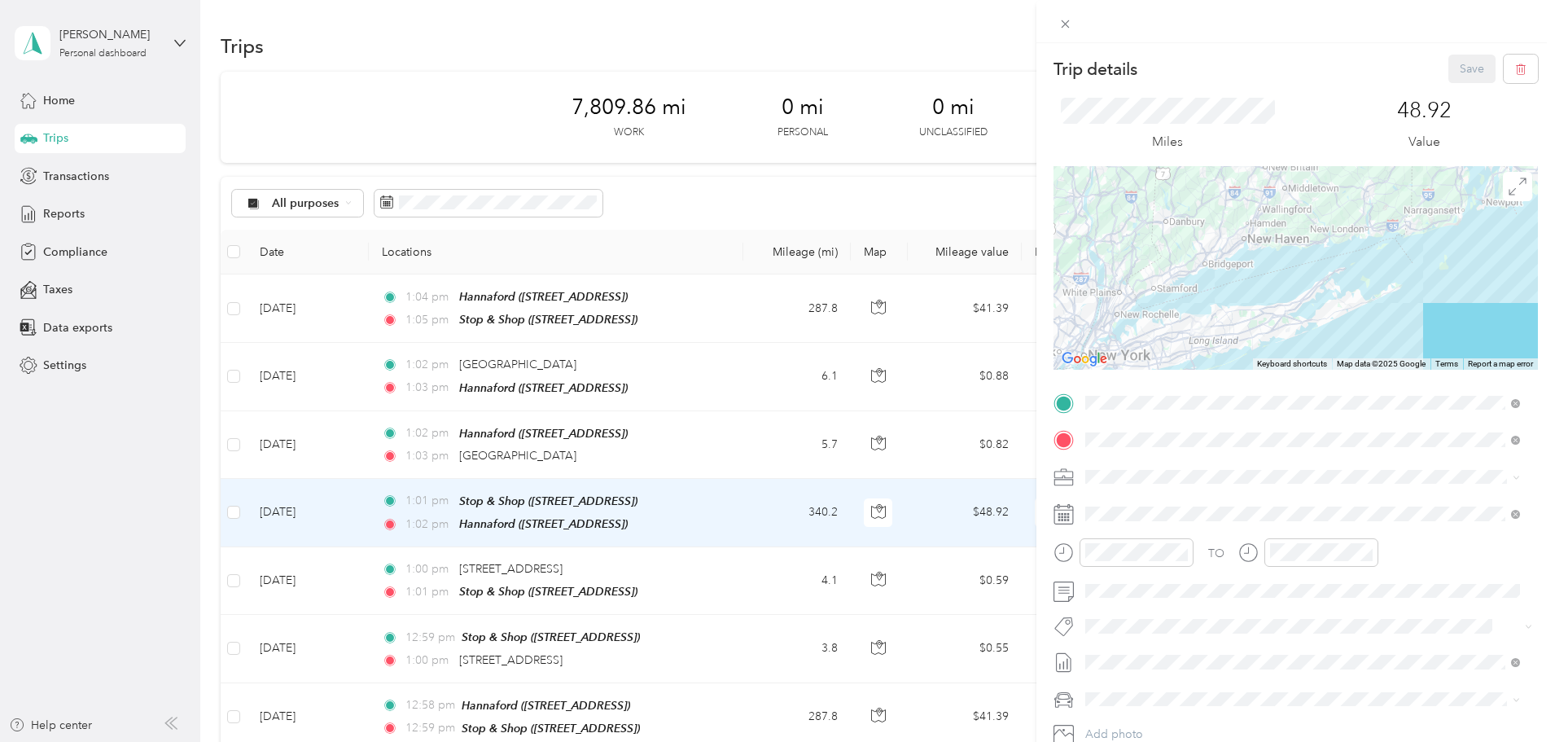
drag, startPoint x: 1204, startPoint y: 228, endPoint x: 1415, endPoint y: 278, distance: 216.7
click at [1418, 278] on div at bounding box center [1296, 268] width 484 height 204
click at [803, 305] on div "Trip details Save This trip cannot be edited because it is either under review,…" at bounding box center [777, 371] width 1555 height 742
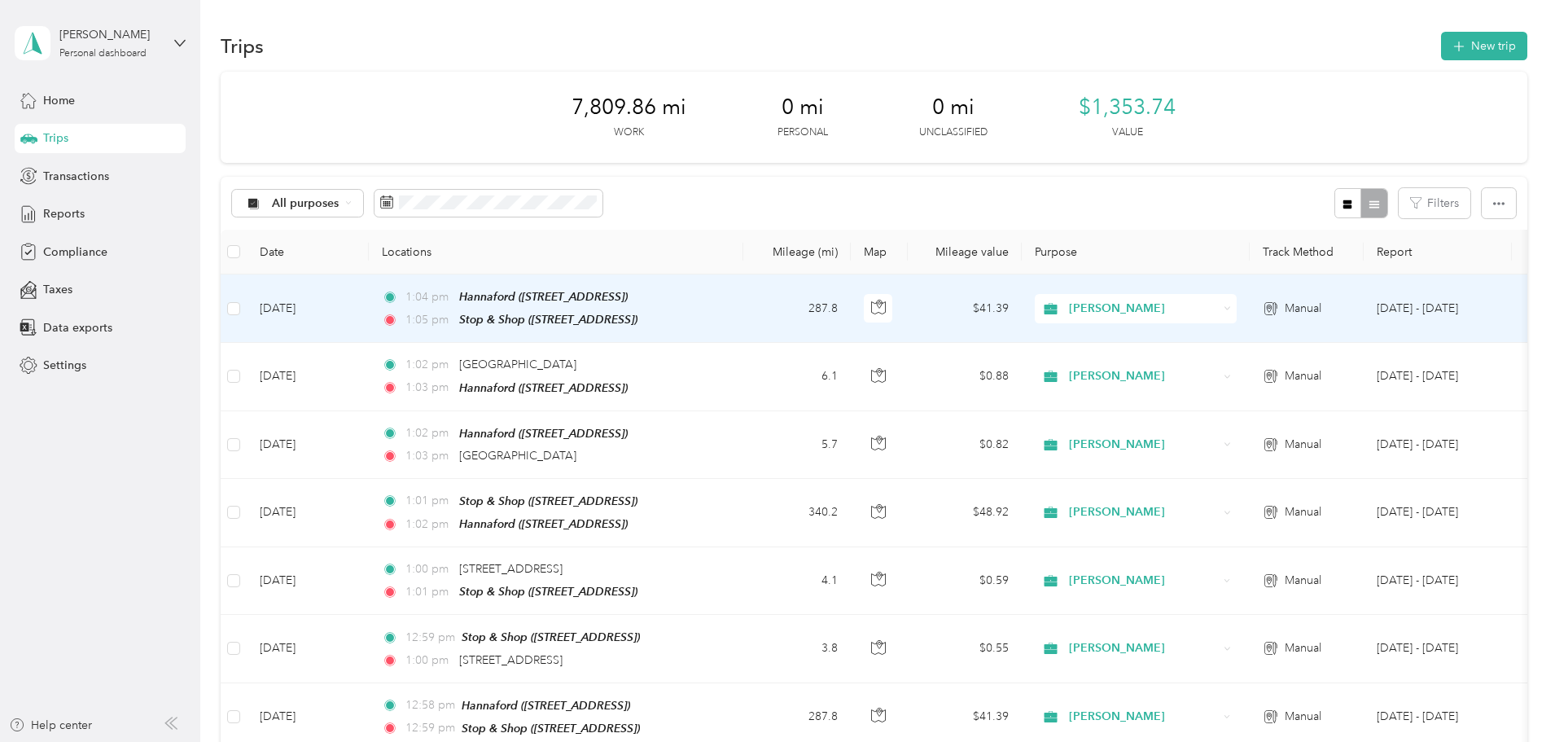
click at [743, 309] on td "1:04 pm [GEOGRAPHIC_DATA] ([STREET_ADDRESS]) 1:05 pm Stop & Shop ([STREET_ADDRE…" at bounding box center [556, 308] width 375 height 68
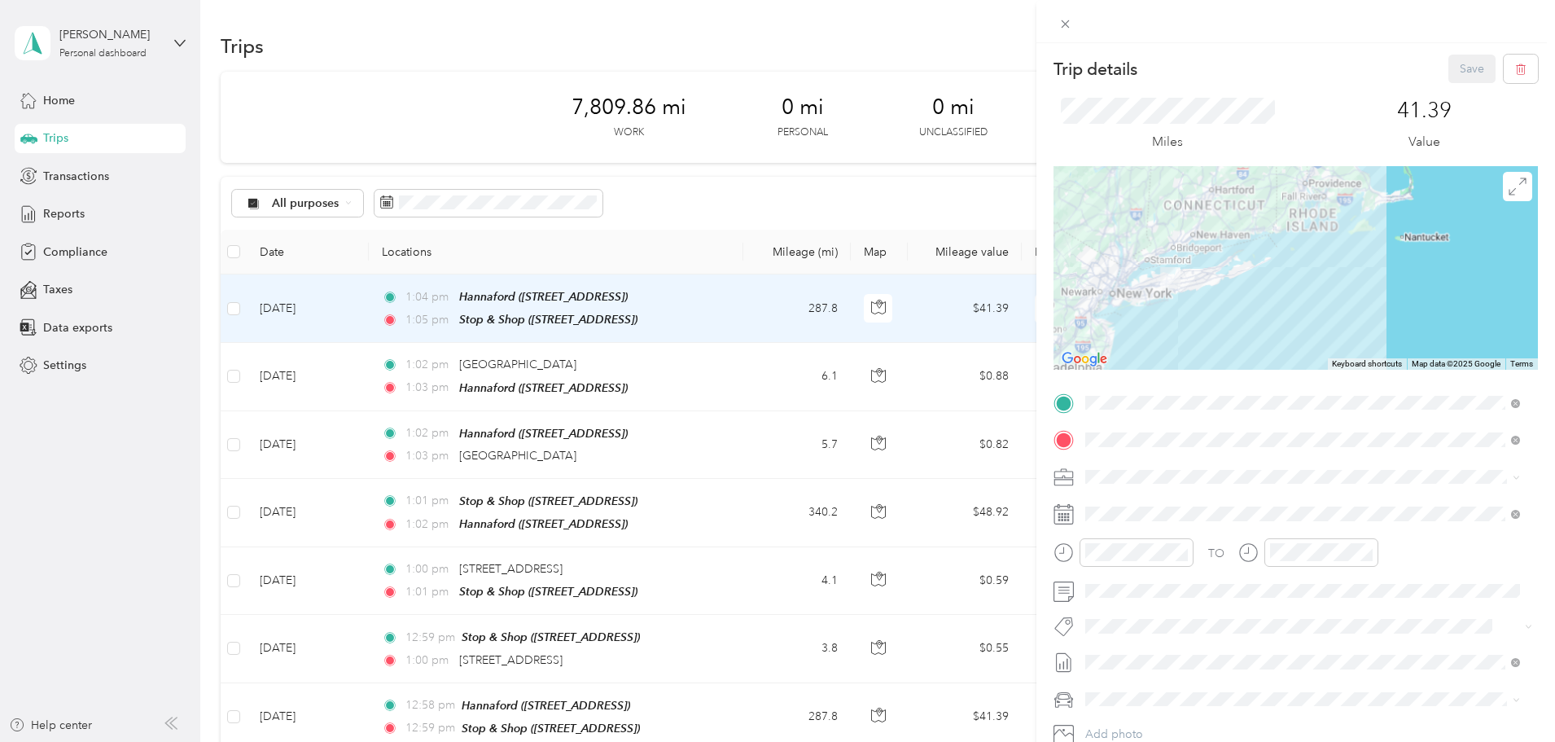
drag, startPoint x: 1170, startPoint y: 248, endPoint x: 1310, endPoint y: 313, distance: 154.1
click at [1310, 313] on div at bounding box center [1296, 268] width 484 height 204
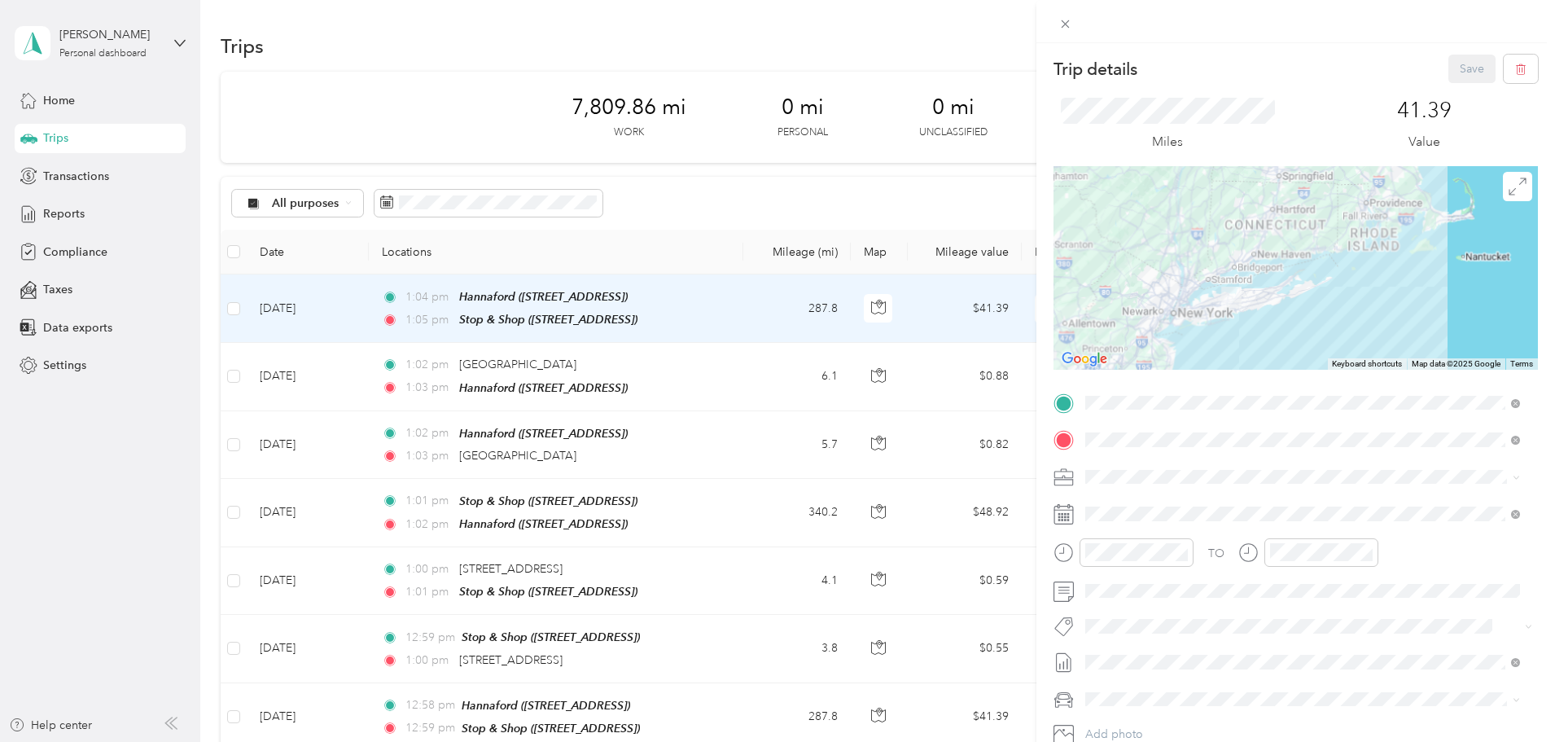
click at [1202, 273] on div at bounding box center [1296, 268] width 484 height 204
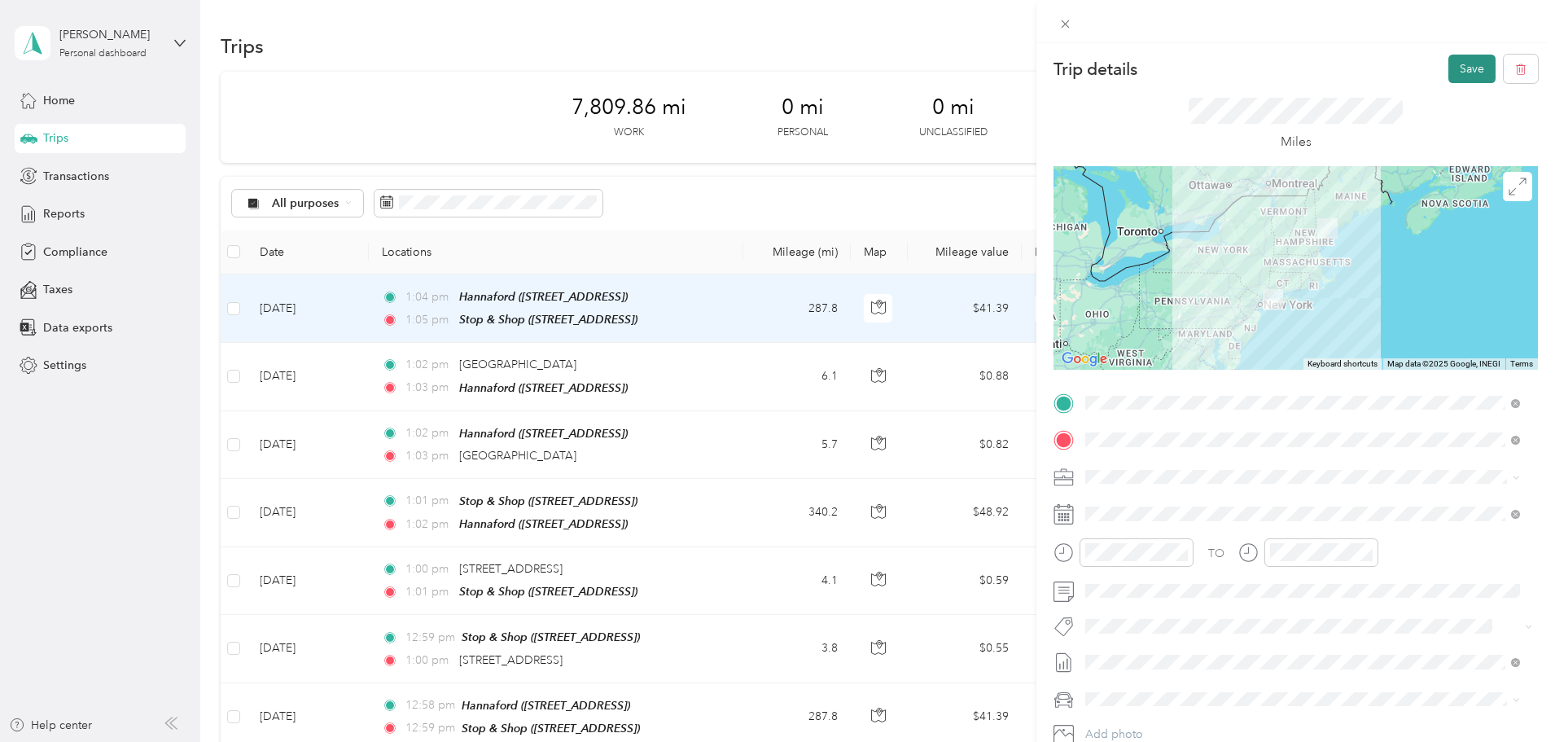
click at [1458, 66] on button "Save" at bounding box center [1472, 69] width 47 height 28
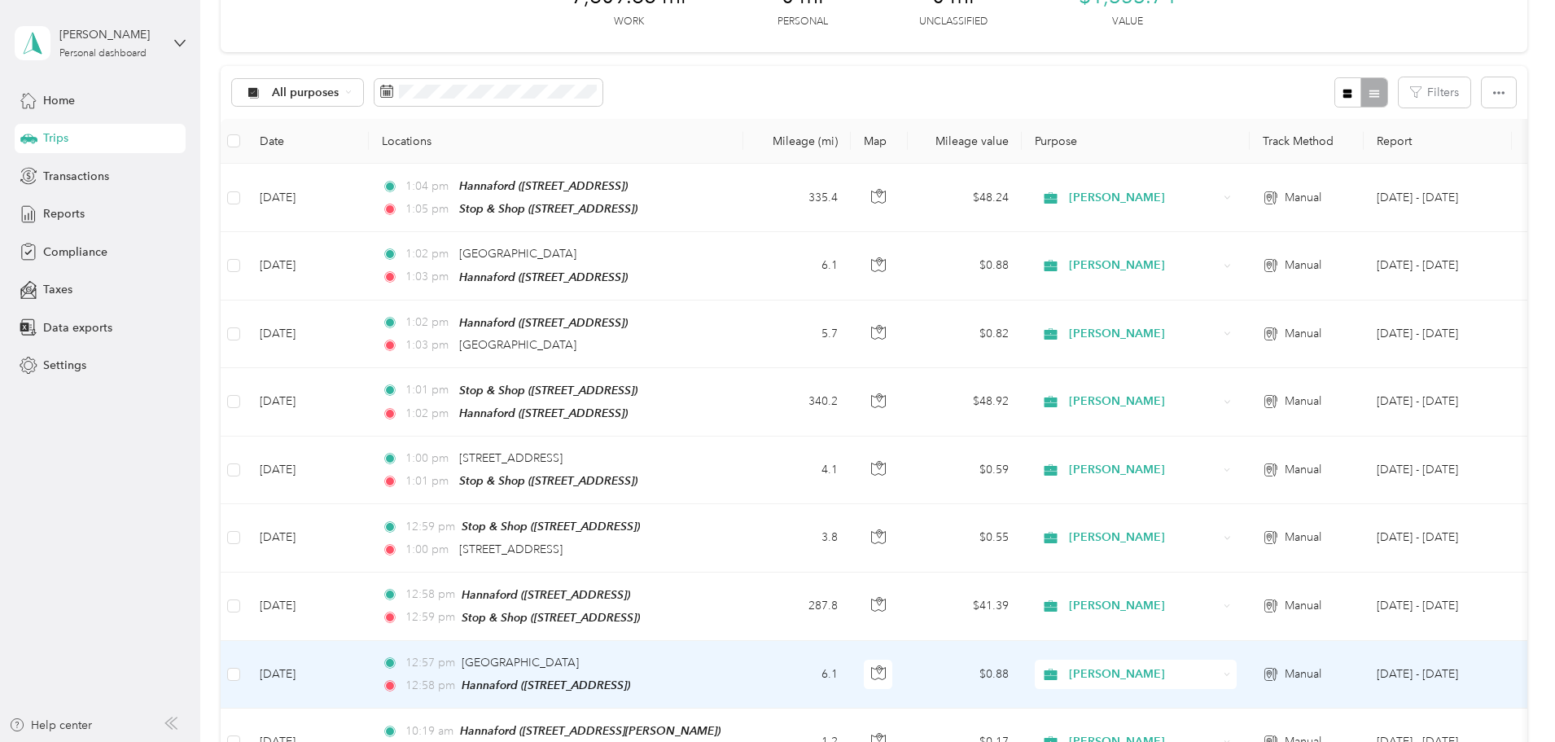
scroll to position [163, 0]
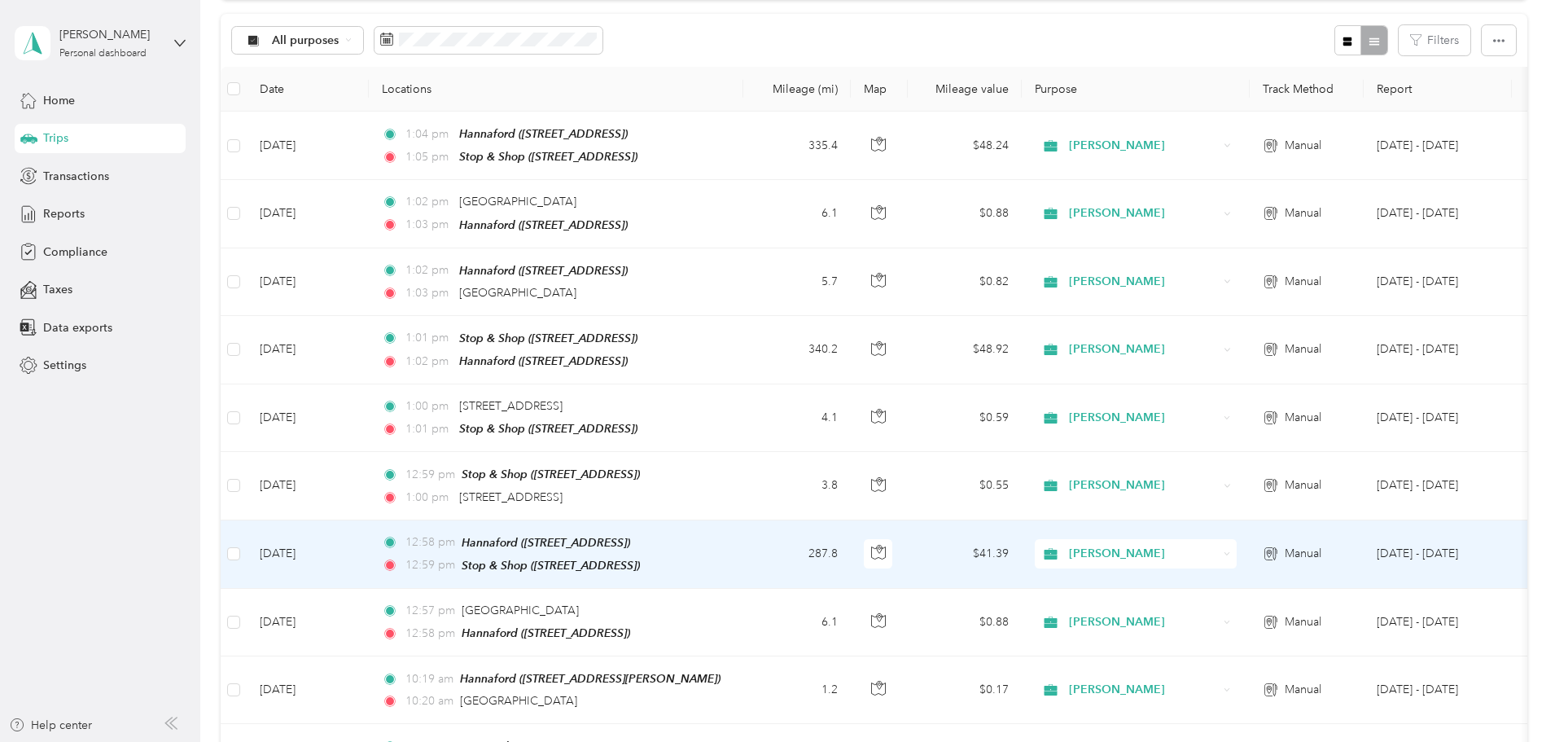
click at [743, 551] on td "12:58 pm [GEOGRAPHIC_DATA] ([STREET_ADDRESS]) 12:59 pm Stop & Shop ([STREET_ADD…" at bounding box center [556, 554] width 375 height 68
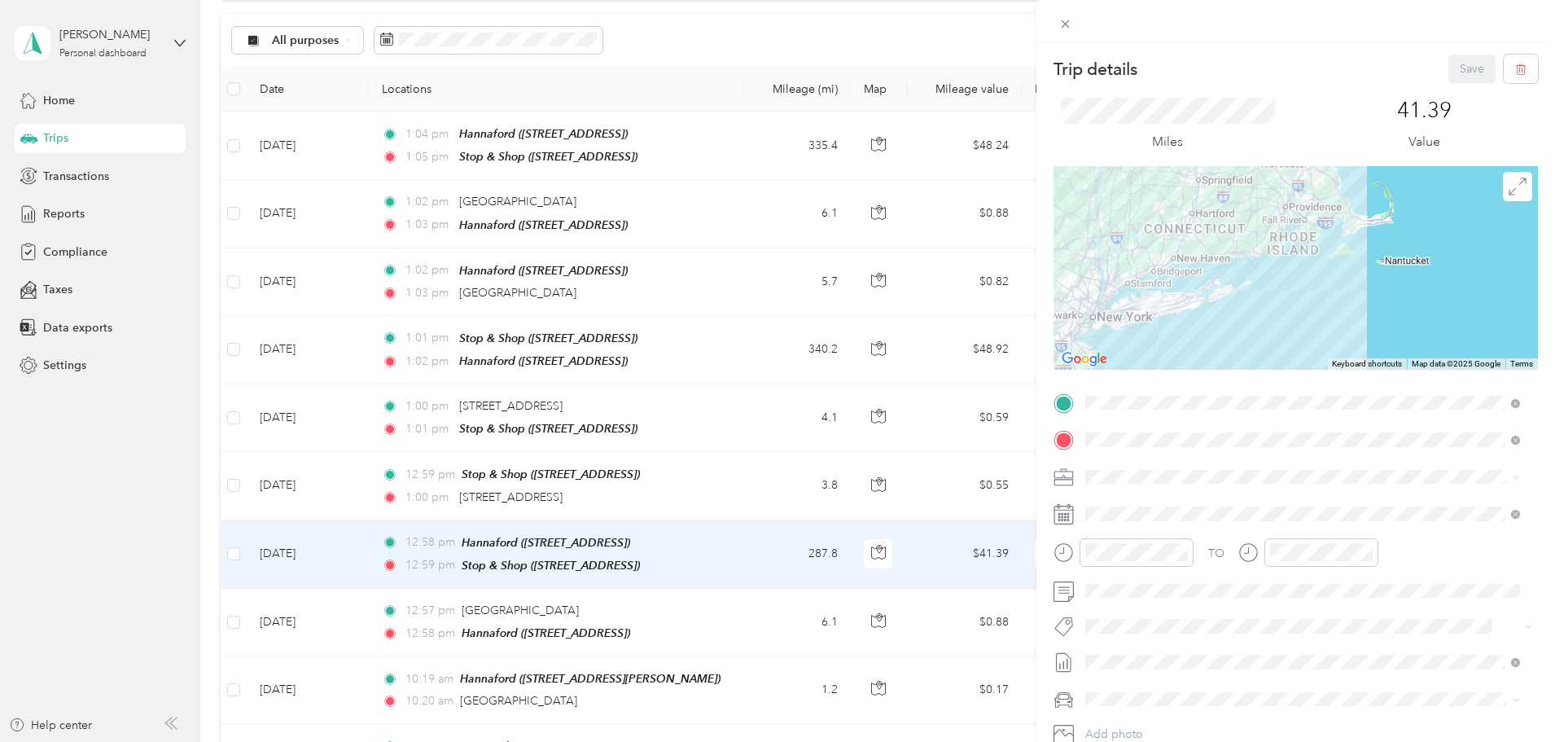
click at [1112, 283] on div at bounding box center [1296, 268] width 484 height 204
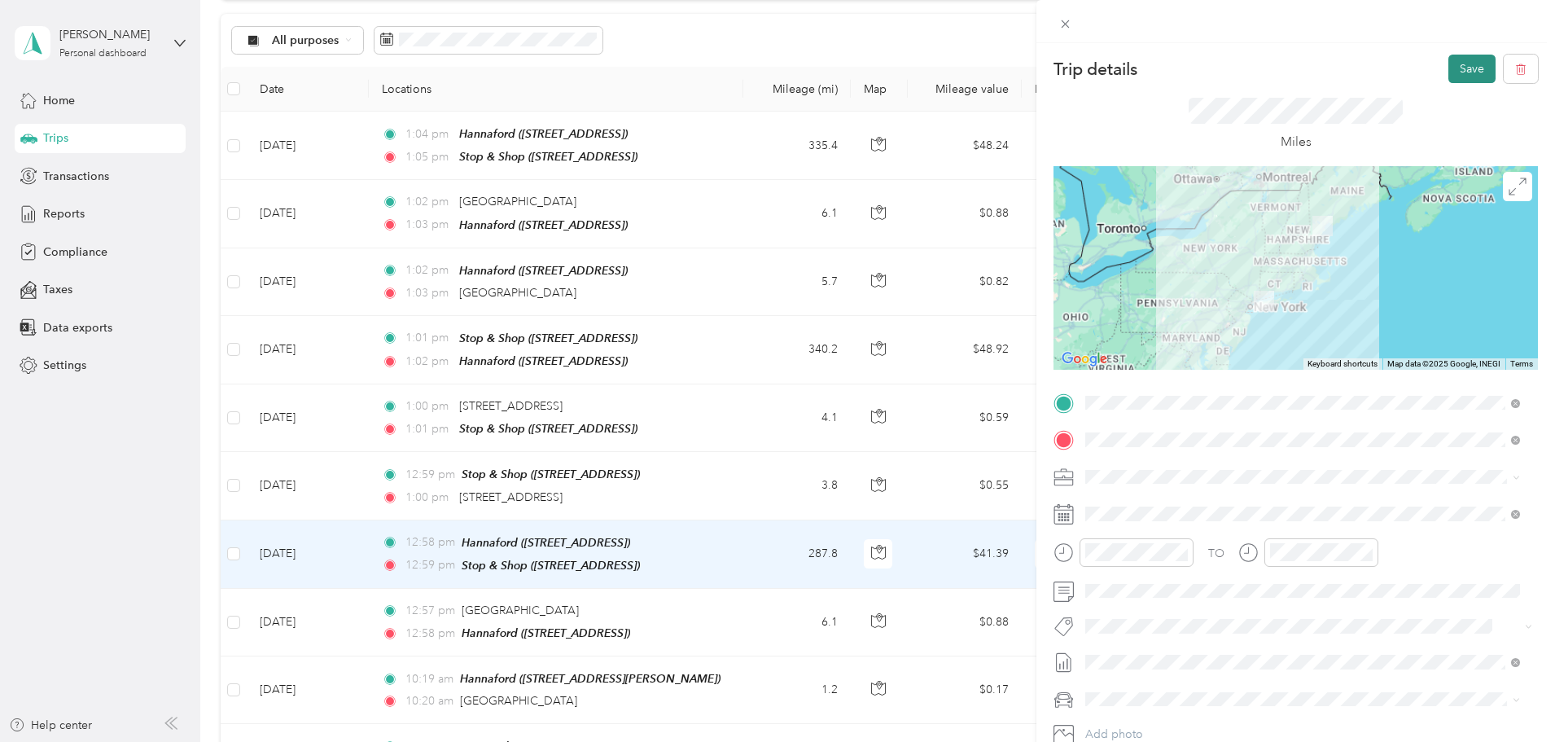
click at [1449, 66] on button "Save" at bounding box center [1472, 69] width 47 height 28
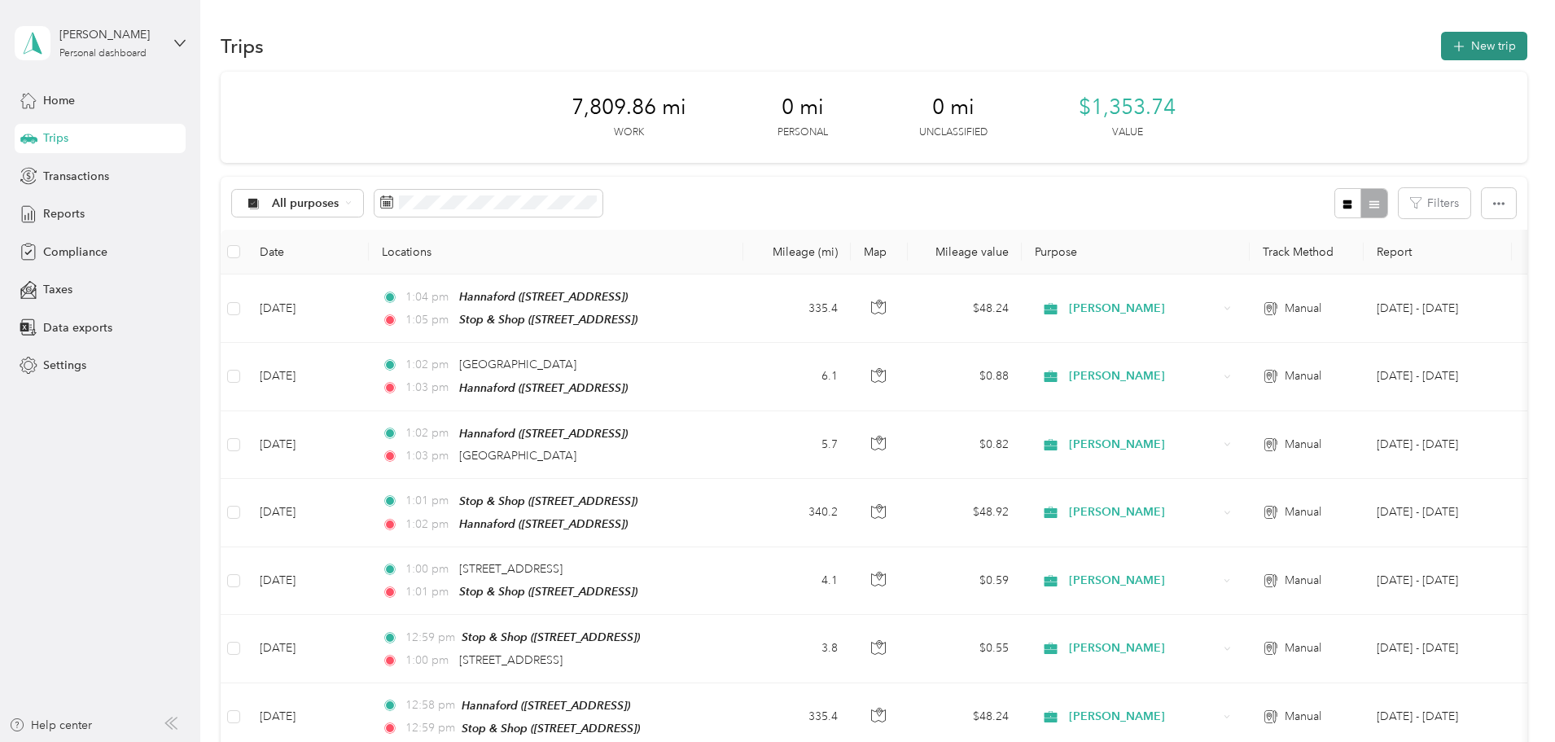
click at [1441, 58] on button "New trip" at bounding box center [1484, 46] width 86 height 28
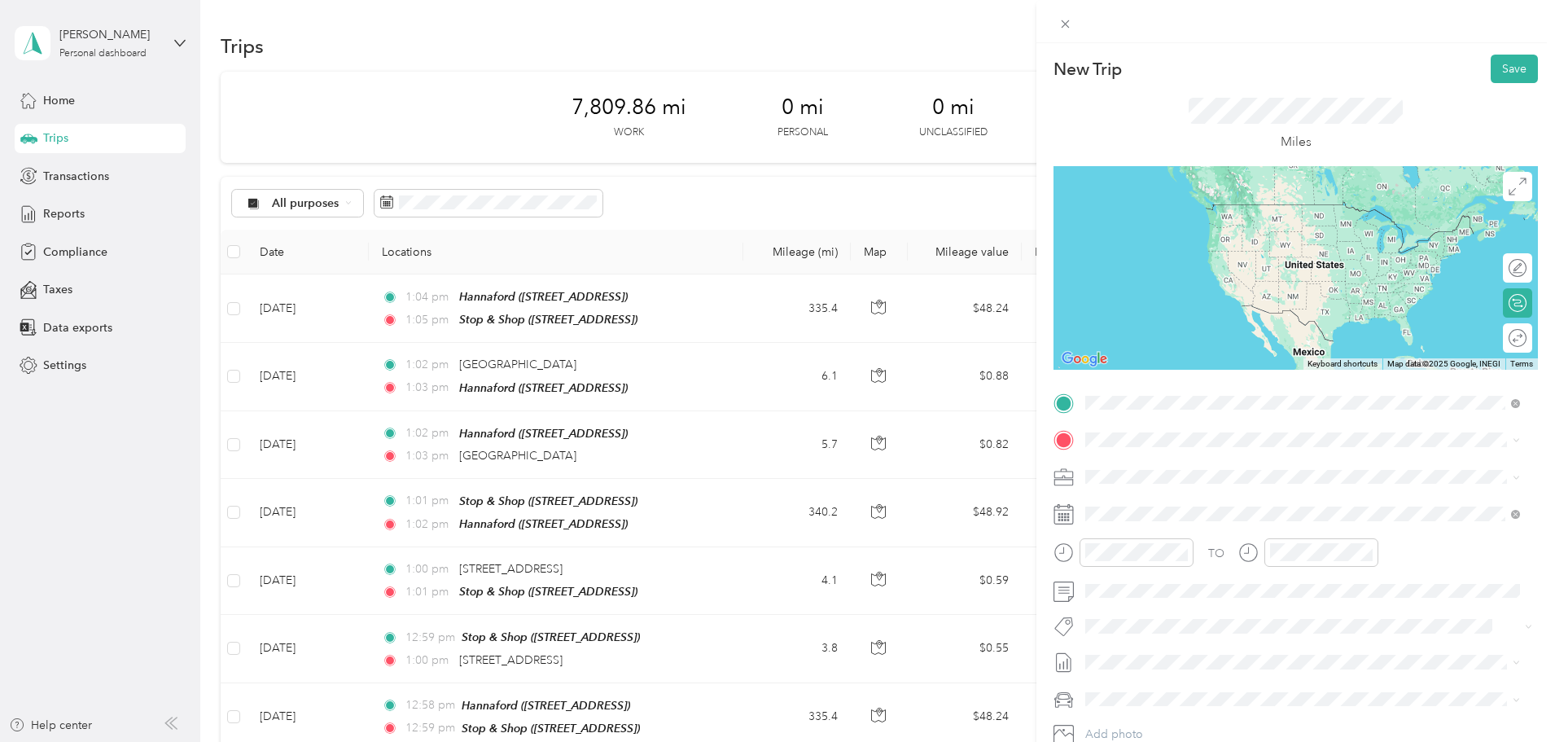
click at [1240, 480] on div "TEAM Stop & Shop [STREET_ADDRESS]" at bounding box center [1178, 480] width 124 height 40
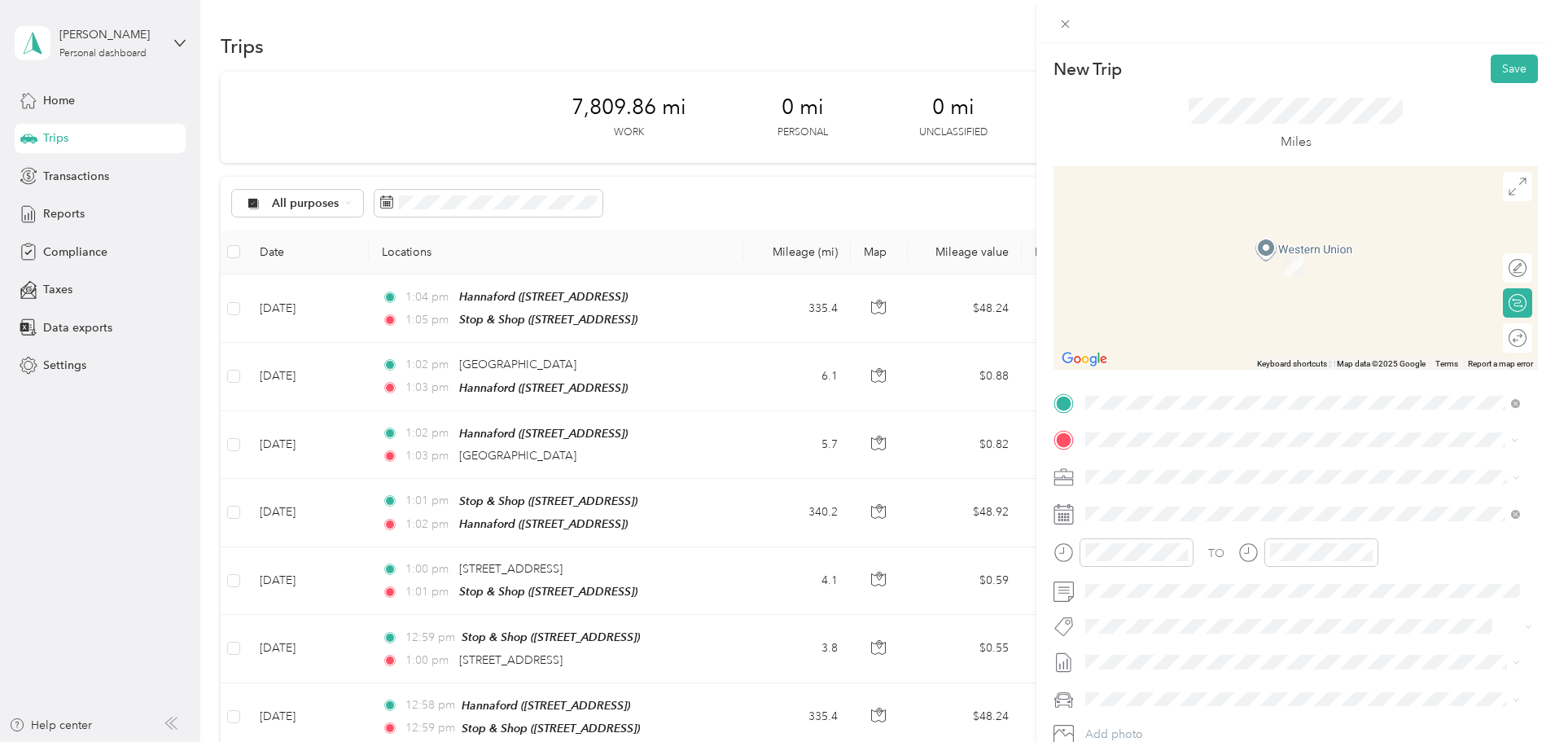
click at [1208, 572] on span "[STREET_ADDRESS][US_STATE]" at bounding box center [1197, 565] width 163 height 15
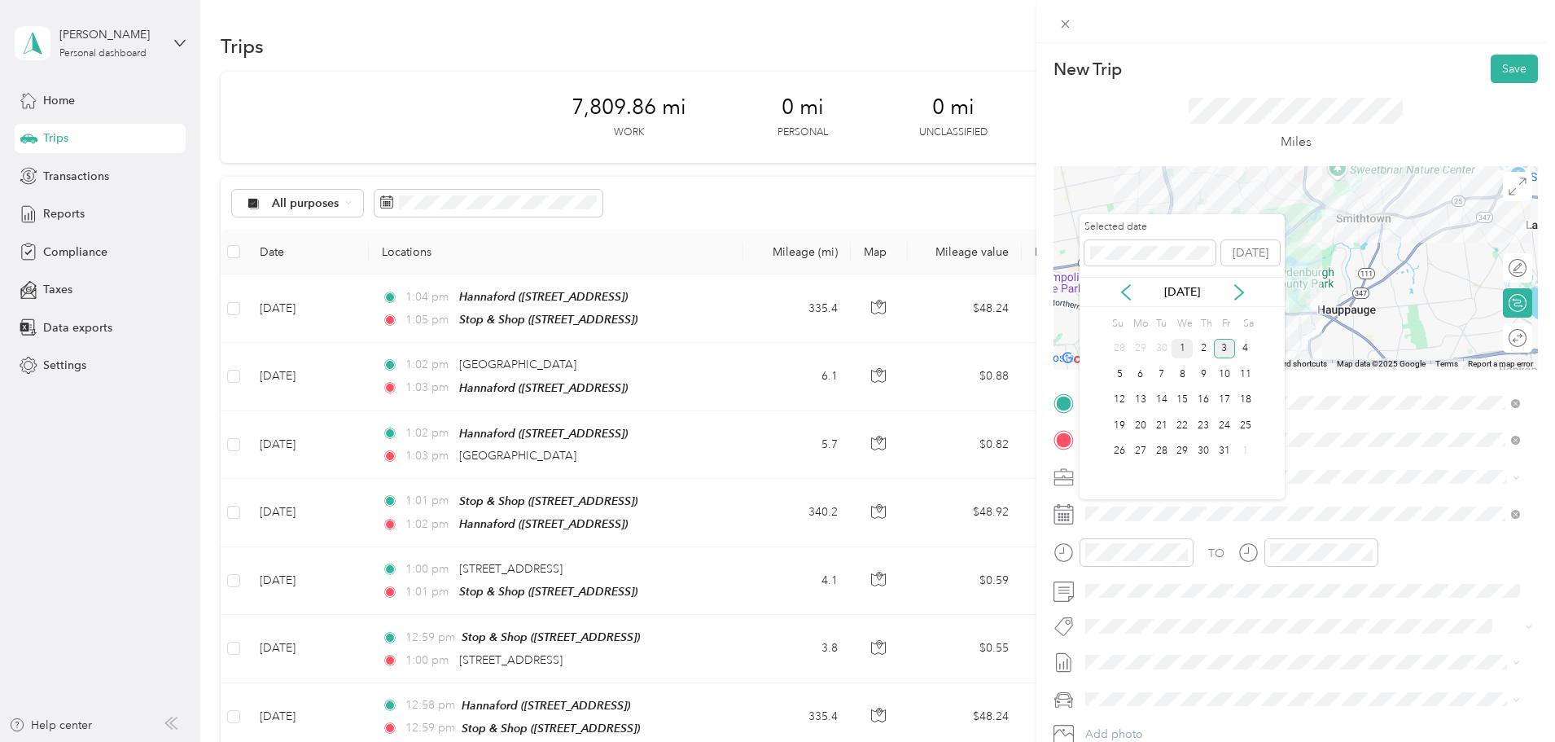
click at [1190, 347] on div "1" at bounding box center [1182, 349] width 21 height 20
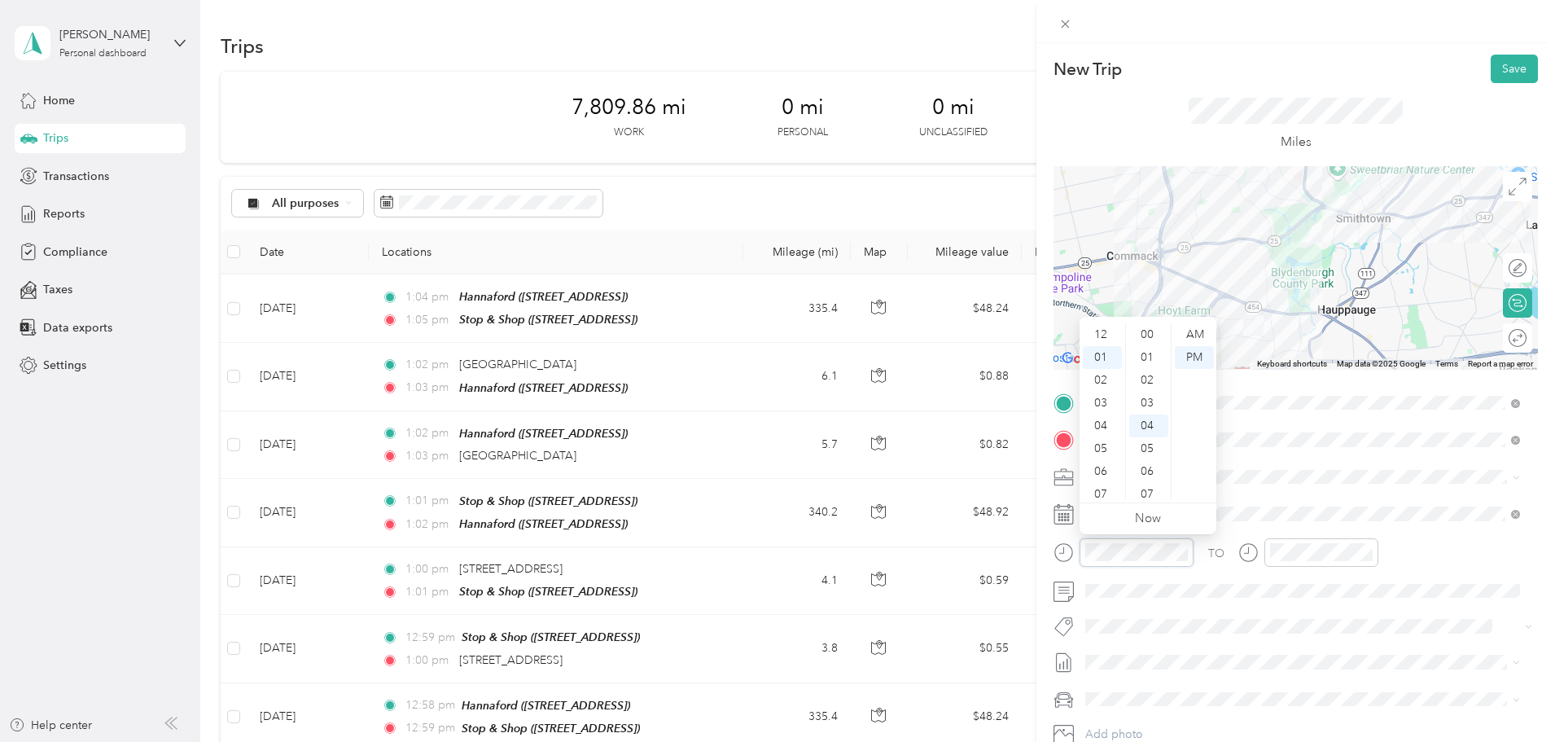
scroll to position [23, 0]
click at [1145, 380] on div "06" at bounding box center [1148, 380] width 39 height 23
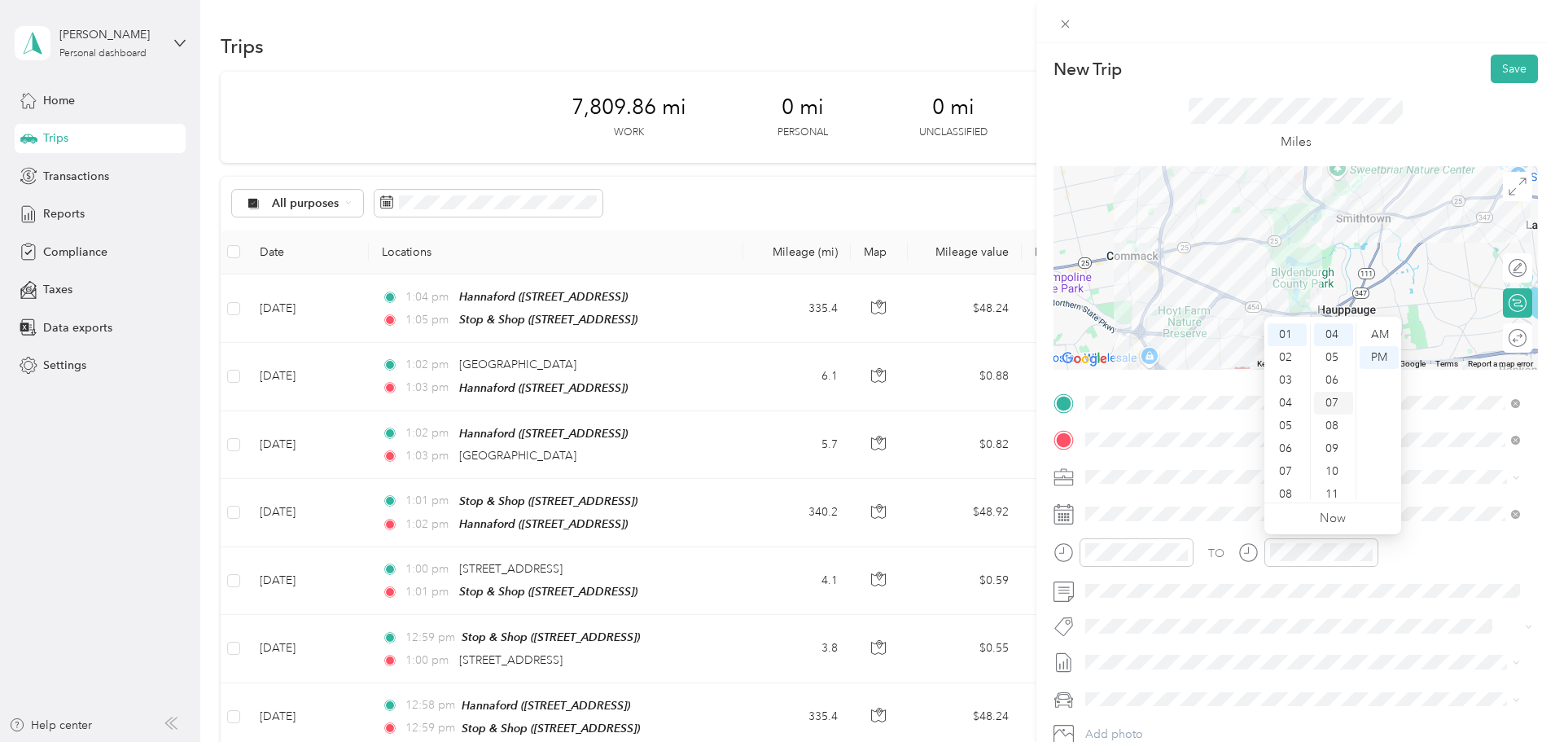
click at [1334, 392] on div "07" at bounding box center [1333, 403] width 39 height 23
click at [1495, 72] on button "Save" at bounding box center [1514, 69] width 47 height 28
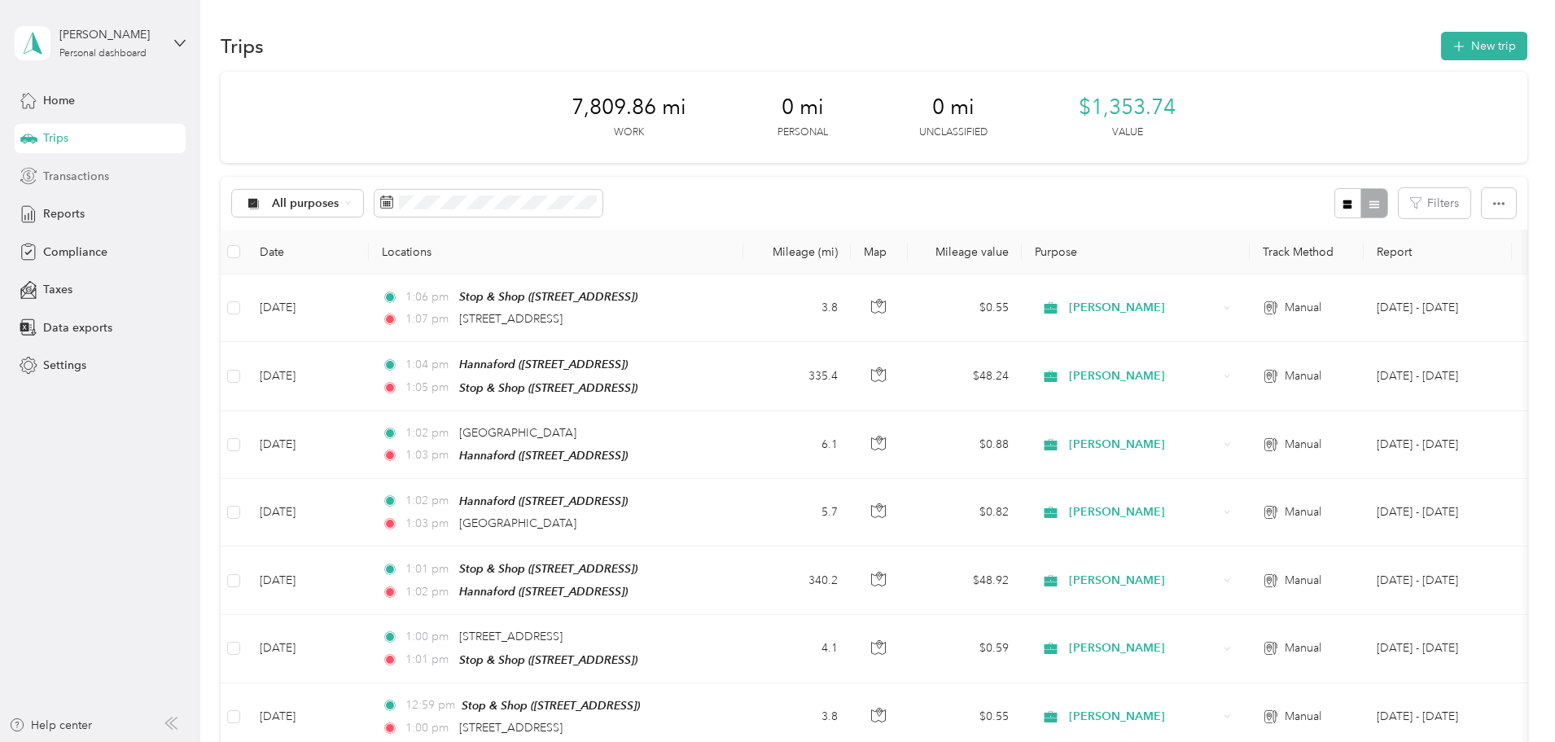
click at [75, 178] on span "Transactions" at bounding box center [76, 176] width 66 height 17
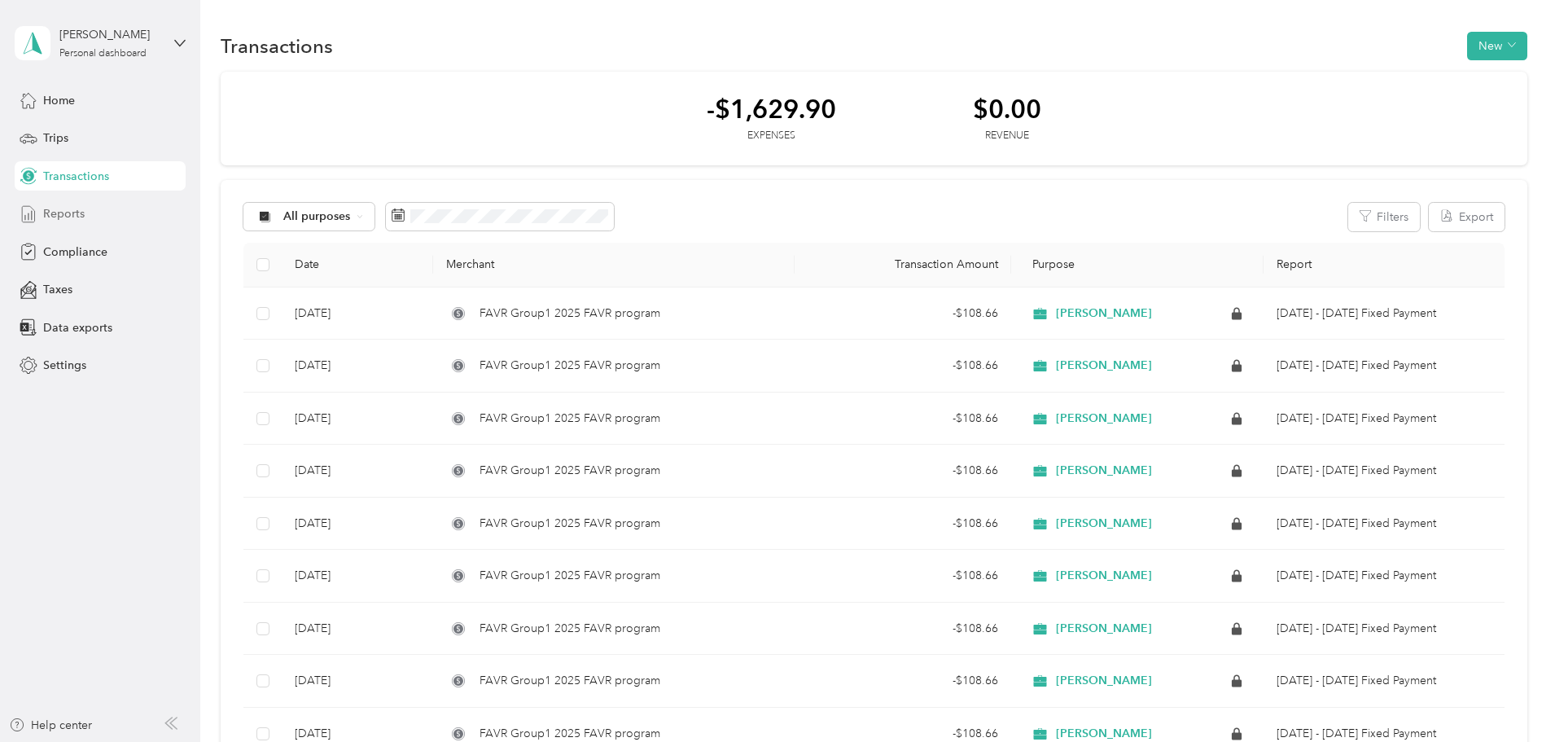
click at [70, 215] on span "Reports" at bounding box center [64, 213] width 42 height 17
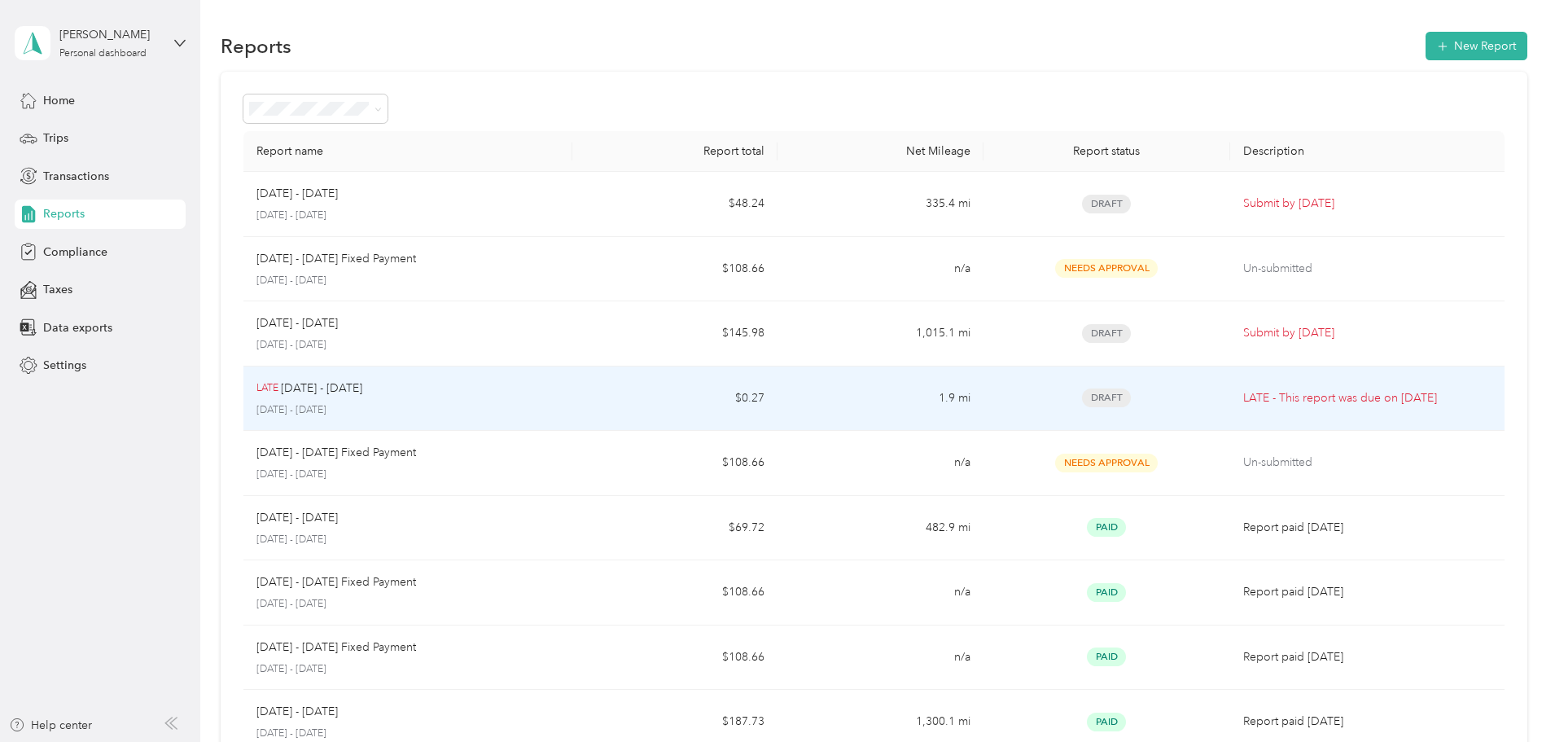
click at [525, 389] on div "LATE [DATE] - [DATE]" at bounding box center [407, 388] width 303 height 18
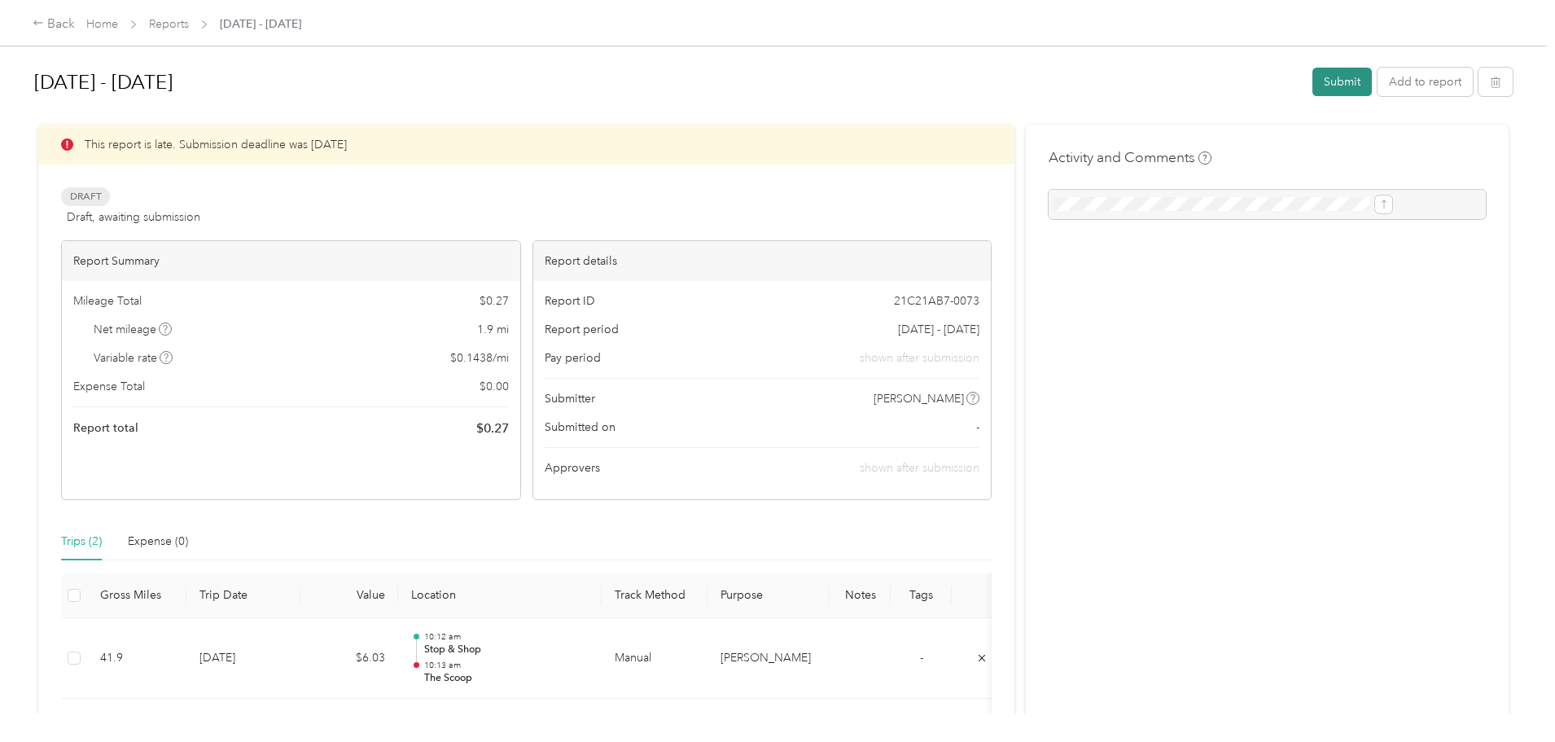
click at [1313, 84] on button "Submit" at bounding box center [1342, 82] width 59 height 28
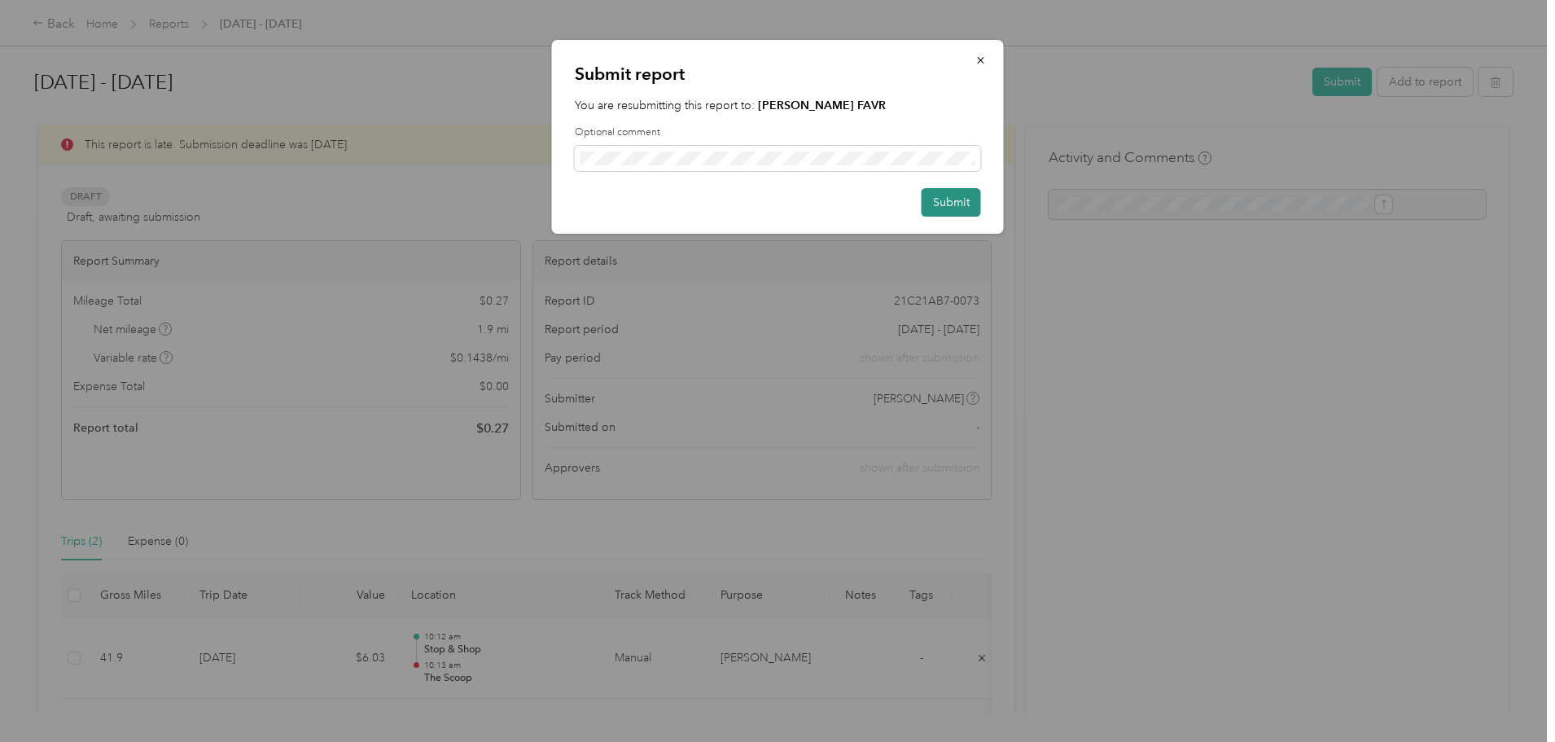
click at [927, 203] on button "Submit" at bounding box center [951, 202] width 59 height 28
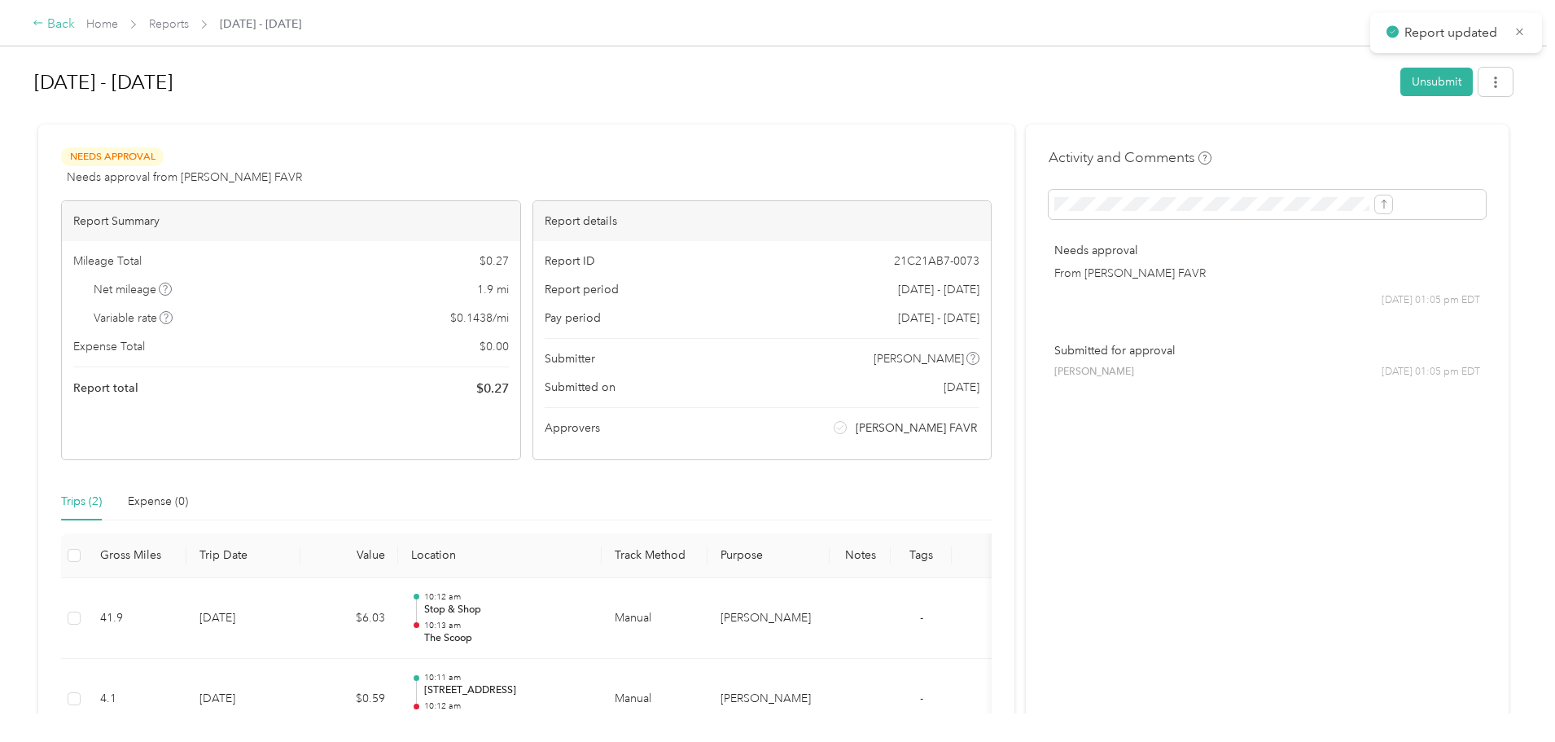
click at [75, 28] on div "Back" at bounding box center [54, 25] width 42 height 20
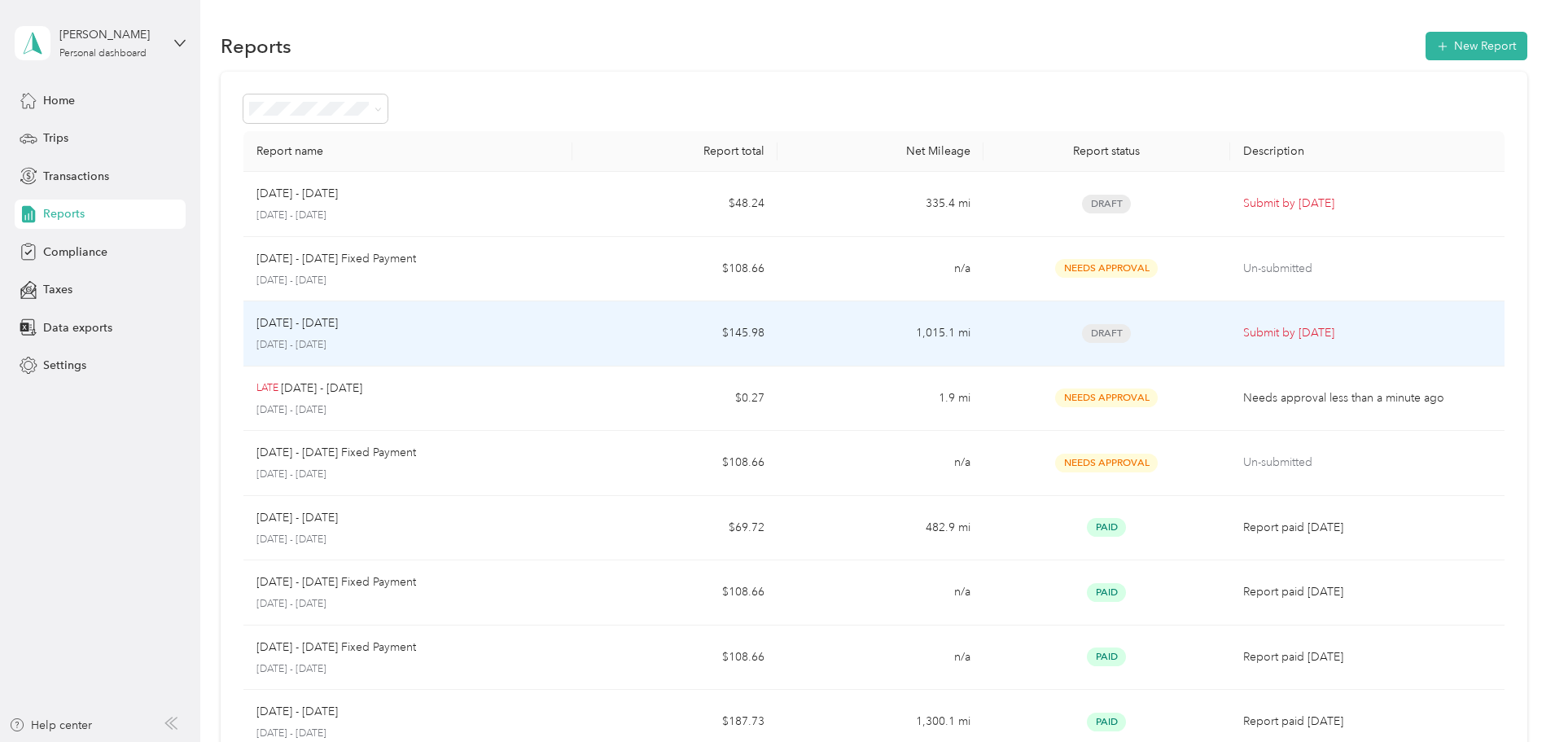
click at [548, 336] on div "[DATE] - [DATE] [DATE] - [DATE]" at bounding box center [407, 333] width 303 height 38
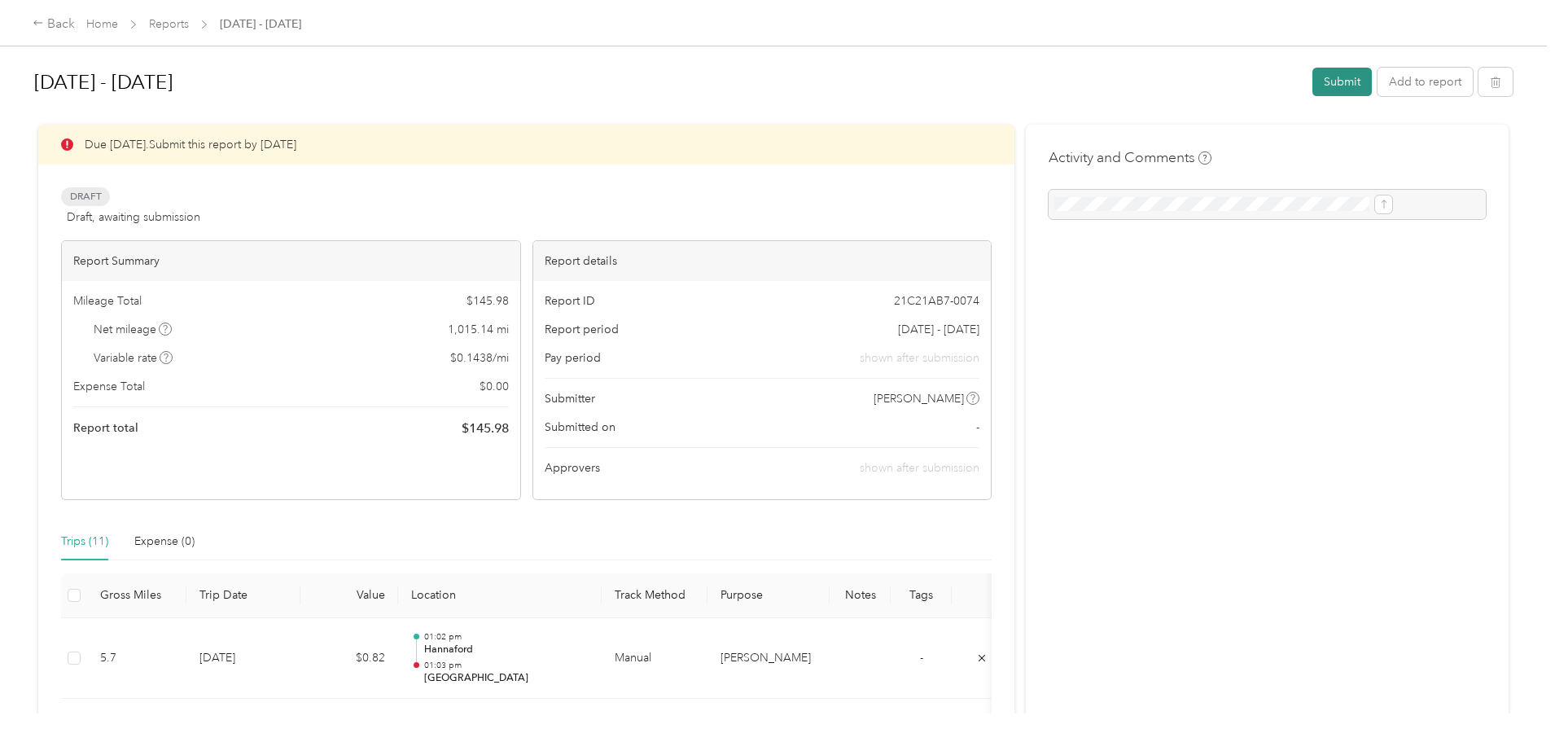
click at [1313, 81] on button "Submit" at bounding box center [1342, 82] width 59 height 28
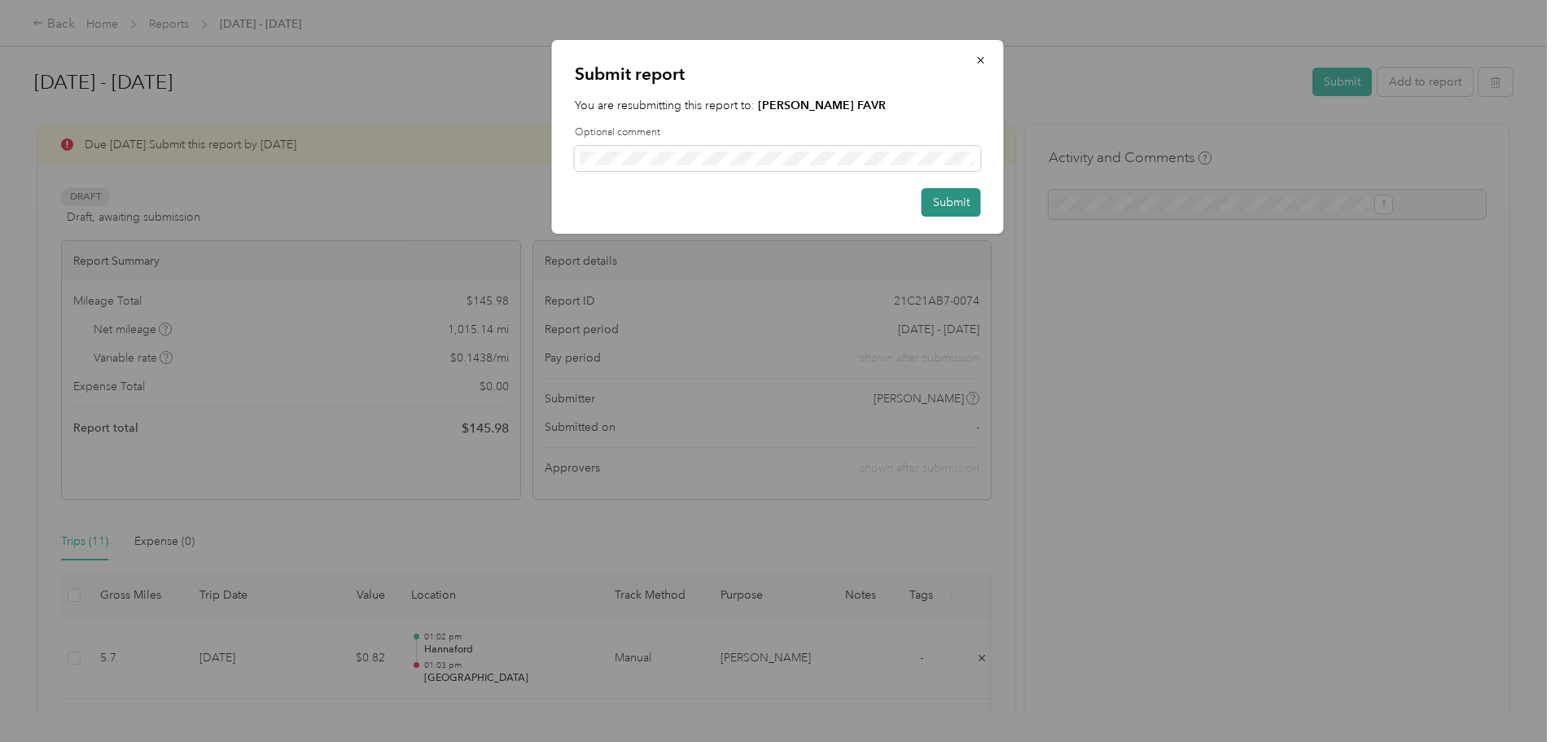
click at [955, 204] on button "Submit" at bounding box center [951, 202] width 59 height 28
